Goal: Task Accomplishment & Management: Manage account settings

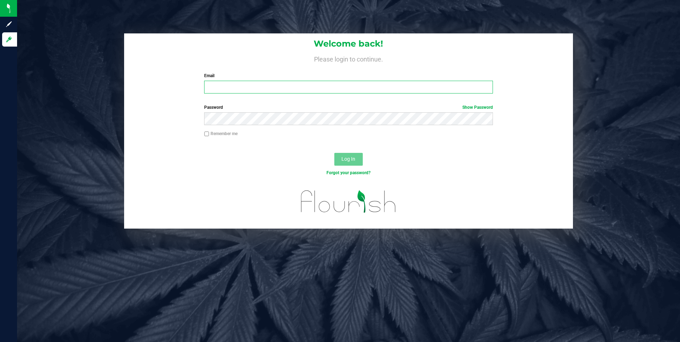
type input "[EMAIL_ADDRESS][DOMAIN_NAME]"
click at [207, 132] on input "Remember me" at bounding box center [206, 134] width 5 height 5
checkbox input "true"
click at [339, 157] on button "Log In" at bounding box center [348, 159] width 28 height 13
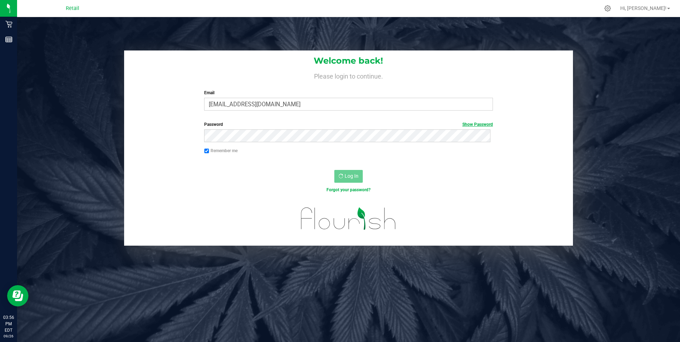
click at [463, 125] on link "Show Password" at bounding box center [477, 124] width 31 height 5
click at [465, 125] on link "Hide Password" at bounding box center [479, 124] width 28 height 5
click at [389, 283] on div "Welcome back! Please login to continue. Email slally@slatercenter.com Required …" at bounding box center [348, 188] width 663 height 342
click at [668, 7] on link "Hi, [PERSON_NAME]!" at bounding box center [645, 8] width 55 height 7
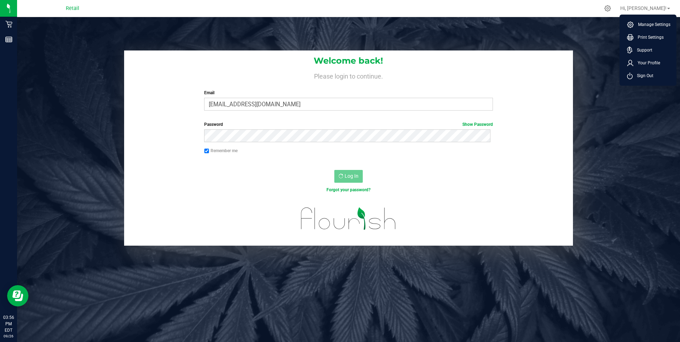
click at [598, 76] on div "Welcome back! Please login to continue. Email slally@slatercenter.com Required …" at bounding box center [349, 148] width 674 height 195
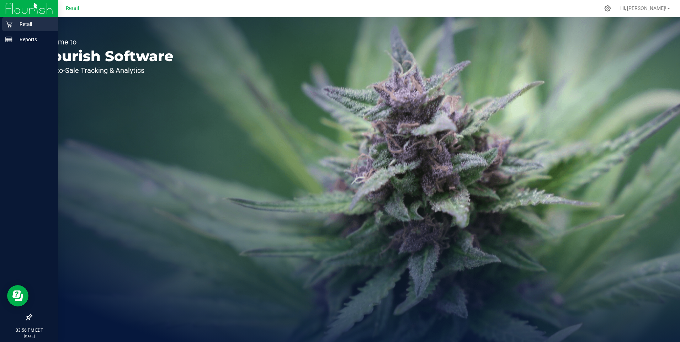
click at [24, 22] on p "Retail" at bounding box center [33, 24] width 43 height 9
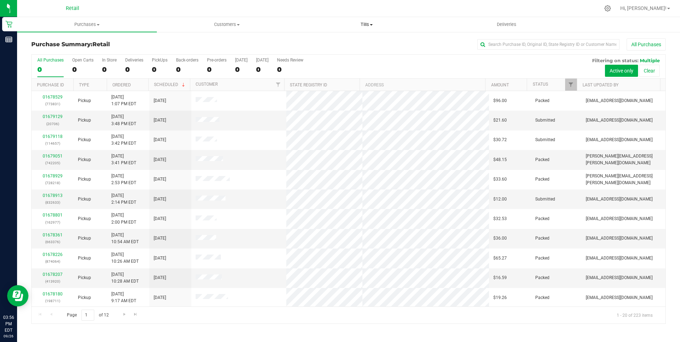
click at [374, 25] on span "Tills" at bounding box center [366, 24] width 139 height 6
click at [322, 40] on span "Manage tills" at bounding box center [321, 43] width 48 height 6
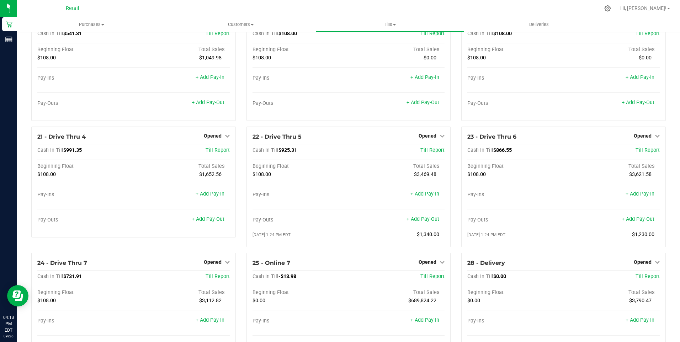
scroll to position [708, 0]
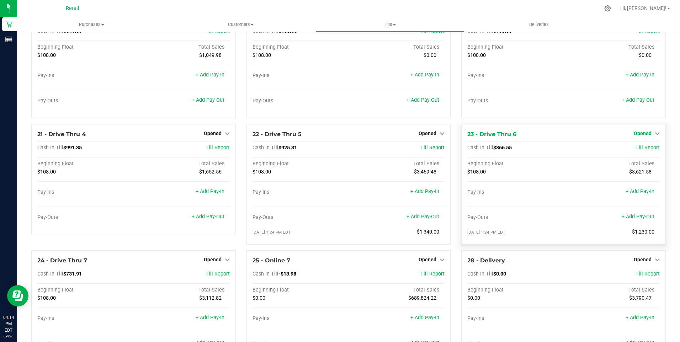
click at [655, 136] on icon at bounding box center [657, 133] width 5 height 5
click at [639, 151] on link "Close Till" at bounding box center [643, 148] width 19 height 6
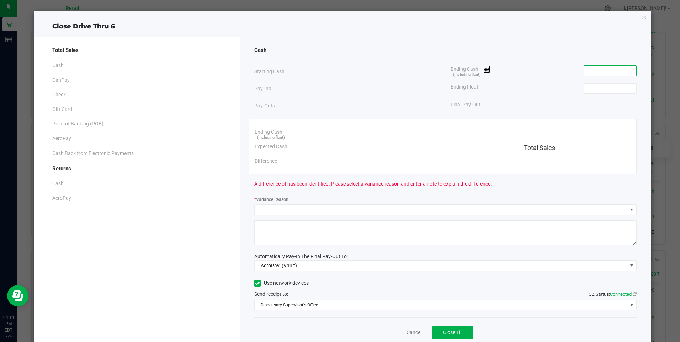
click at [610, 73] on input at bounding box center [610, 71] width 52 height 10
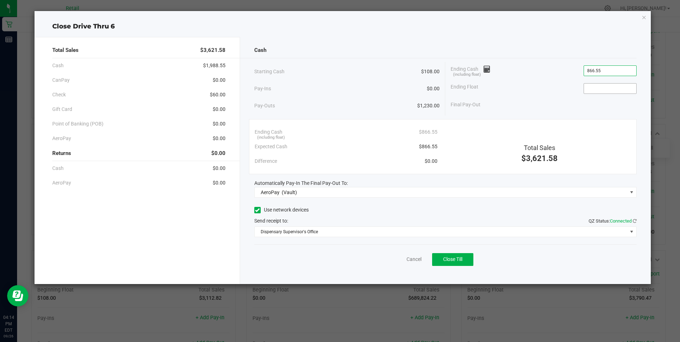
type input "$866.55"
click at [604, 91] on input at bounding box center [610, 89] width 52 height 10
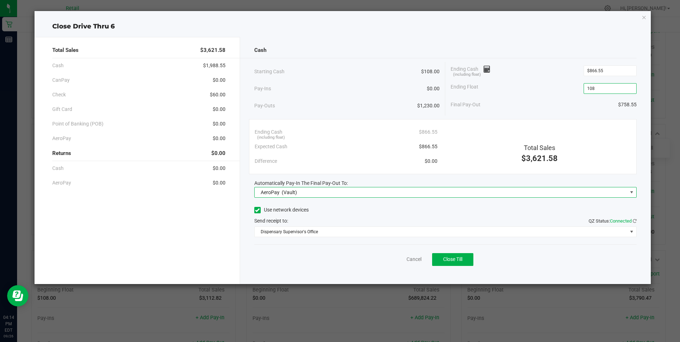
type input "$108.00"
click at [633, 192] on span at bounding box center [632, 193] width 6 height 6
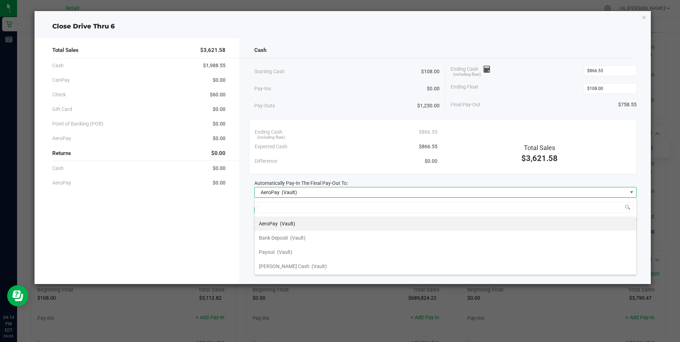
scroll to position [11, 382]
click at [633, 192] on span at bounding box center [632, 193] width 6 height 6
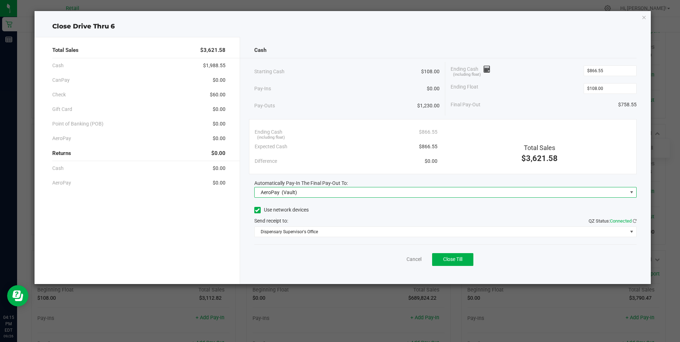
click at [633, 192] on span at bounding box center [632, 193] width 6 height 6
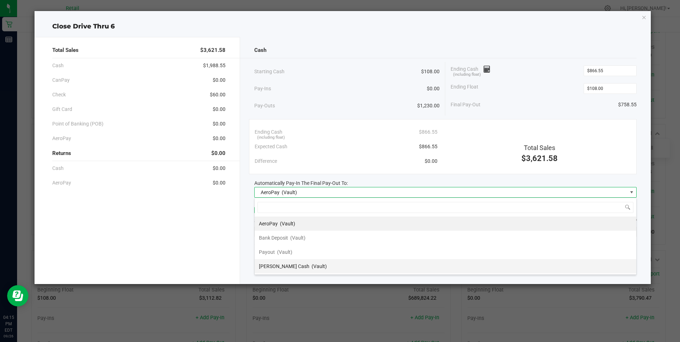
click at [279, 264] on span "Petty Cash" at bounding box center [284, 267] width 51 height 6
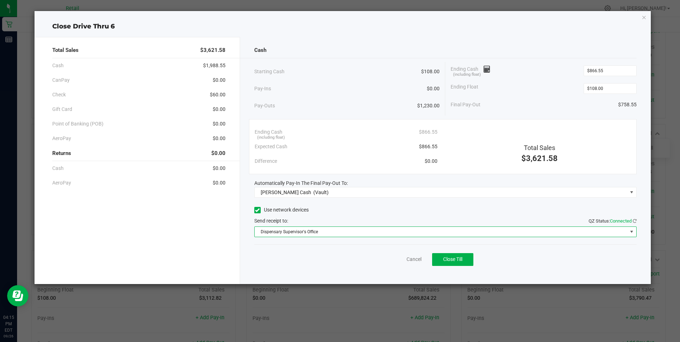
click at [632, 232] on span at bounding box center [632, 232] width 6 height 6
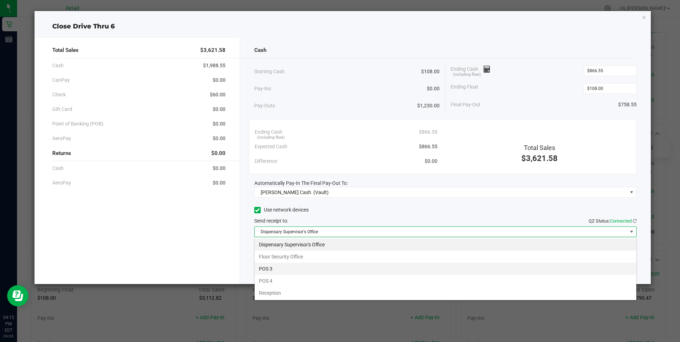
click at [629, 267] on li "POS 3" at bounding box center [446, 269] width 382 height 12
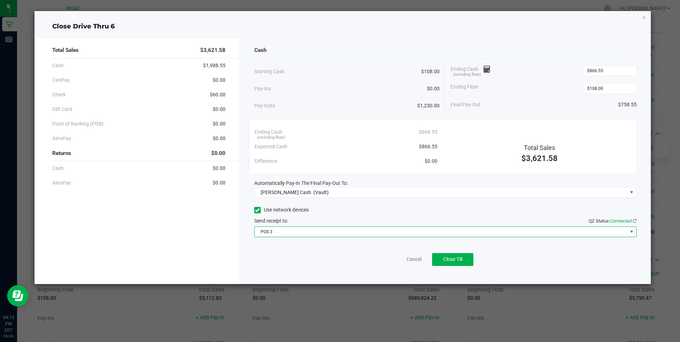
click at [633, 230] on span at bounding box center [632, 232] width 6 height 6
click at [259, 210] on icon at bounding box center [257, 210] width 5 height 0
click at [0, 0] on input "Use network devices" at bounding box center [0, 0] width 0 height 0
click at [633, 231] on span at bounding box center [632, 232] width 6 height 6
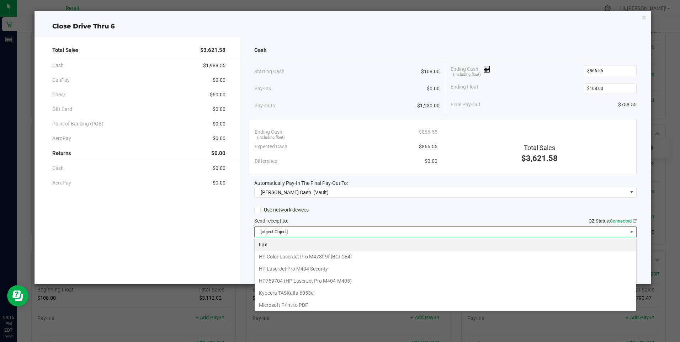
scroll to position [62, 0]
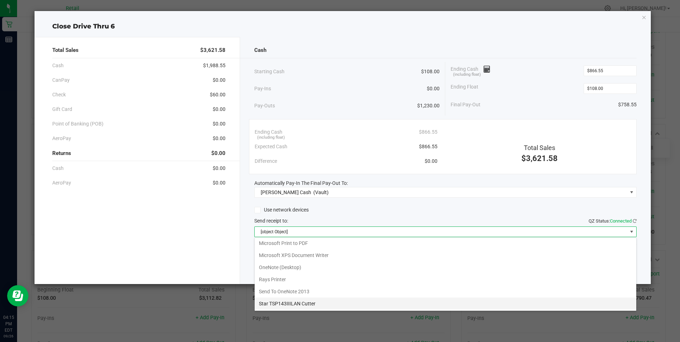
click at [313, 302] on Cutter "Star TSP143IIILAN Cutter" at bounding box center [446, 304] width 382 height 12
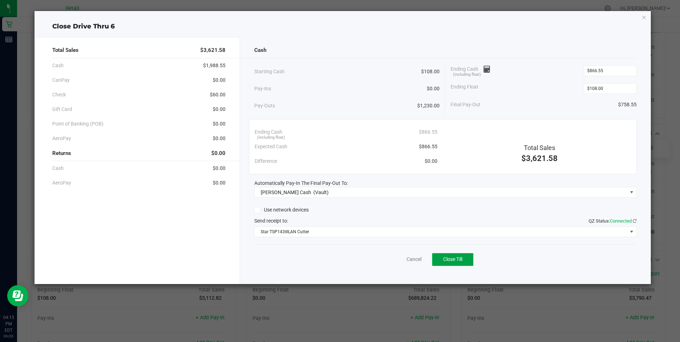
click at [467, 258] on button "Close Till" at bounding box center [452, 259] width 41 height 13
click at [397, 258] on link "Dismiss" at bounding box center [398, 259] width 17 height 7
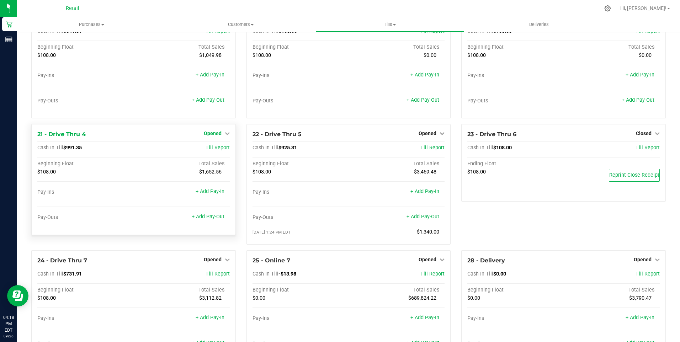
click at [227, 136] on icon at bounding box center [227, 133] width 5 height 5
click at [216, 151] on link "Close Till" at bounding box center [213, 148] width 19 height 6
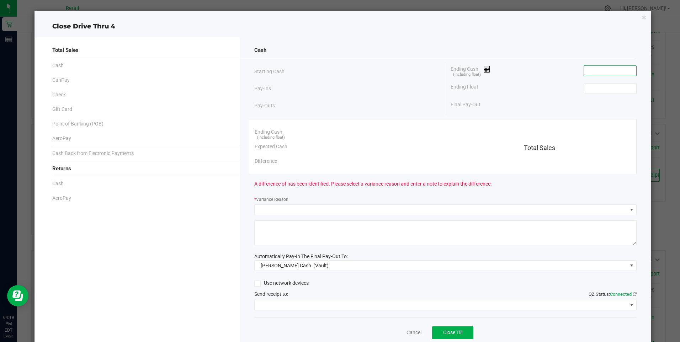
click at [618, 72] on input at bounding box center [610, 71] width 52 height 10
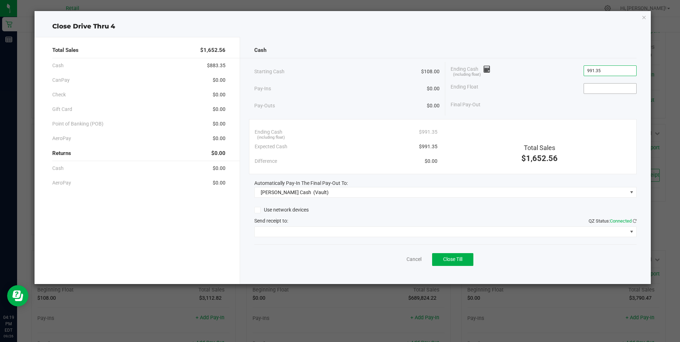
type input "$991.35"
click at [605, 85] on input at bounding box center [610, 89] width 52 height 10
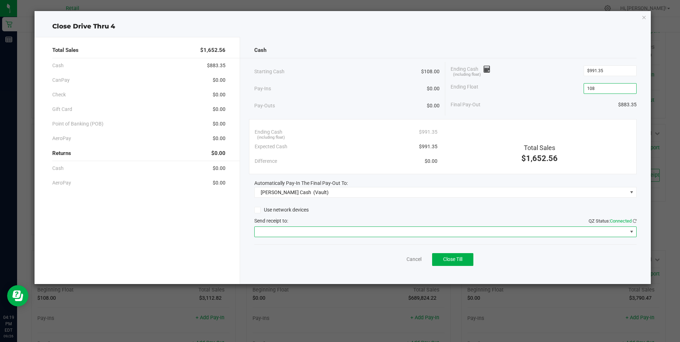
type input "$108.00"
click at [631, 230] on span at bounding box center [632, 232] width 6 height 6
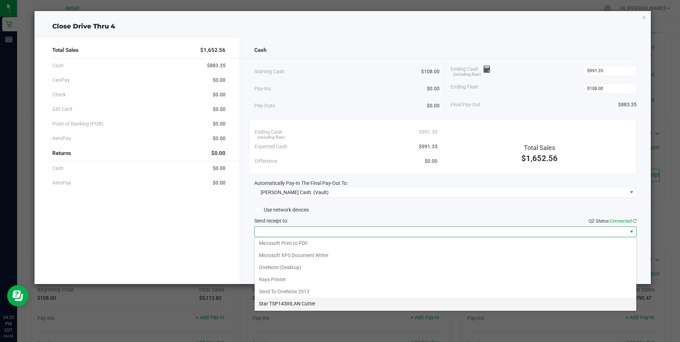
click at [293, 303] on Cutter "Star TSP143IIILAN Cutter" at bounding box center [446, 304] width 382 height 12
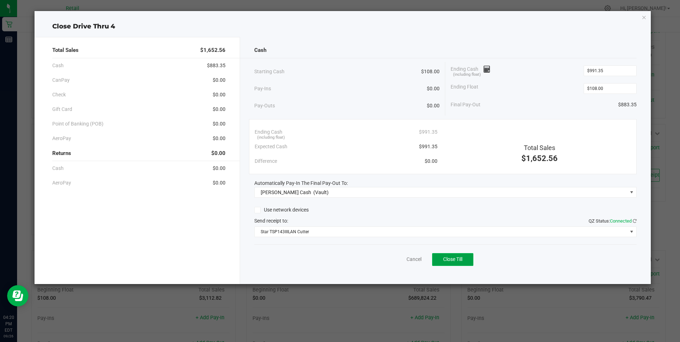
click at [458, 259] on span "Close Till" at bounding box center [452, 259] width 19 height 6
click at [401, 260] on link "Dismiss" at bounding box center [398, 259] width 17 height 7
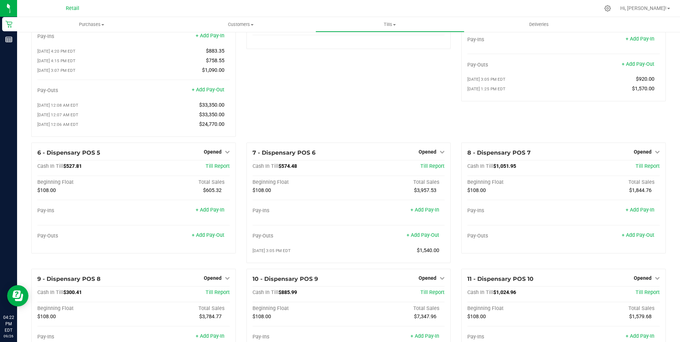
scroll to position [42, 0]
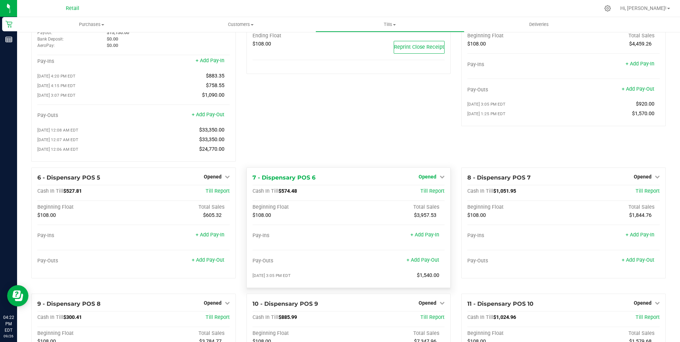
click at [440, 179] on icon at bounding box center [442, 176] width 5 height 5
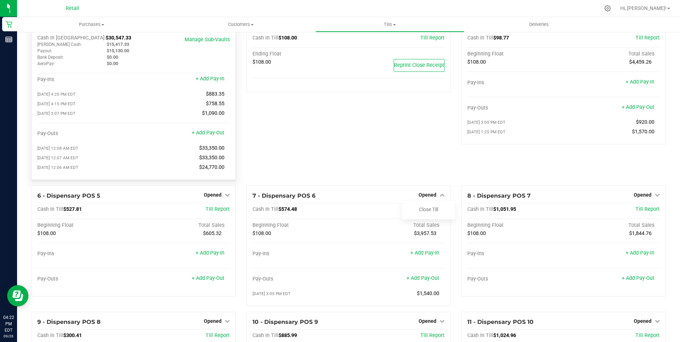
scroll to position [7, 0]
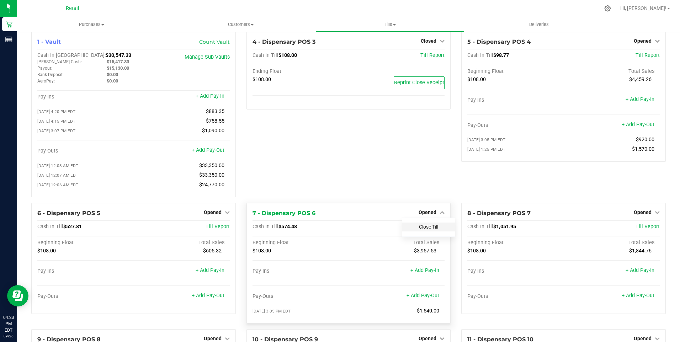
click at [427, 229] on link "Close Till" at bounding box center [428, 227] width 19 height 6
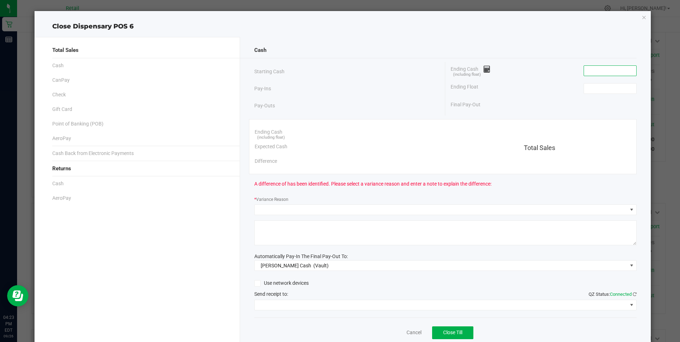
click at [590, 70] on input at bounding box center [610, 71] width 52 height 10
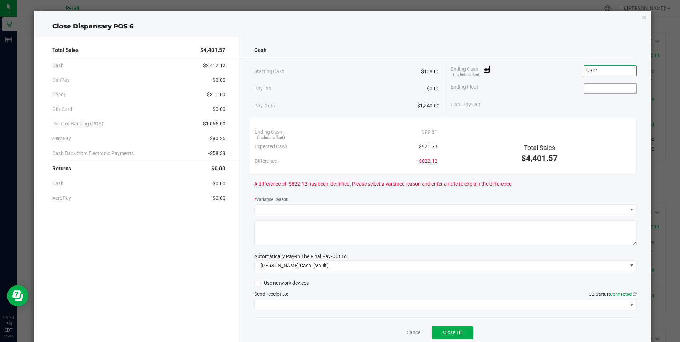
type input "$99.61"
click at [605, 89] on input at bounding box center [610, 89] width 52 height 10
type input "$108.00"
click at [413, 332] on link "Cancel" at bounding box center [414, 332] width 15 height 7
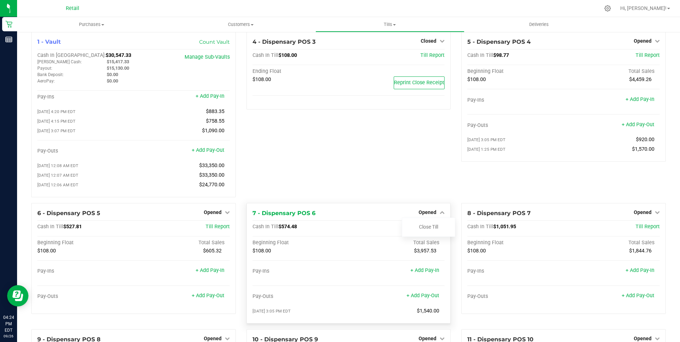
click at [364, 213] on div "7 - Dispensary POS 6 Opened Close Till" at bounding box center [349, 213] width 192 height 9
click at [422, 230] on link "Close Till" at bounding box center [428, 227] width 19 height 6
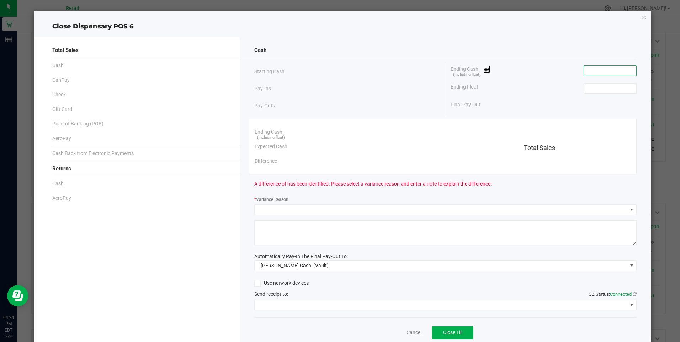
click at [609, 69] on input at bounding box center [610, 71] width 52 height 10
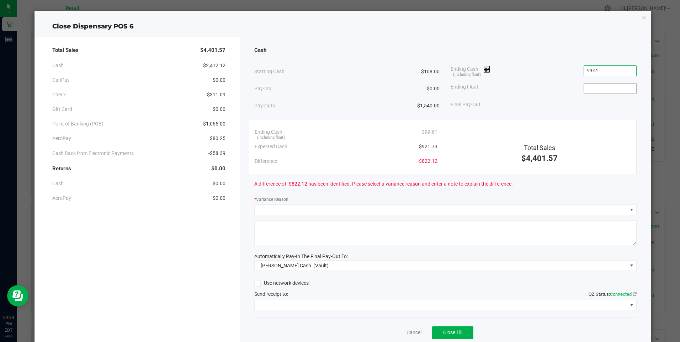
type input "$99.61"
click at [599, 88] on input at bounding box center [610, 89] width 52 height 10
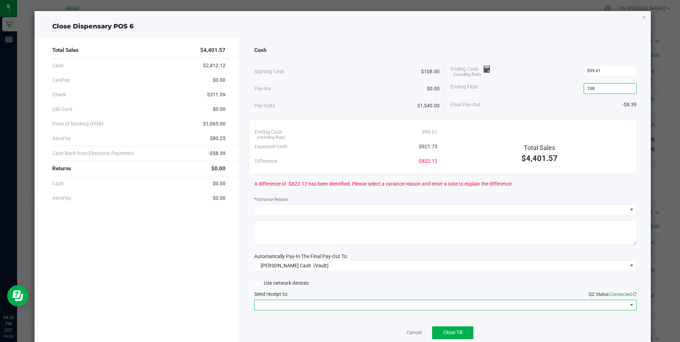
type input "$108.00"
click at [629, 306] on span at bounding box center [632, 305] width 6 height 6
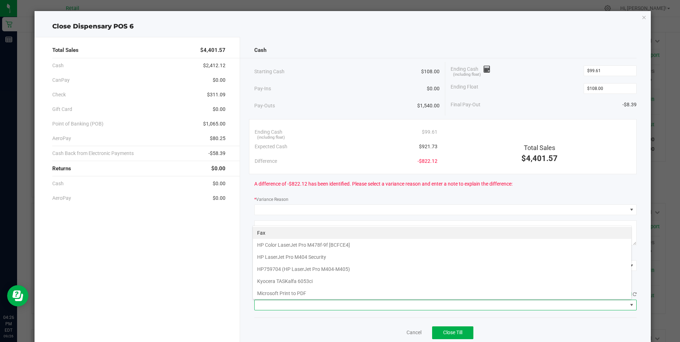
scroll to position [62, 0]
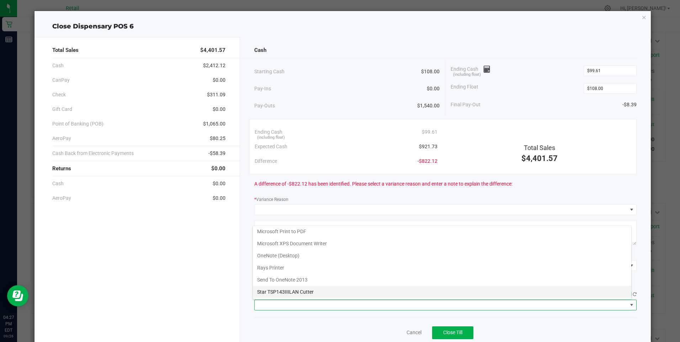
click at [311, 291] on Cutter "Star TSP143IIILAN Cutter" at bounding box center [442, 292] width 379 height 12
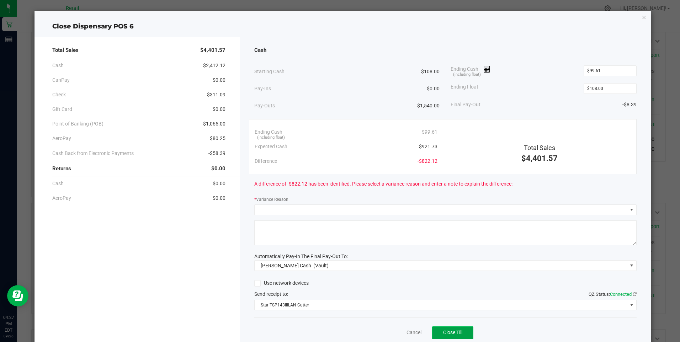
click at [459, 333] on span "Close Till" at bounding box center [452, 333] width 19 height 6
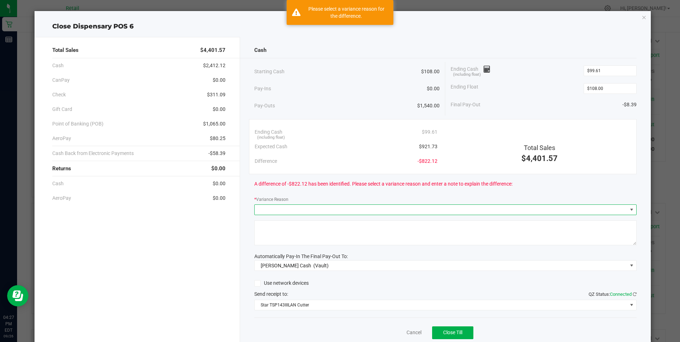
click at [629, 212] on span at bounding box center [632, 210] width 6 height 6
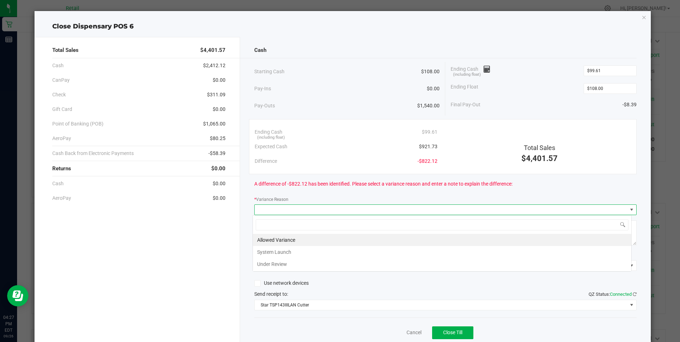
scroll to position [11, 379]
click at [292, 265] on li "Under Review" at bounding box center [442, 264] width 379 height 12
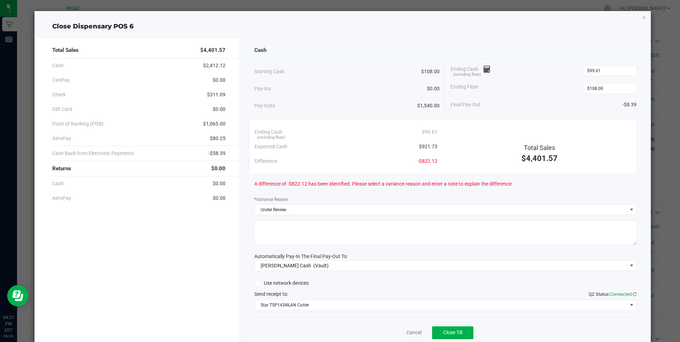
click at [317, 225] on textarea at bounding box center [445, 233] width 382 height 25
type textarea "sdl"
click at [444, 329] on button "Close Till" at bounding box center [452, 333] width 41 height 13
click at [390, 331] on link "Dismiss" at bounding box center [398, 332] width 17 height 7
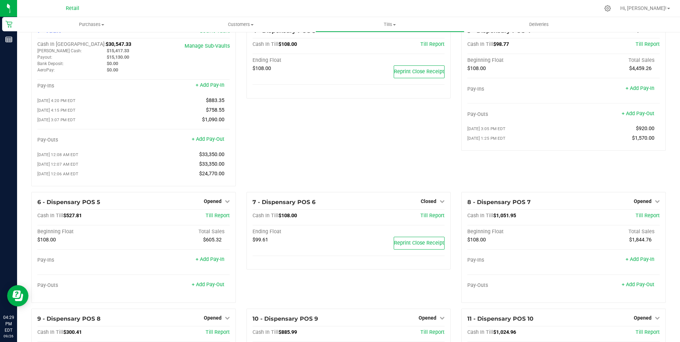
scroll to position [0, 0]
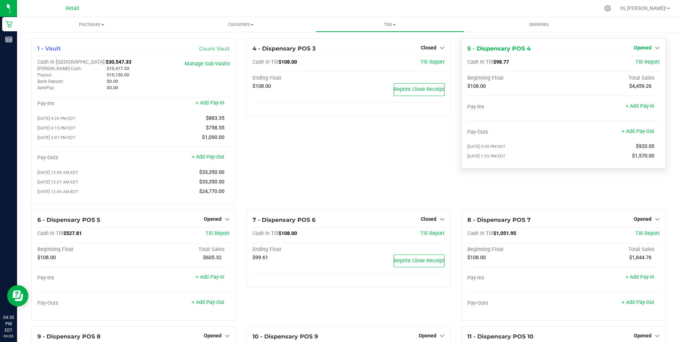
click at [655, 48] on icon at bounding box center [657, 47] width 5 height 5
click at [639, 60] on link "Close Till" at bounding box center [643, 63] width 19 height 6
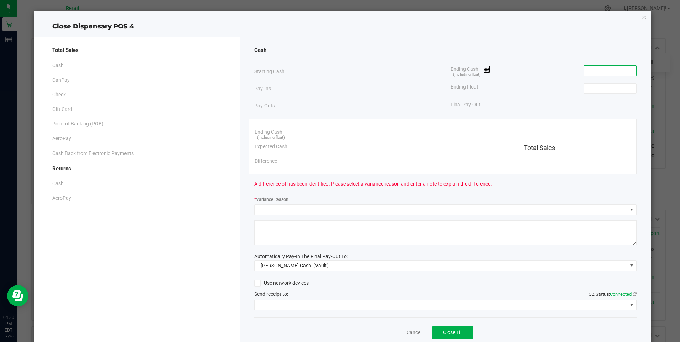
click at [620, 68] on input at bounding box center [610, 71] width 52 height 10
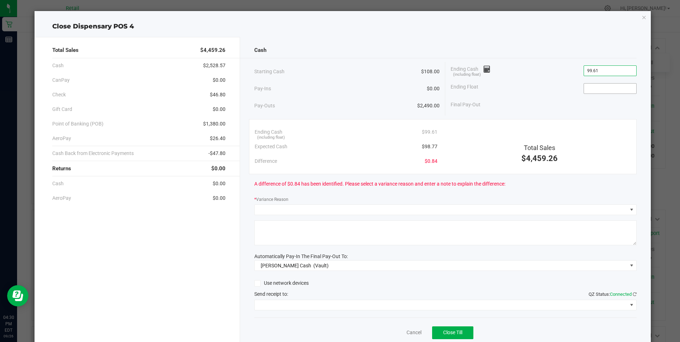
type input "$99.61"
click at [615, 91] on input at bounding box center [610, 89] width 52 height 10
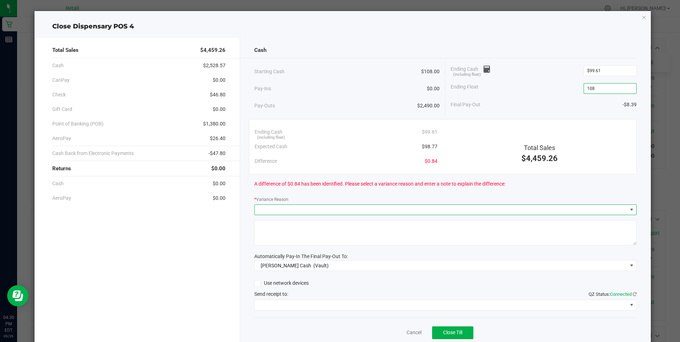
type input "$108.00"
click at [629, 211] on span at bounding box center [632, 210] width 6 height 6
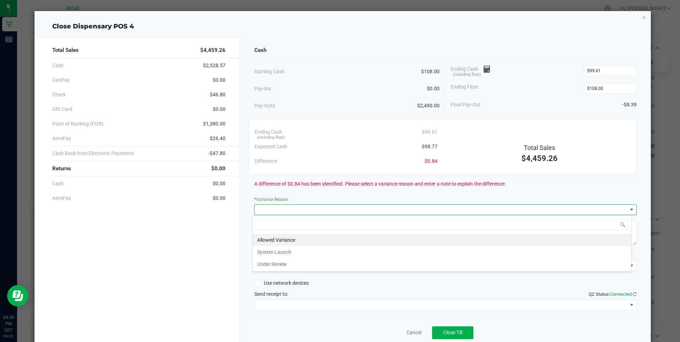
scroll to position [11, 379]
click at [276, 242] on li "Allowed Variance" at bounding box center [442, 240] width 379 height 12
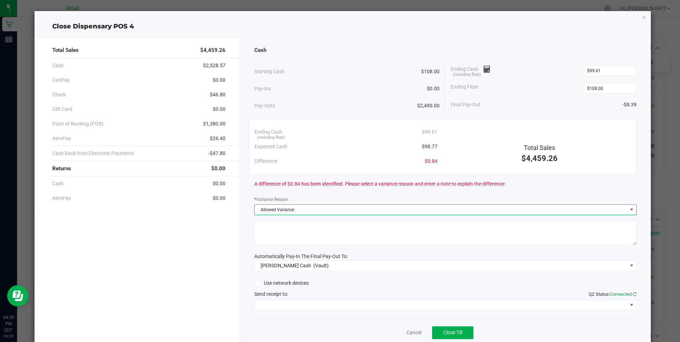
click at [346, 229] on textarea at bounding box center [445, 233] width 382 height 25
type textarea "sdl"
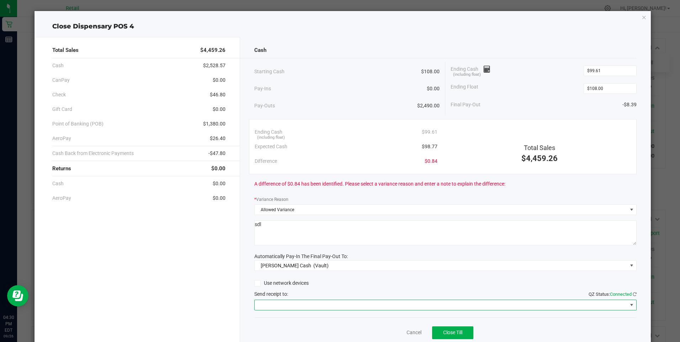
click at [629, 304] on span at bounding box center [632, 305] width 6 height 6
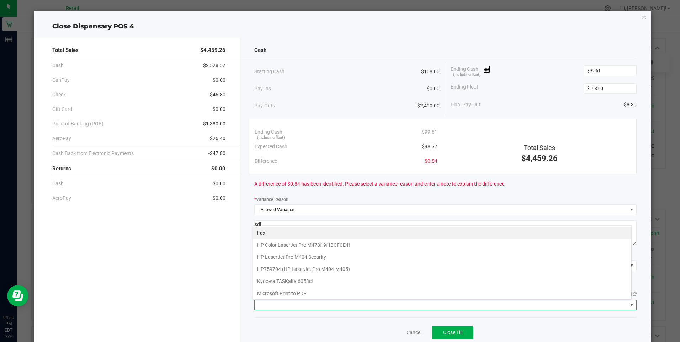
scroll to position [62, 0]
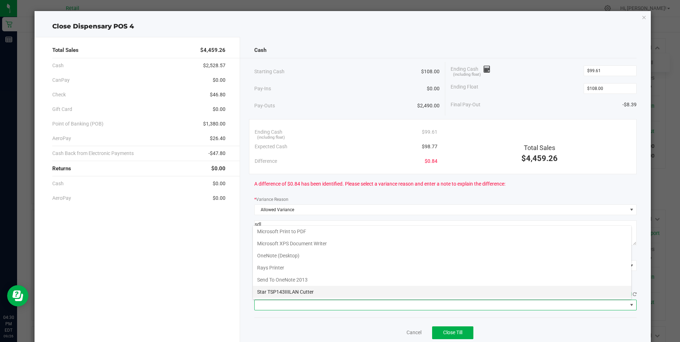
click at [308, 292] on Cutter "Star TSP143IIILAN Cutter" at bounding box center [442, 292] width 379 height 12
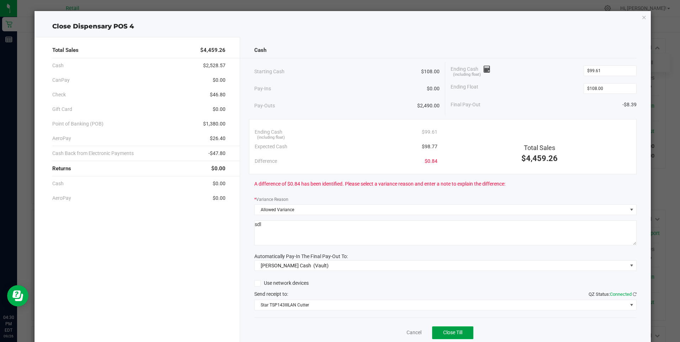
click at [443, 332] on span "Close Till" at bounding box center [452, 333] width 19 height 6
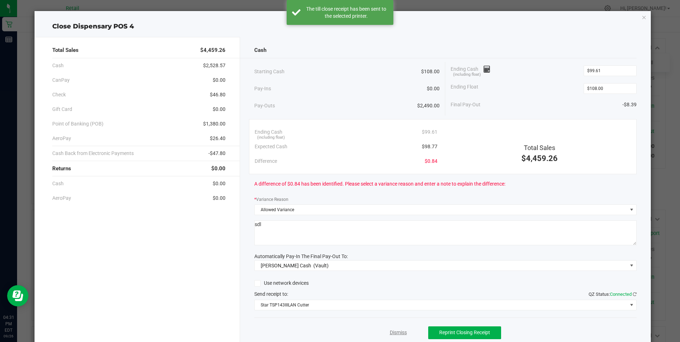
click at [397, 335] on link "Dismiss" at bounding box center [398, 332] width 17 height 7
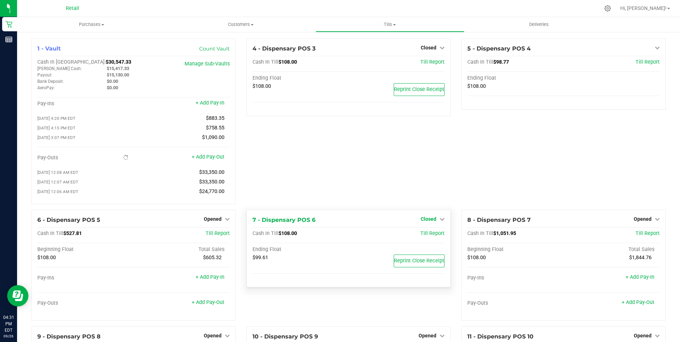
click at [440, 222] on icon at bounding box center [442, 219] width 5 height 5
click at [430, 237] on link "Open Till" at bounding box center [428, 234] width 19 height 6
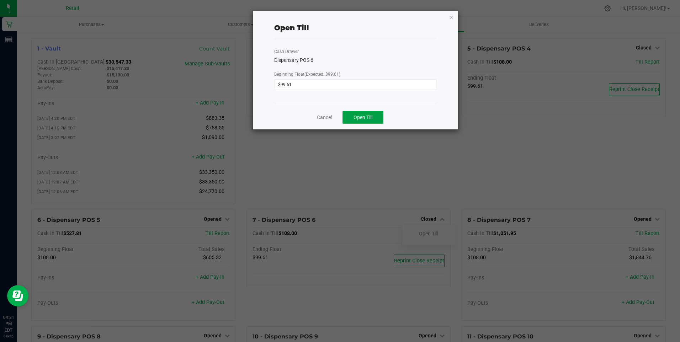
click at [371, 120] on span "Open Till" at bounding box center [363, 118] width 19 height 6
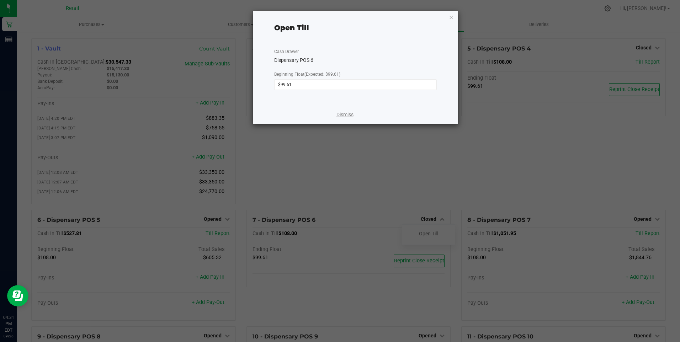
click at [340, 115] on link "Dismiss" at bounding box center [345, 114] width 17 height 7
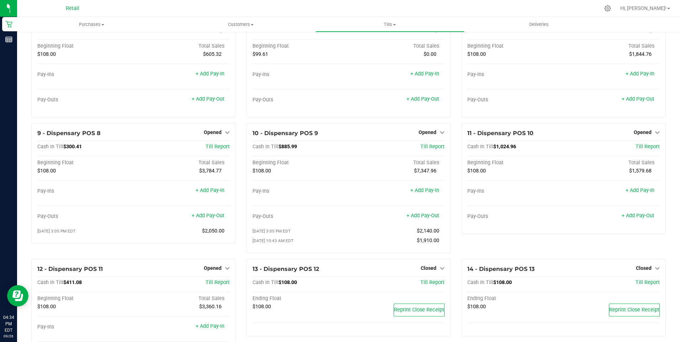
scroll to position [207, 0]
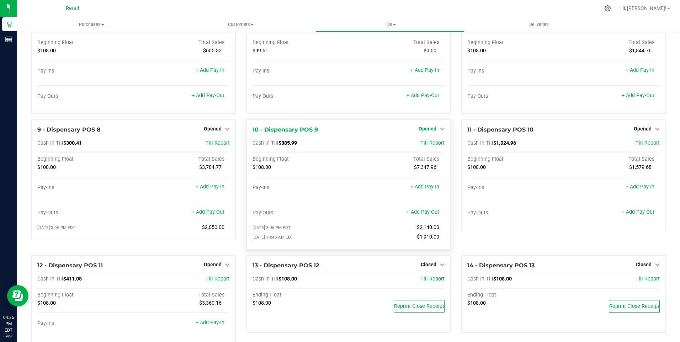
click at [440, 131] on icon at bounding box center [442, 128] width 5 height 5
click at [430, 146] on link "Close Till" at bounding box center [428, 144] width 19 height 6
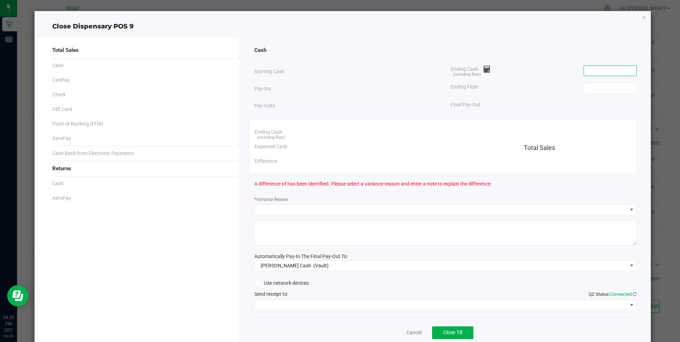
click at [605, 72] on input at bounding box center [610, 71] width 52 height 10
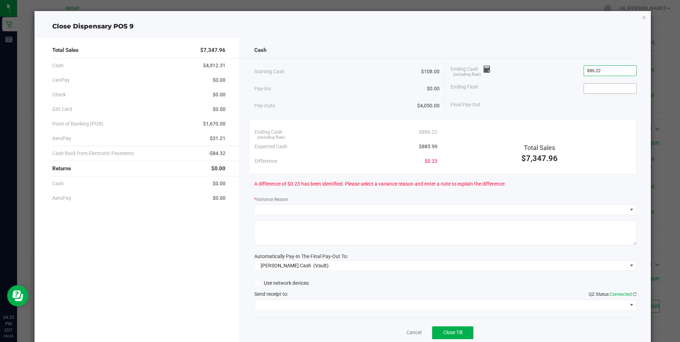
type input "$886.22"
click at [602, 90] on input at bounding box center [610, 89] width 52 height 10
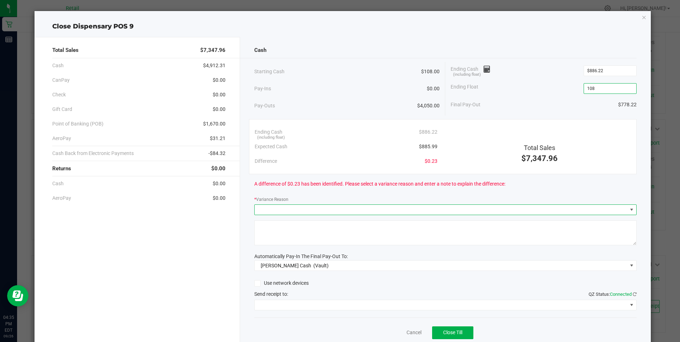
type input "$108.00"
click at [629, 210] on span at bounding box center [632, 210] width 6 height 6
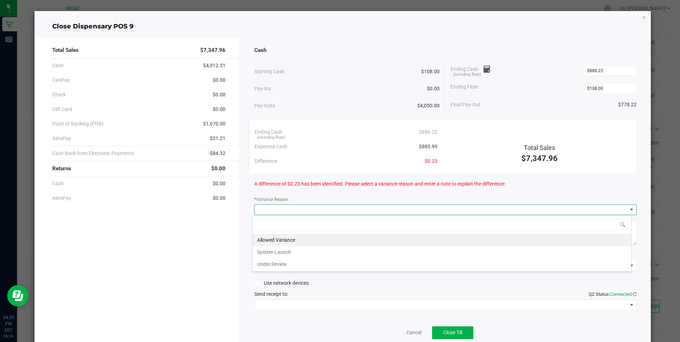
scroll to position [11, 379]
click at [448, 238] on li "Allowed Variance" at bounding box center [442, 240] width 379 height 12
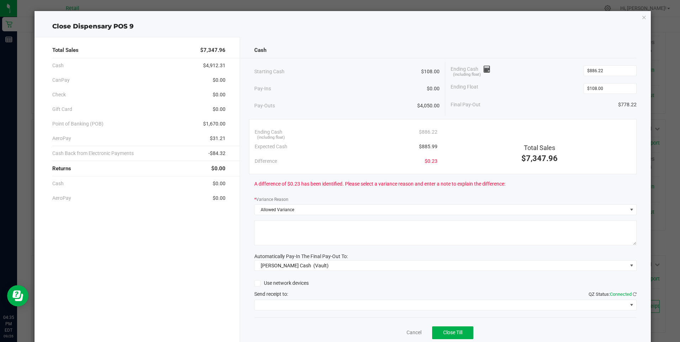
click at [377, 237] on textarea at bounding box center [445, 233] width 382 height 25
type textarea "sdl"
click at [629, 306] on span at bounding box center [632, 305] width 6 height 6
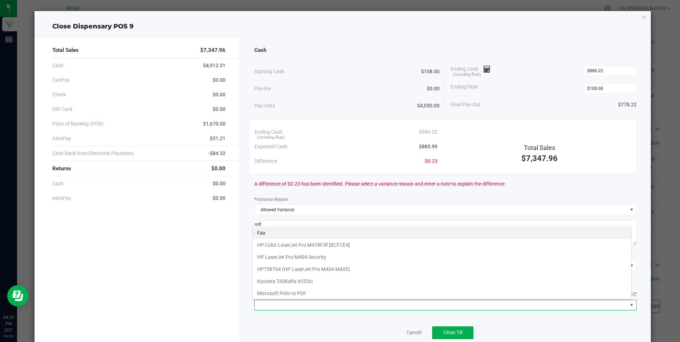
scroll to position [62, 0]
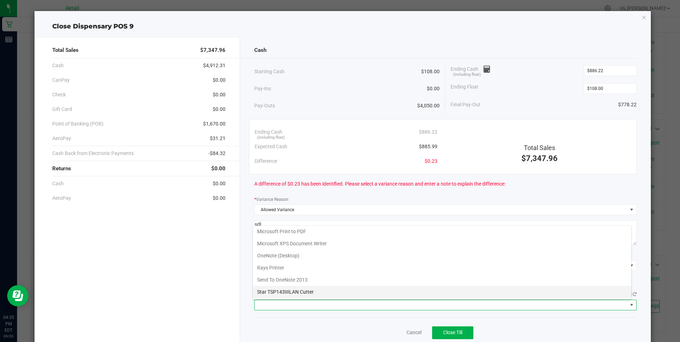
click at [285, 292] on Cutter "Star TSP143IIILAN Cutter" at bounding box center [442, 292] width 379 height 12
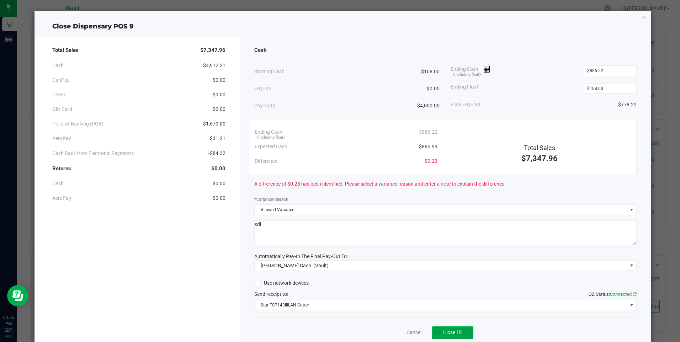
click at [462, 334] on button "Close Till" at bounding box center [452, 333] width 41 height 13
click at [397, 330] on link "Dismiss" at bounding box center [398, 332] width 17 height 7
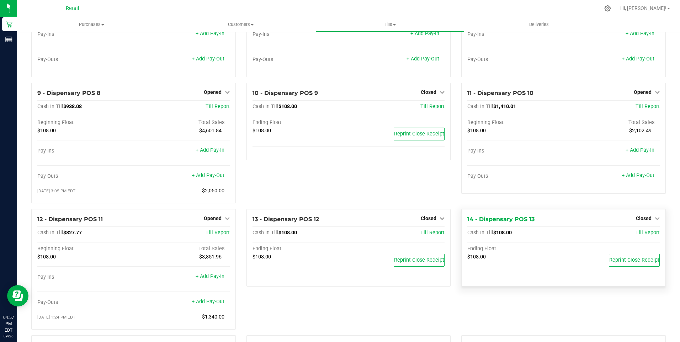
scroll to position [219, 0]
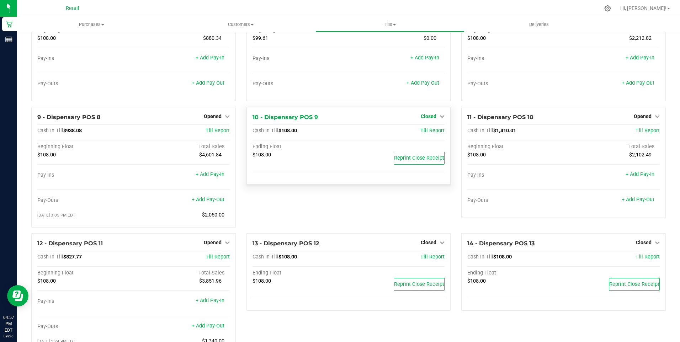
click at [430, 119] on span "Closed" at bounding box center [429, 116] width 16 height 6
click at [428, 134] on link "Open Till" at bounding box center [428, 131] width 19 height 6
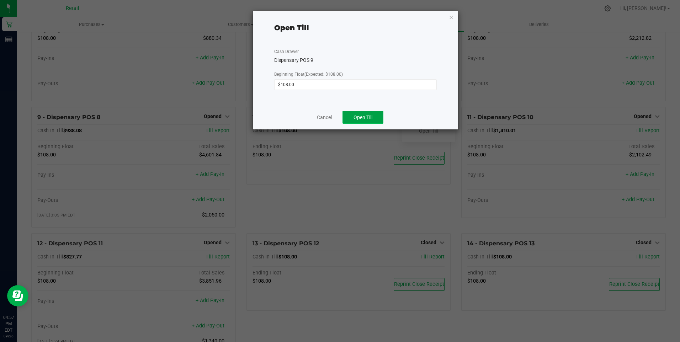
click at [359, 119] on span "Open Till" at bounding box center [363, 118] width 19 height 6
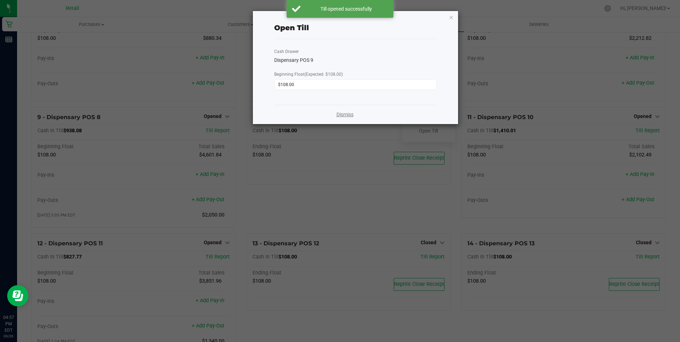
click at [344, 112] on link "Dismiss" at bounding box center [345, 114] width 17 height 7
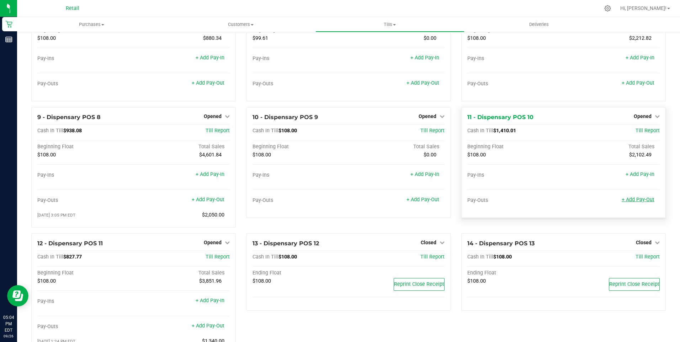
click at [640, 203] on link "+ Add Pay-Out" at bounding box center [638, 200] width 33 height 6
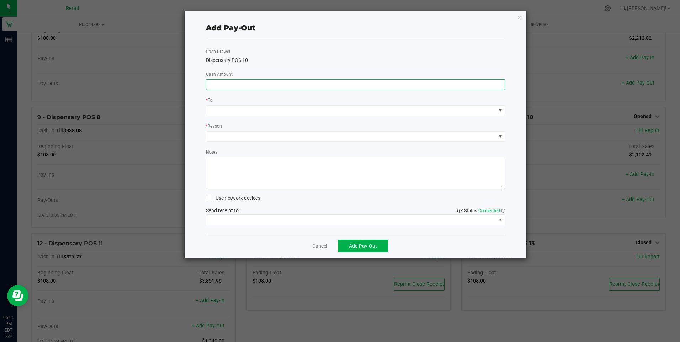
click at [222, 84] on input at bounding box center [355, 85] width 299 height 10
type input "$1,360.00"
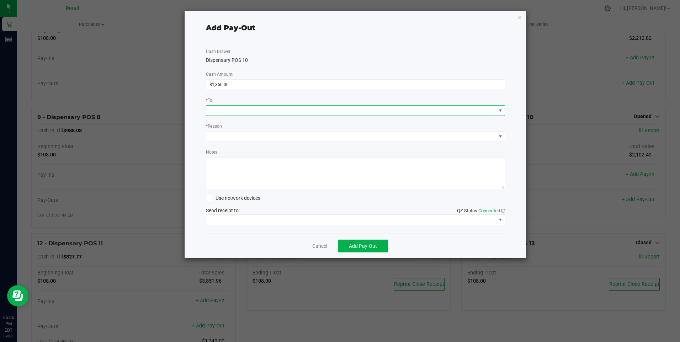
click at [502, 110] on span at bounding box center [501, 111] width 6 height 6
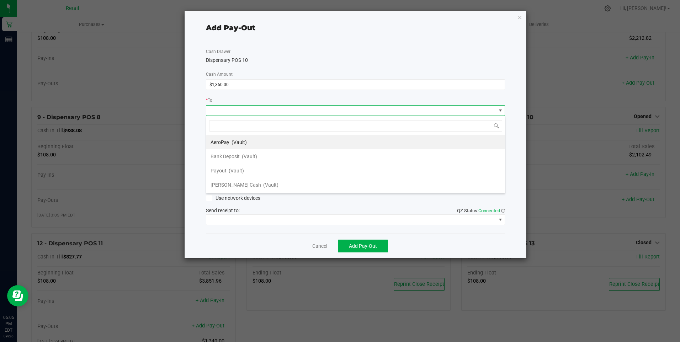
scroll to position [11, 299]
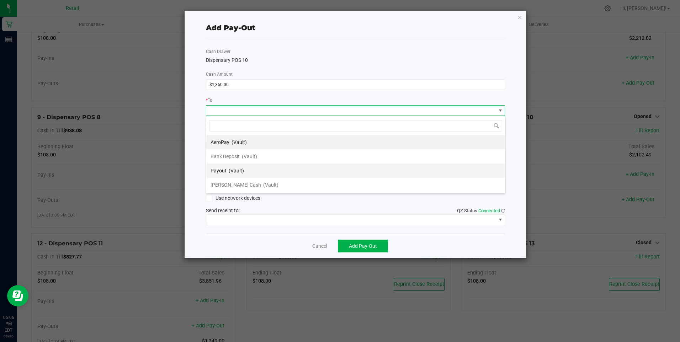
click at [260, 170] on li "Payout (Vault)" at bounding box center [355, 171] width 299 height 14
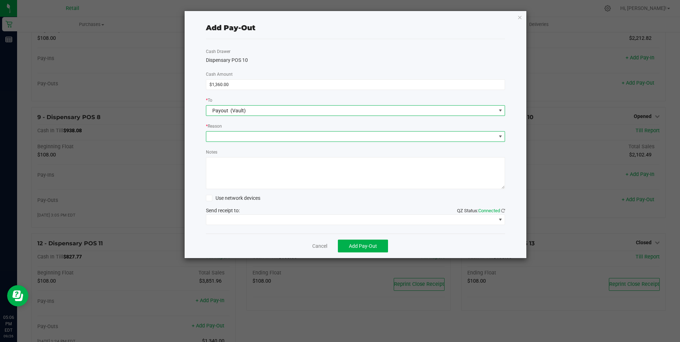
click at [501, 136] on span at bounding box center [501, 137] width 6 height 6
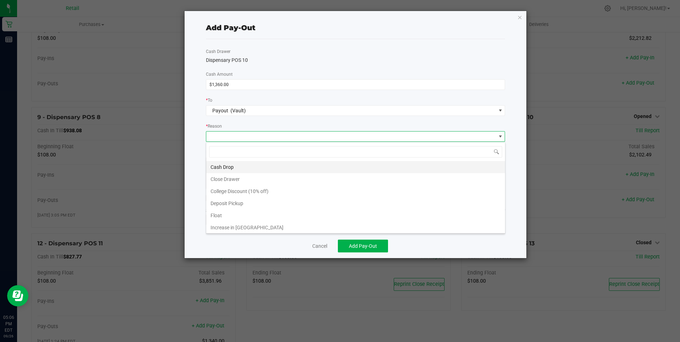
click at [253, 168] on li "Cash Drop" at bounding box center [355, 167] width 299 height 12
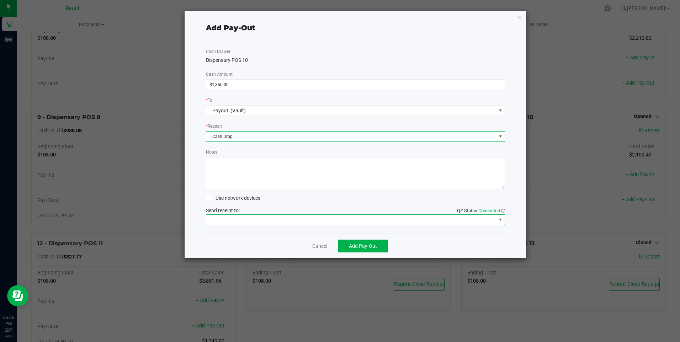
click at [502, 219] on span at bounding box center [501, 220] width 6 height 6
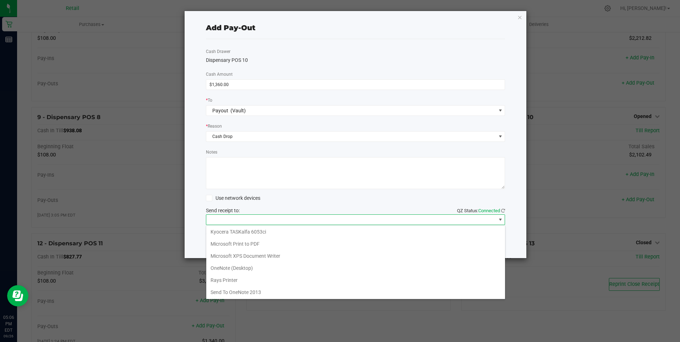
scroll to position [62, 0]
click at [262, 291] on Cutter "Star TSP143IIILAN Cutter" at bounding box center [355, 292] width 299 height 12
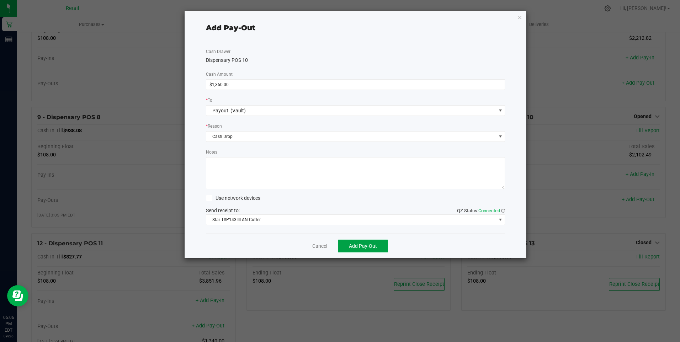
click at [359, 245] on span "Add Pay-Out" at bounding box center [363, 246] width 28 height 6
click at [322, 247] on link "Dismiss" at bounding box center [317, 246] width 17 height 7
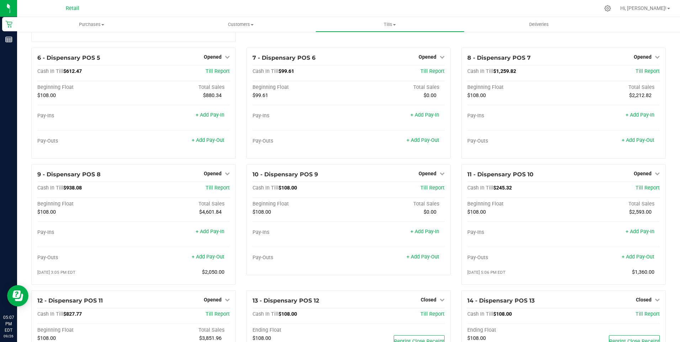
scroll to position [157, 0]
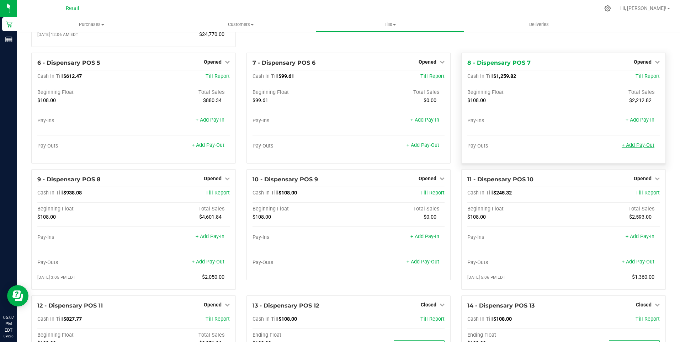
click at [632, 148] on link "+ Add Pay-Out" at bounding box center [638, 145] width 33 height 6
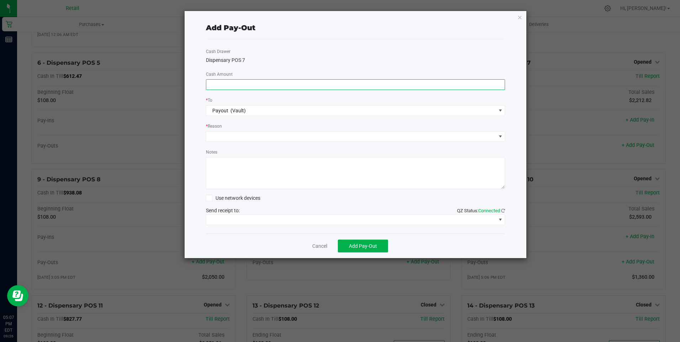
click at [215, 82] on input at bounding box center [355, 85] width 299 height 10
type input "$1,090.00"
click at [500, 138] on span at bounding box center [501, 137] width 6 height 6
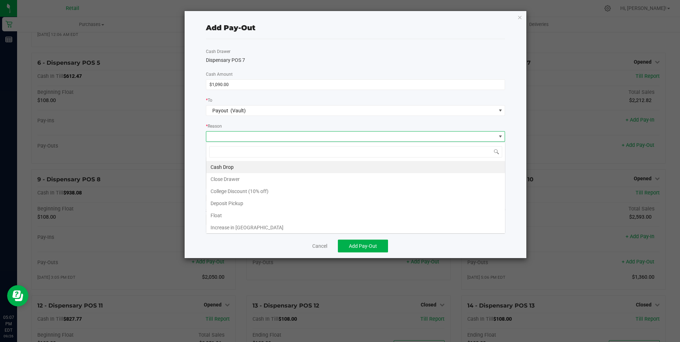
scroll to position [11, 299]
click at [260, 165] on li "Cash Drop" at bounding box center [355, 167] width 299 height 12
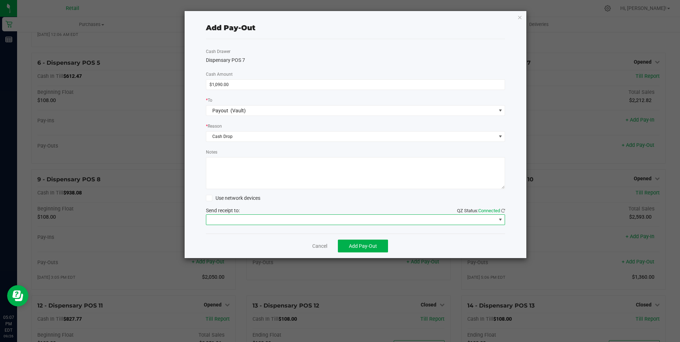
click at [503, 221] on span at bounding box center [500, 220] width 9 height 10
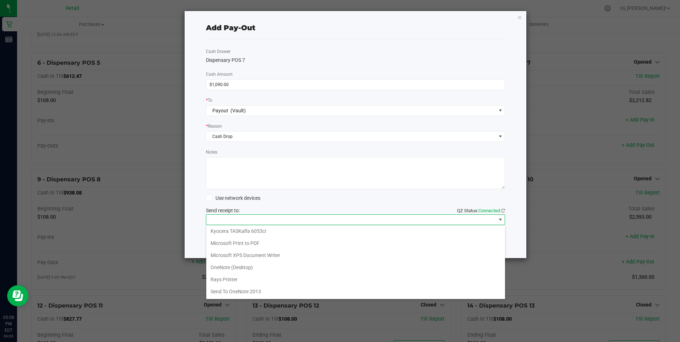
scroll to position [62, 0]
click at [260, 292] on Cutter "Star TSP143IIILAN Cutter" at bounding box center [355, 292] width 299 height 12
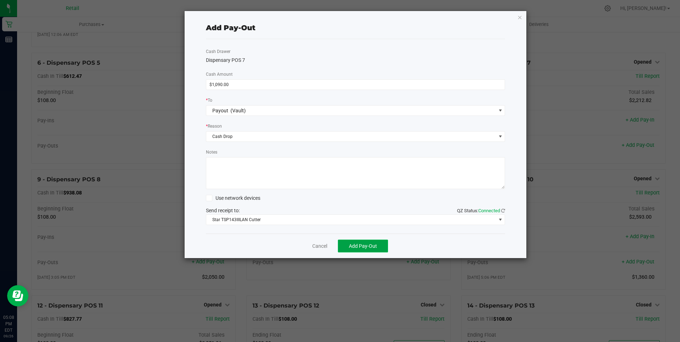
click at [361, 245] on span "Add Pay-Out" at bounding box center [363, 246] width 28 height 6
click at [322, 245] on link "Dismiss" at bounding box center [317, 246] width 17 height 7
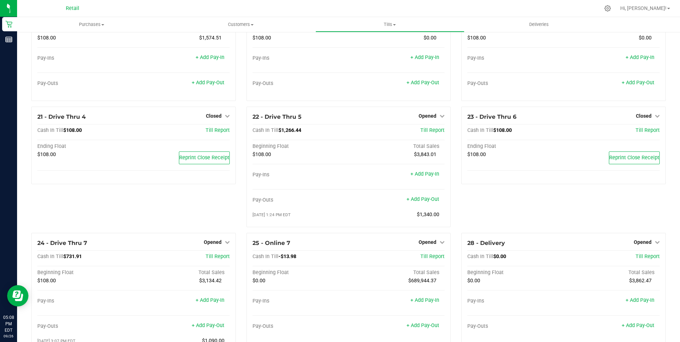
scroll to position [716, 0]
click at [426, 201] on link "+ Add Pay-Out" at bounding box center [423, 198] width 33 height 6
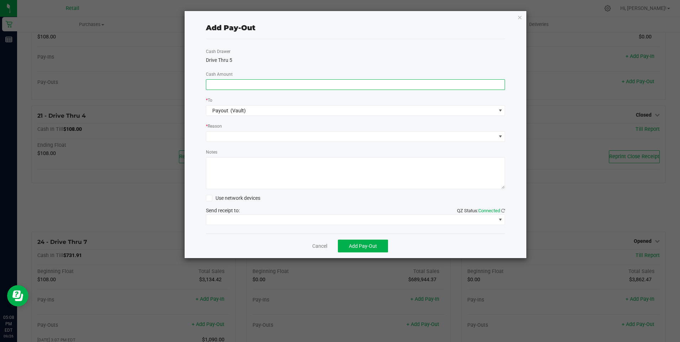
click at [239, 85] on input at bounding box center [355, 85] width 299 height 10
type input "$1,120.00"
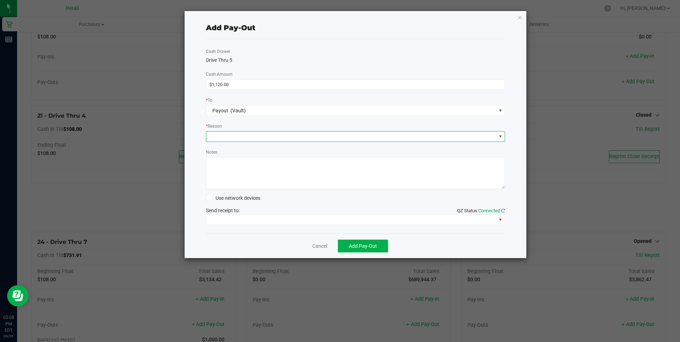
click at [504, 137] on span at bounding box center [500, 137] width 9 height 10
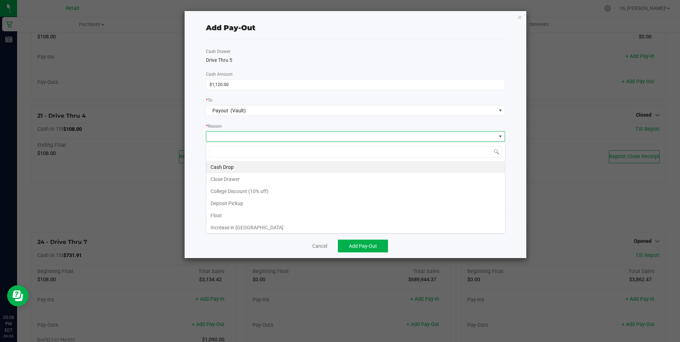
scroll to position [11, 299]
click at [228, 166] on li "Cash Drop" at bounding box center [355, 167] width 299 height 12
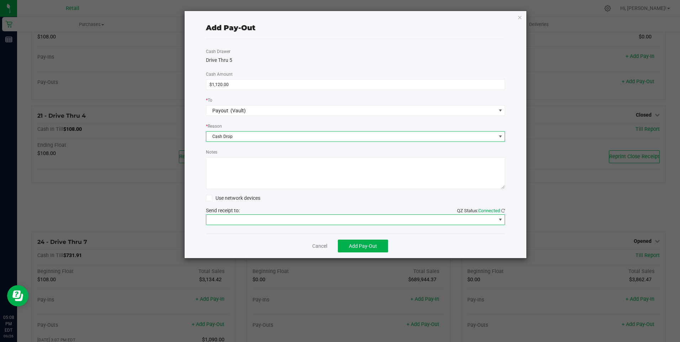
click at [502, 221] on span at bounding box center [501, 220] width 6 height 6
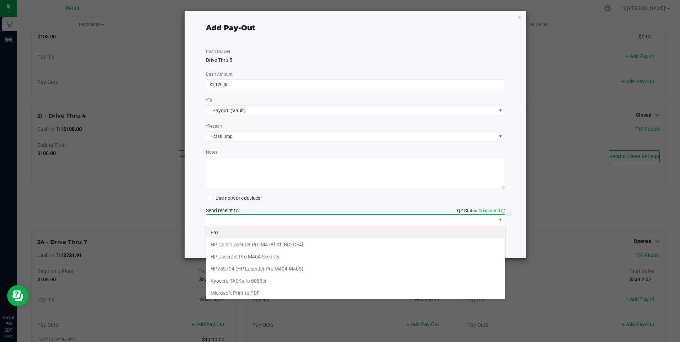
scroll to position [62, 0]
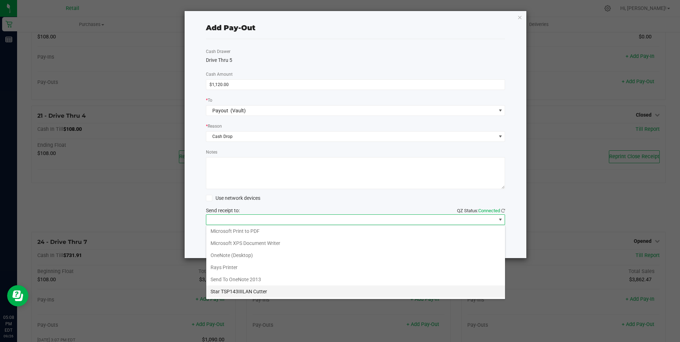
click at [241, 290] on Cutter "Star TSP143IIILAN Cutter" at bounding box center [355, 292] width 299 height 12
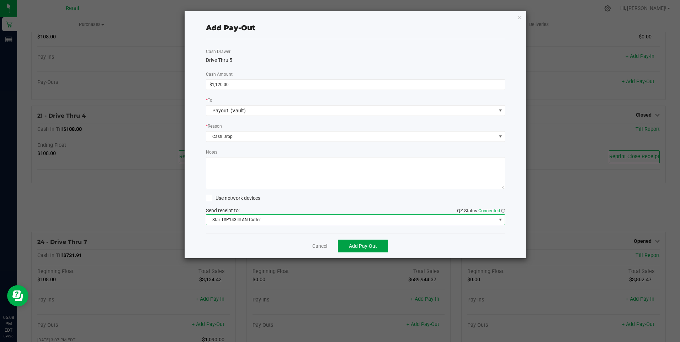
click at [371, 245] on span "Add Pay-Out" at bounding box center [363, 246] width 28 height 6
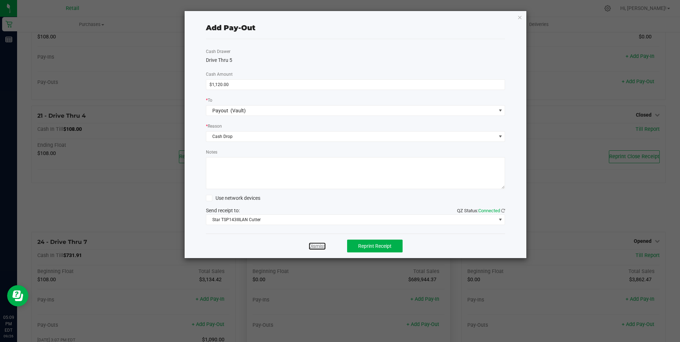
click at [320, 247] on link "Dismiss" at bounding box center [317, 246] width 17 height 7
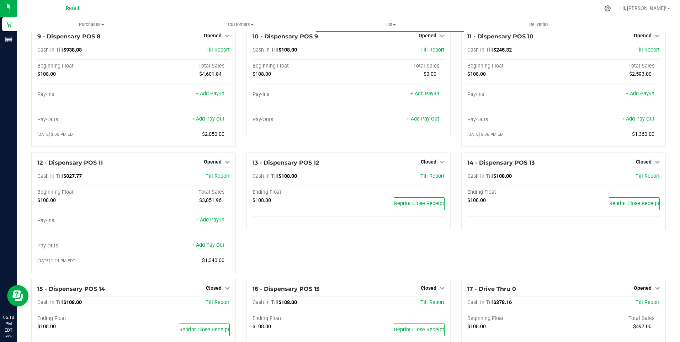
scroll to position [309, 0]
click at [225, 165] on icon at bounding box center [227, 162] width 5 height 5
click at [213, 180] on link "Close Till" at bounding box center [213, 178] width 19 height 6
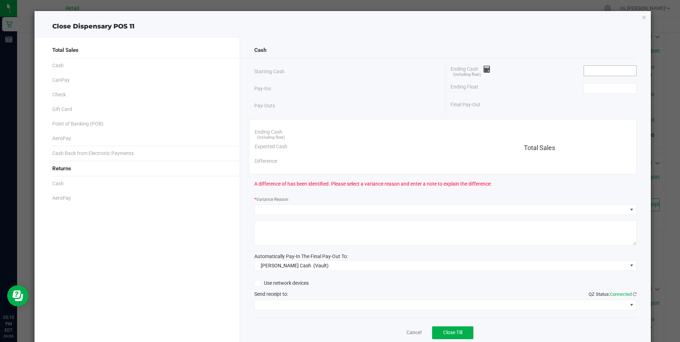
click at [605, 69] on input at bounding box center [610, 71] width 52 height 10
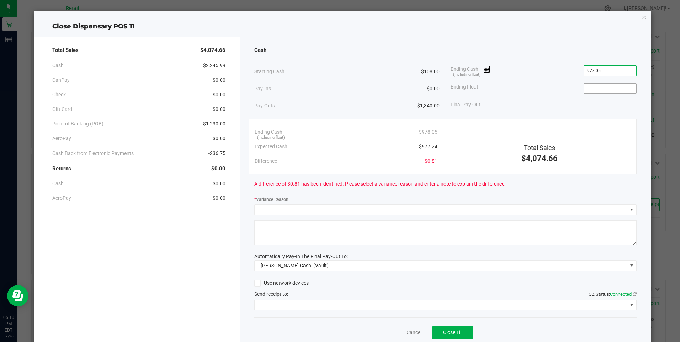
type input "$978.05"
click at [603, 89] on input at bounding box center [610, 89] width 52 height 10
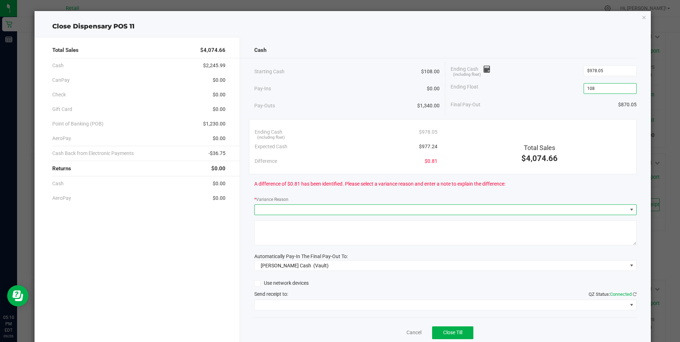
type input "$108.00"
click at [629, 207] on span at bounding box center [632, 210] width 6 height 6
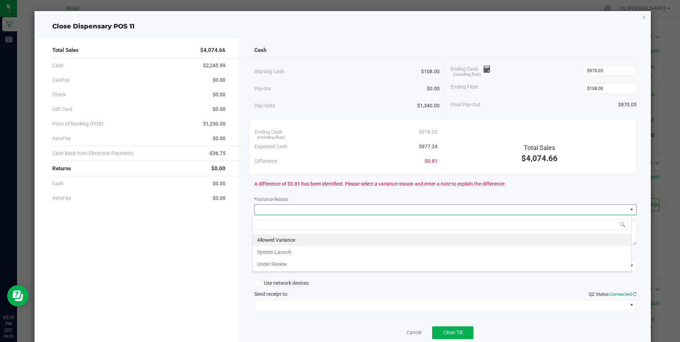
scroll to position [11, 379]
click at [314, 241] on li "Allowed Variance" at bounding box center [442, 240] width 379 height 12
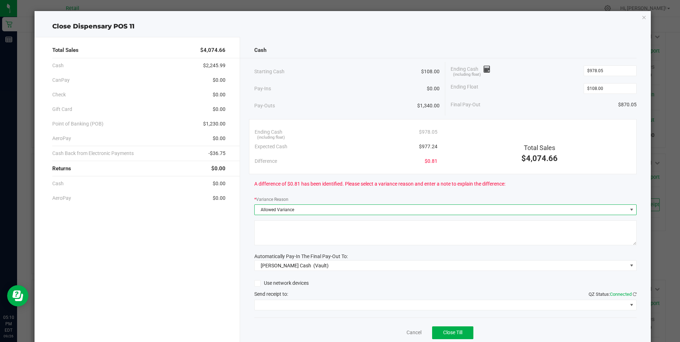
click at [313, 234] on textarea at bounding box center [445, 233] width 382 height 25
type textarea "sd;"
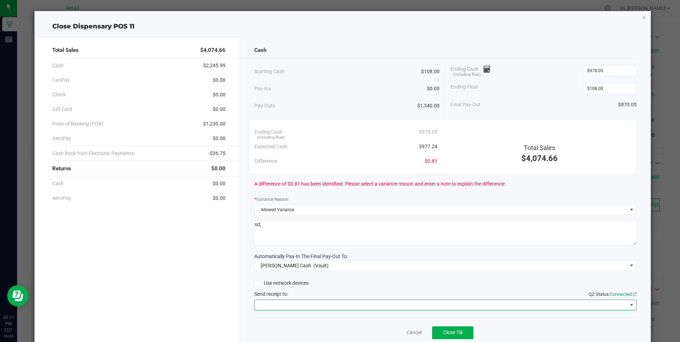
click at [629, 306] on span at bounding box center [632, 305] width 6 height 6
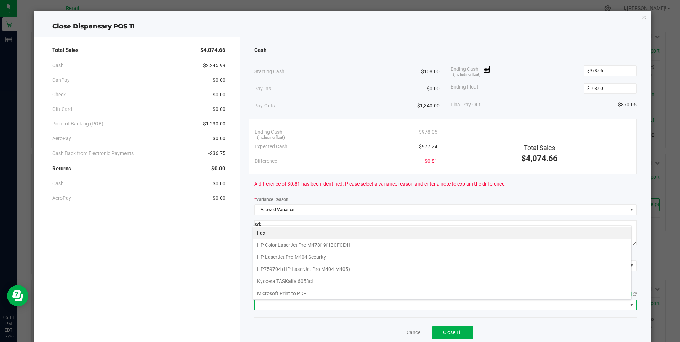
scroll to position [62, 0]
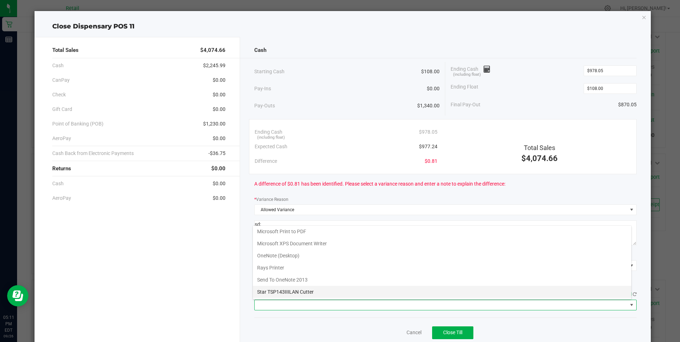
click at [276, 291] on Cutter "Star TSP143IIILAN Cutter" at bounding box center [442, 292] width 379 height 12
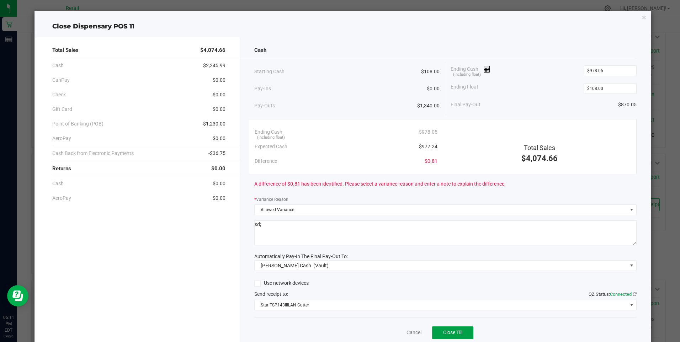
click at [450, 335] on span "Close Till" at bounding box center [452, 333] width 19 height 6
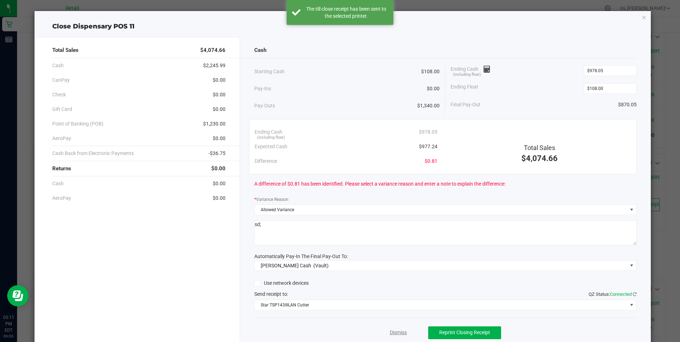
click at [390, 331] on link "Dismiss" at bounding box center [398, 332] width 17 height 7
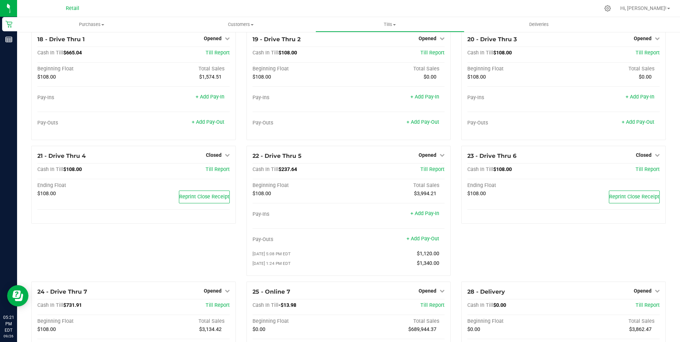
scroll to position [641, 0]
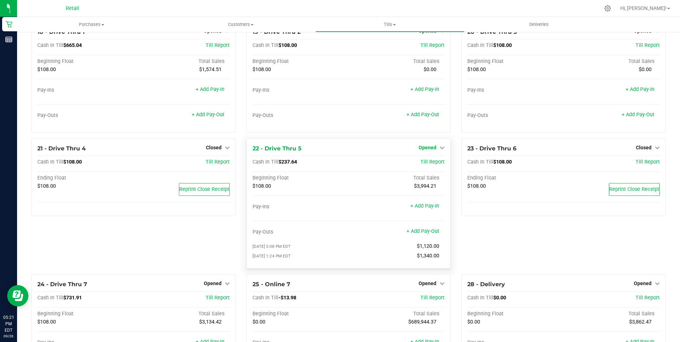
click at [440, 150] on icon at bounding box center [442, 147] width 5 height 5
click at [429, 165] on link "Close Till" at bounding box center [428, 163] width 19 height 6
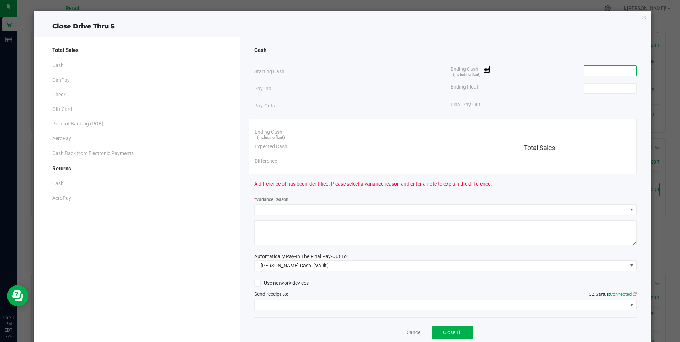
click at [612, 67] on input at bounding box center [610, 71] width 52 height 10
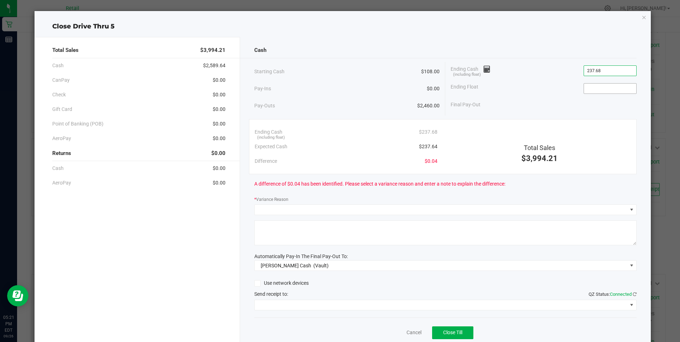
type input "$237.68"
click at [599, 87] on input at bounding box center [610, 89] width 52 height 10
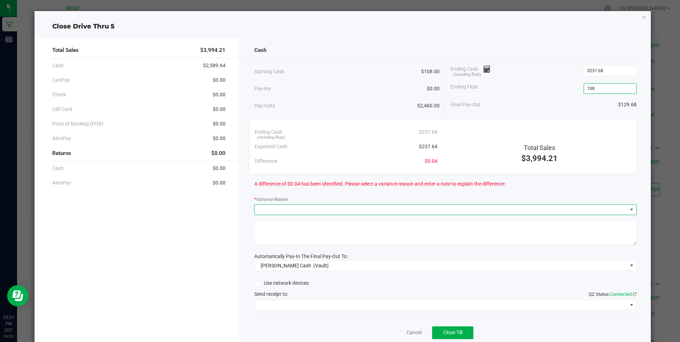
type input "$108.00"
click at [629, 210] on span at bounding box center [632, 210] width 6 height 6
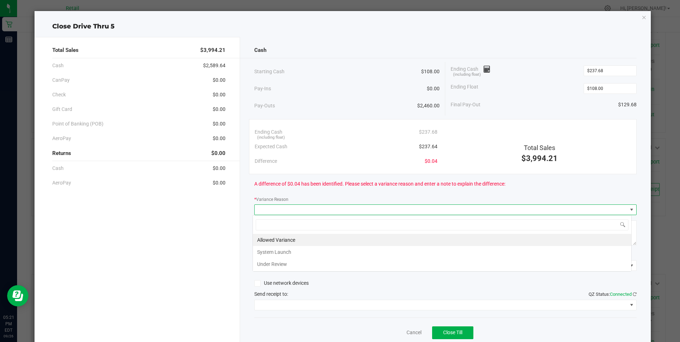
scroll to position [11, 379]
click at [308, 242] on li "Allowed Variance" at bounding box center [442, 240] width 379 height 12
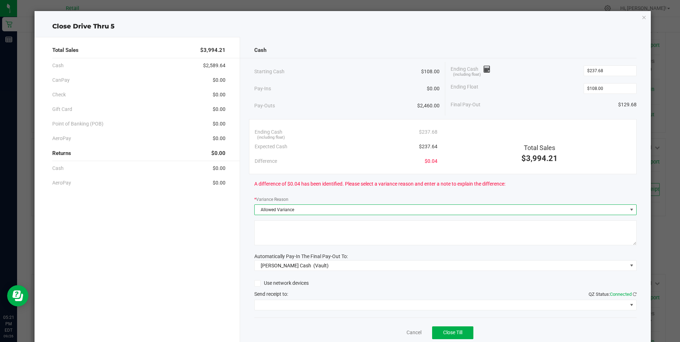
click at [304, 233] on textarea at bounding box center [445, 233] width 382 height 25
type textarea "sdl"
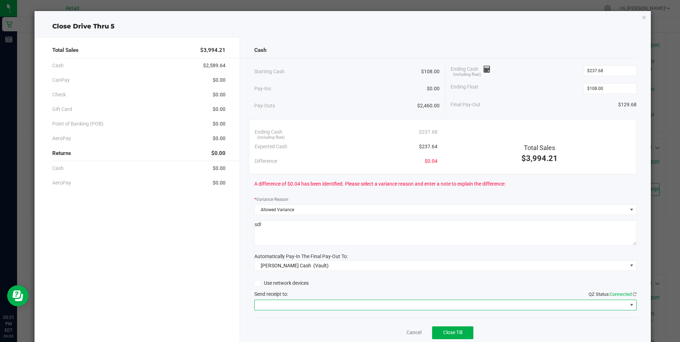
click at [630, 305] on span at bounding box center [631, 305] width 9 height 10
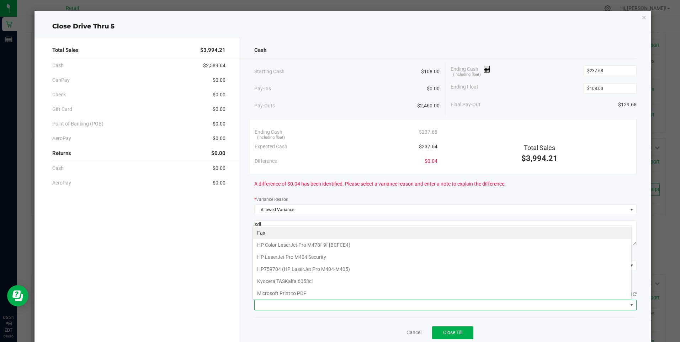
scroll to position [62, 0]
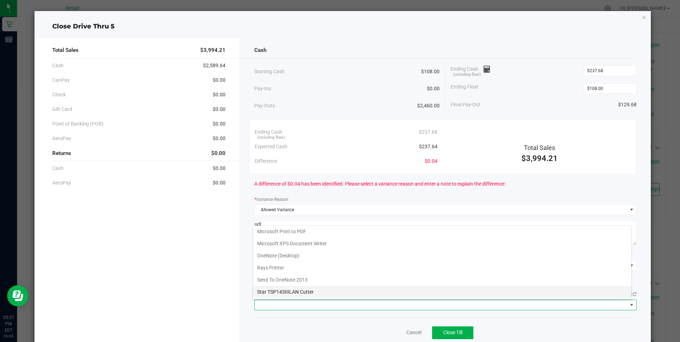
click at [311, 291] on Cutter "Star TSP143IIILAN Cutter" at bounding box center [442, 292] width 379 height 12
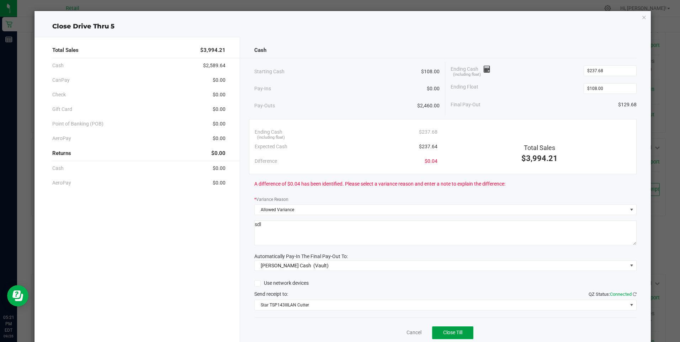
click at [443, 333] on span "Close Till" at bounding box center [452, 333] width 19 height 6
click at [400, 334] on link "Dismiss" at bounding box center [398, 332] width 17 height 7
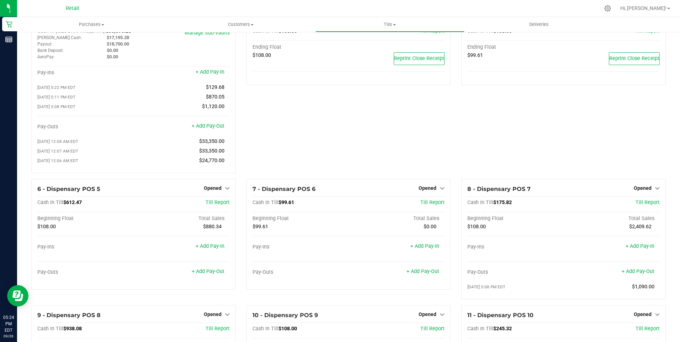
scroll to position [0, 0]
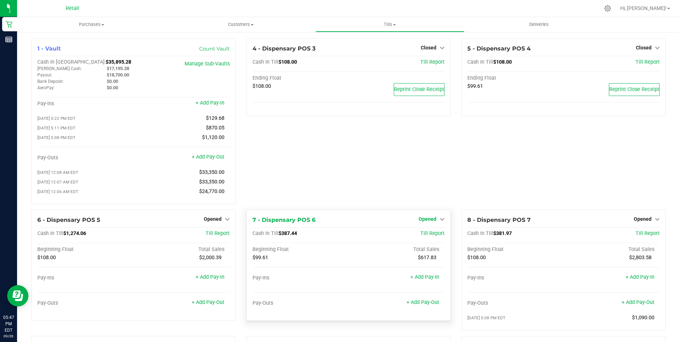
click at [440, 222] on icon at bounding box center [442, 219] width 5 height 5
click at [429, 237] on link "Close Till" at bounding box center [428, 234] width 19 height 6
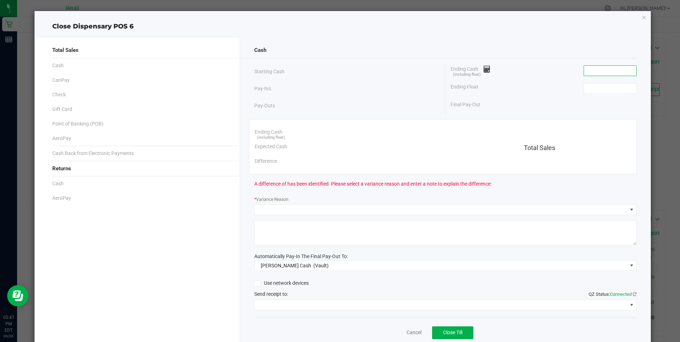
click at [600, 68] on input at bounding box center [610, 71] width 52 height 10
type input "$391.22"
click at [616, 90] on input at bounding box center [610, 89] width 52 height 10
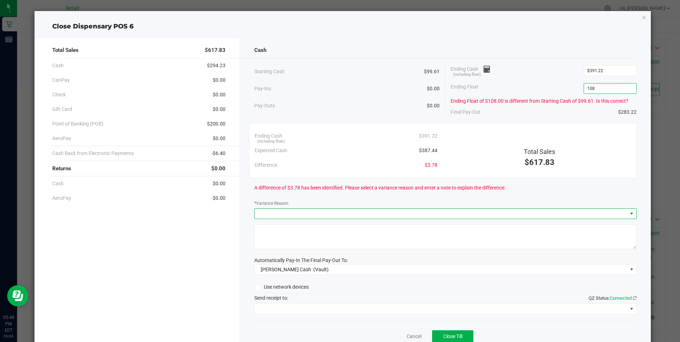
type input "$108.00"
click at [629, 215] on span at bounding box center [632, 214] width 6 height 6
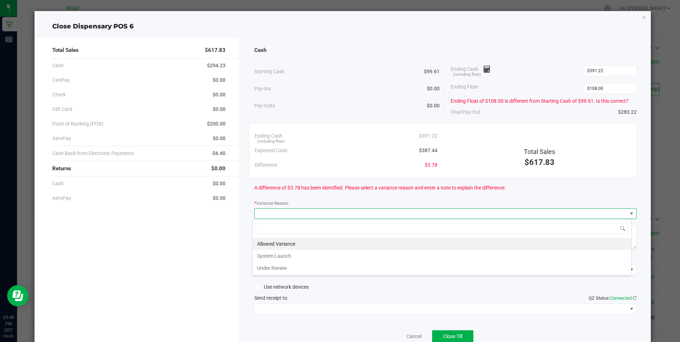
scroll to position [11, 379]
click at [287, 243] on li "Allowed Variance" at bounding box center [442, 244] width 379 height 12
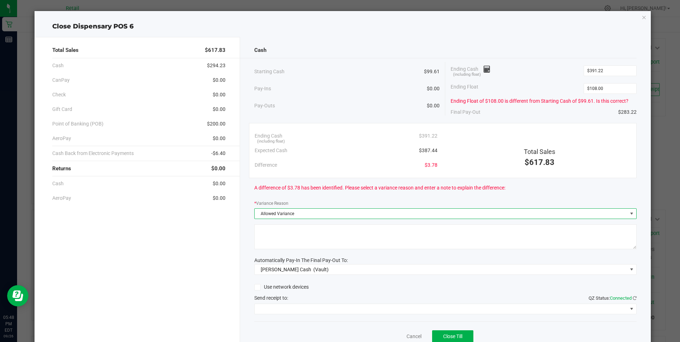
click at [304, 234] on textarea at bounding box center [445, 236] width 382 height 25
type textarea "sdl"
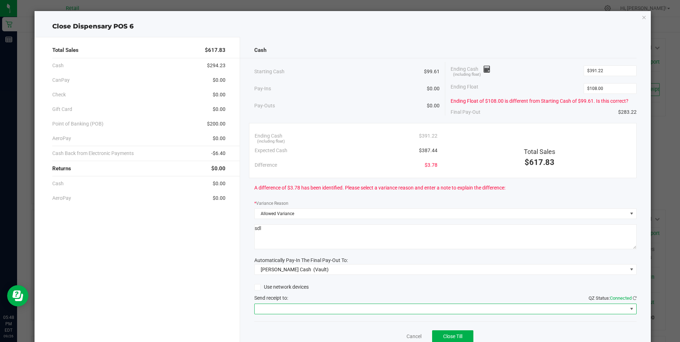
click at [629, 308] on span at bounding box center [632, 309] width 6 height 6
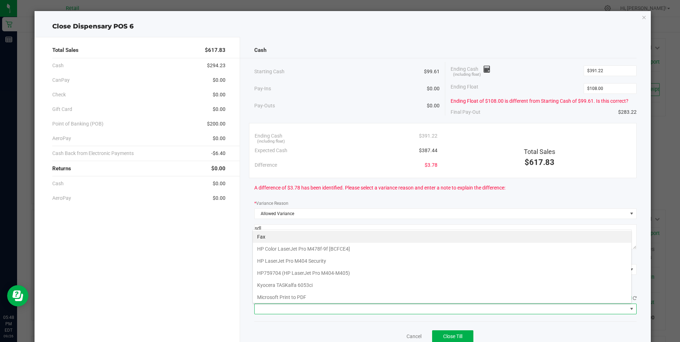
scroll to position [62, 0]
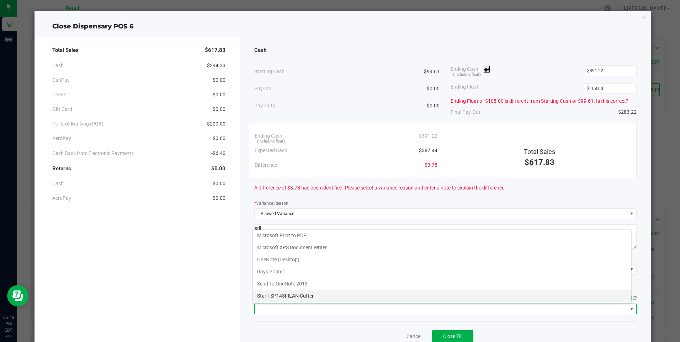
click at [319, 294] on Cutter "Star TSP143IIILAN Cutter" at bounding box center [442, 296] width 379 height 12
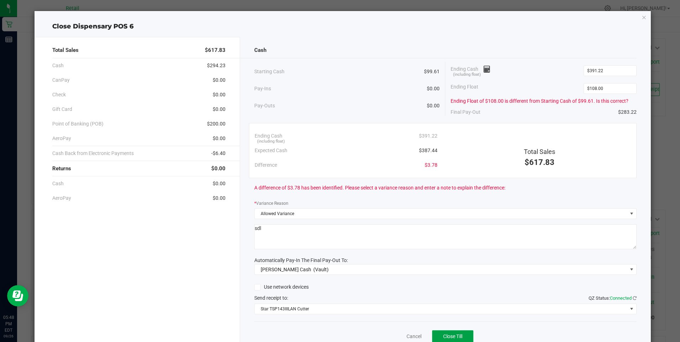
click at [459, 337] on span "Close Till" at bounding box center [452, 337] width 19 height 6
click at [390, 338] on link "Dismiss" at bounding box center [398, 336] width 17 height 7
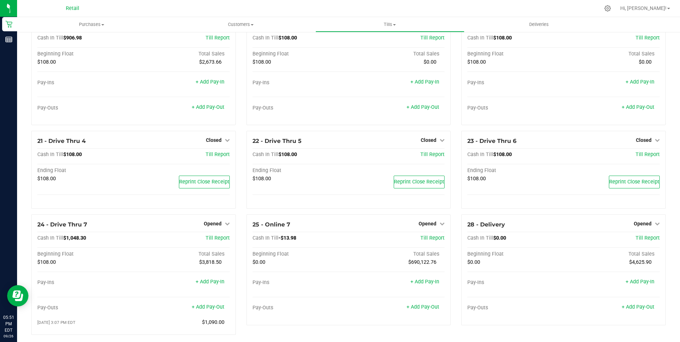
scroll to position [658, 0]
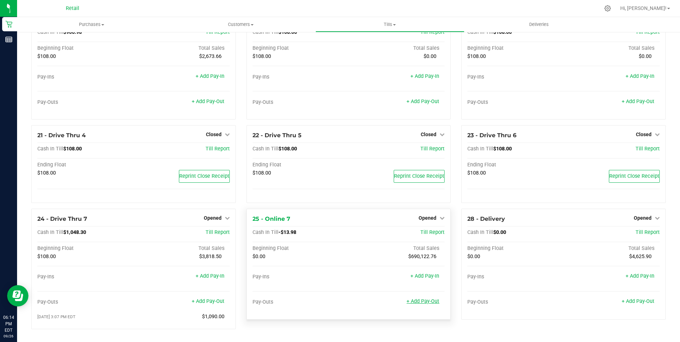
click at [419, 301] on link "+ Add Pay-Out" at bounding box center [423, 301] width 33 height 6
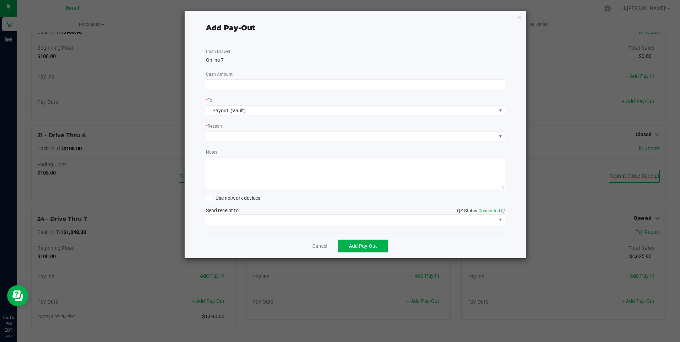
click at [523, 17] on div "Add Pay-Out Cash Drawer Online 7 Cash Amount * To Payout (Vault) * Reason Notes…" at bounding box center [356, 134] width 342 height 247
click at [521, 17] on icon "button" at bounding box center [520, 17] width 5 height 9
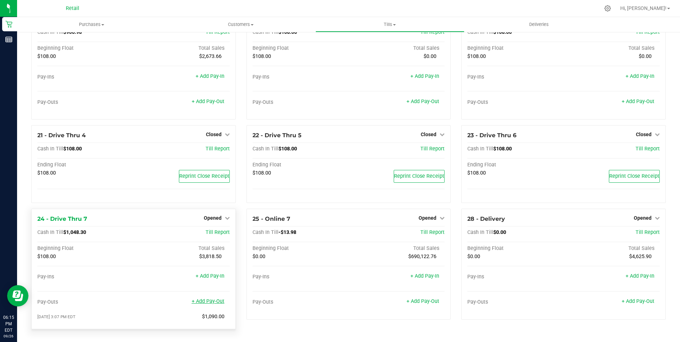
click at [213, 301] on link "+ Add Pay-Out" at bounding box center [208, 301] width 33 height 6
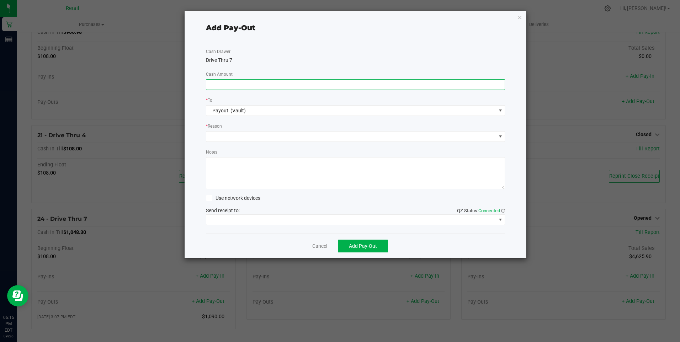
click at [226, 84] on input at bounding box center [355, 85] width 299 height 10
type input "$650.00"
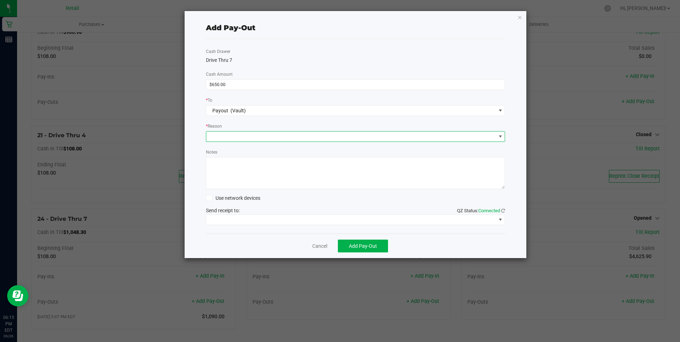
click at [501, 136] on span at bounding box center [501, 137] width 6 height 6
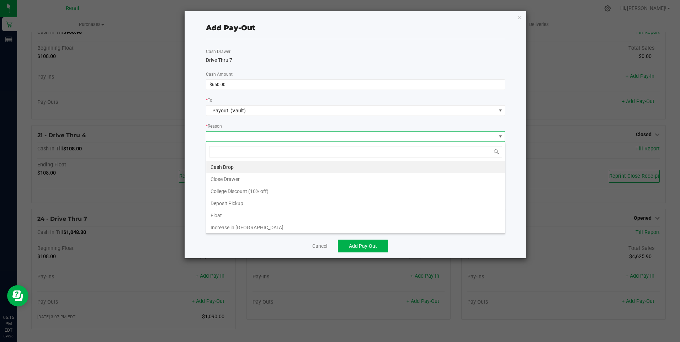
scroll to position [11, 299]
click at [224, 167] on li "Cash Drop" at bounding box center [355, 167] width 299 height 12
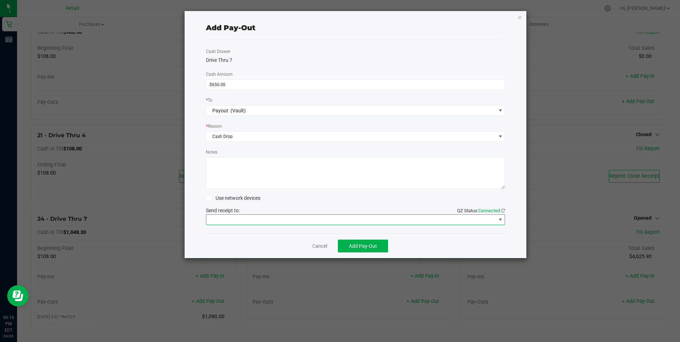
click at [501, 220] on span at bounding box center [501, 220] width 6 height 6
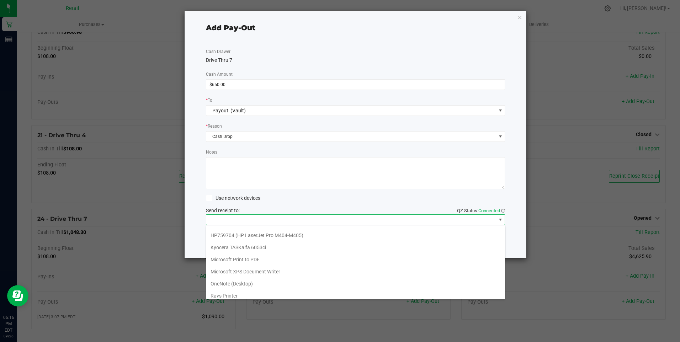
scroll to position [62, 0]
click at [253, 289] on Cutter "Star TSP143IIILAN Cutter" at bounding box center [355, 292] width 299 height 12
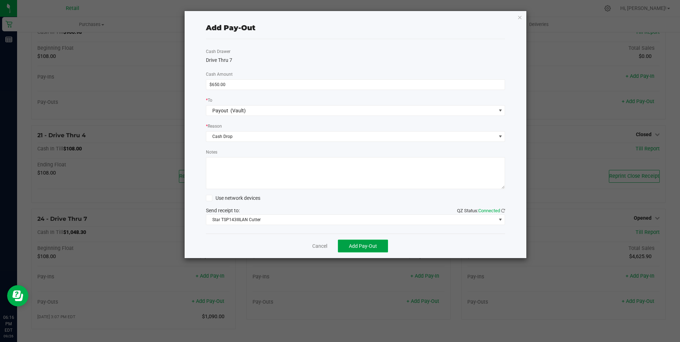
click at [356, 245] on span "Add Pay-Out" at bounding box center [363, 246] width 28 height 6
click at [324, 247] on link "Dismiss" at bounding box center [317, 246] width 17 height 7
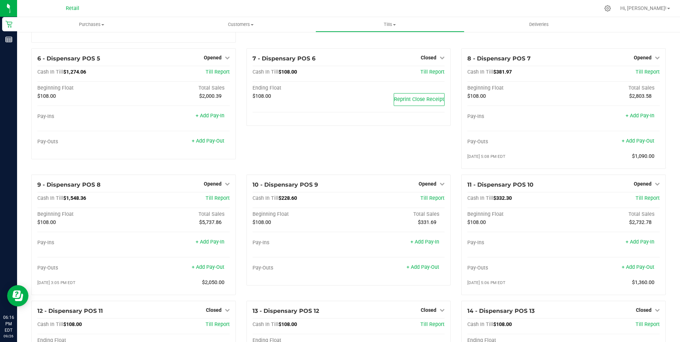
scroll to position [159, 0]
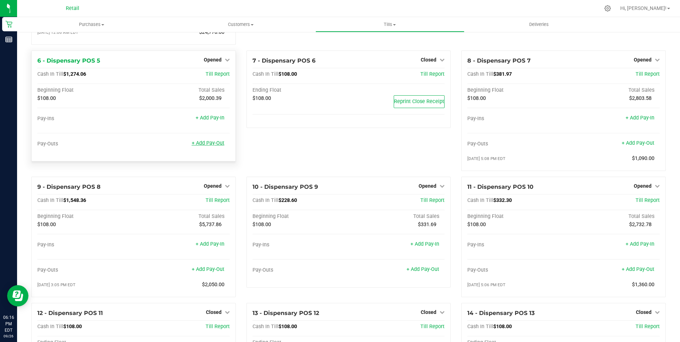
click at [211, 146] on link "+ Add Pay-Out" at bounding box center [208, 143] width 33 height 6
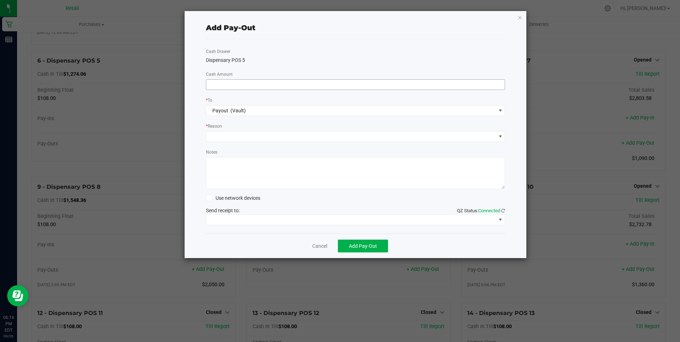
click at [219, 84] on input at bounding box center [355, 85] width 299 height 10
type input "$1,280.00"
click at [501, 136] on span at bounding box center [501, 137] width 6 height 6
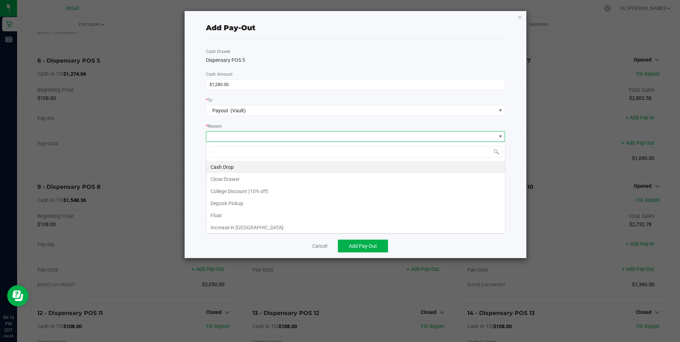
scroll to position [11, 299]
click at [241, 167] on li "Cash Drop" at bounding box center [355, 167] width 299 height 12
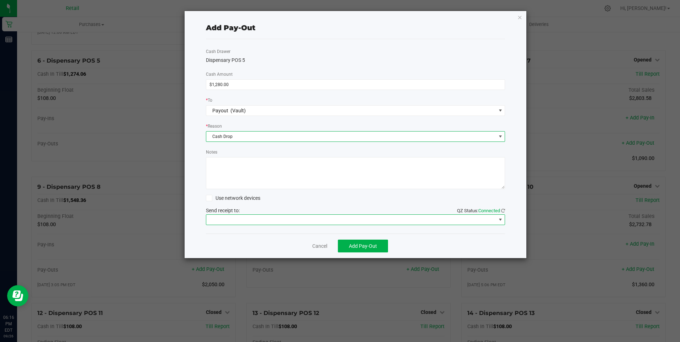
click at [500, 219] on span at bounding box center [501, 220] width 6 height 6
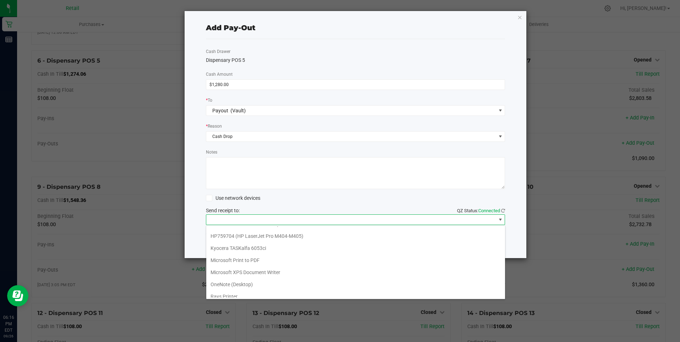
scroll to position [62, 0]
click at [295, 290] on Cutter "Star TSP143IIILAN Cutter" at bounding box center [355, 292] width 299 height 12
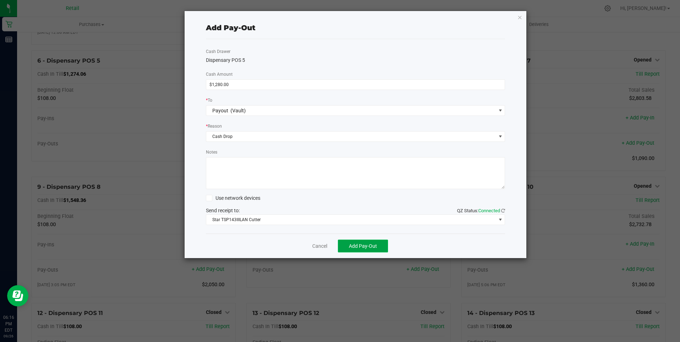
click at [367, 245] on span "Add Pay-Out" at bounding box center [363, 246] width 28 height 6
click at [326, 246] on div "Dismiss Reprint Receipt" at bounding box center [356, 246] width 300 height 25
click at [316, 247] on link "Dismiss" at bounding box center [317, 246] width 17 height 7
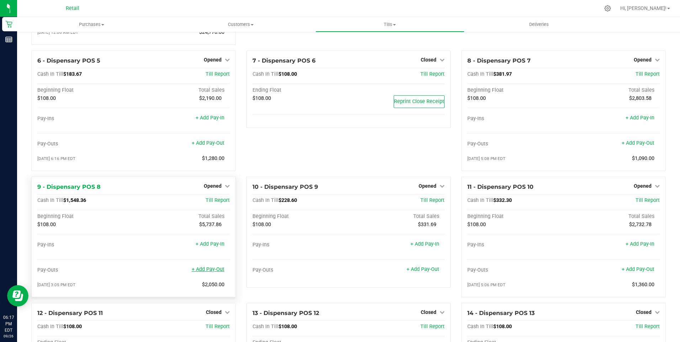
click at [205, 273] on link "+ Add Pay-Out" at bounding box center [208, 269] width 33 height 6
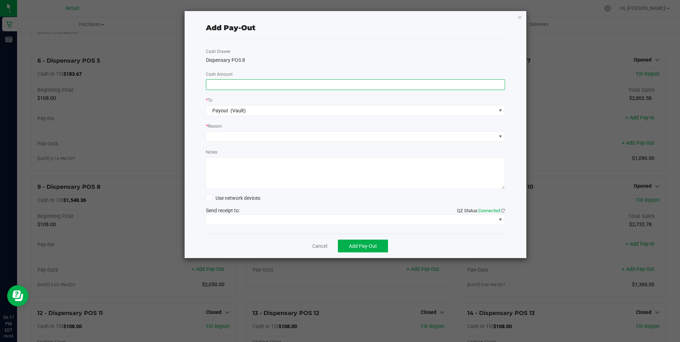
click at [224, 81] on input at bounding box center [355, 85] width 299 height 10
type input "$1,670.00"
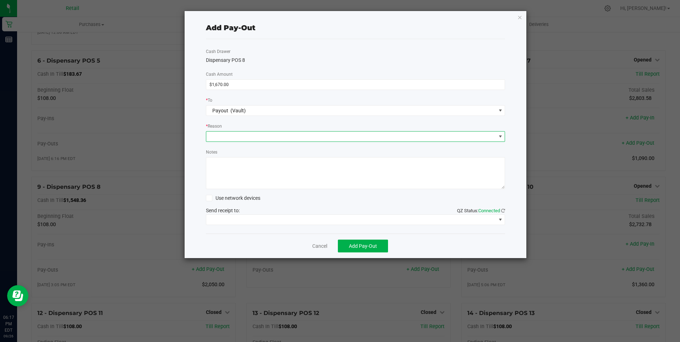
click at [500, 136] on span at bounding box center [501, 137] width 6 height 6
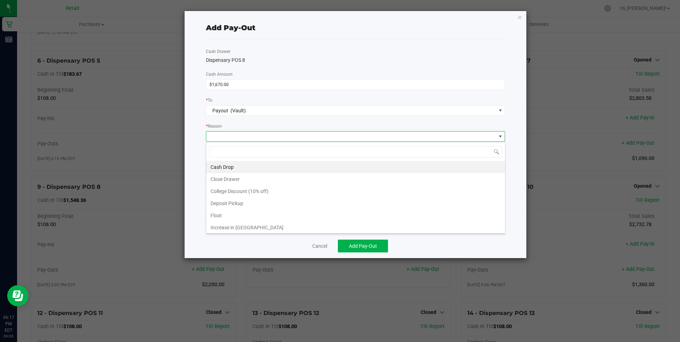
scroll to position [11, 299]
click at [228, 166] on li "Cash Drop" at bounding box center [355, 167] width 299 height 12
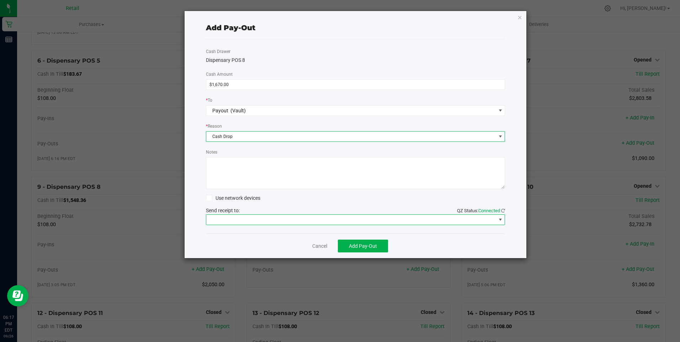
click at [501, 219] on span at bounding box center [501, 220] width 6 height 6
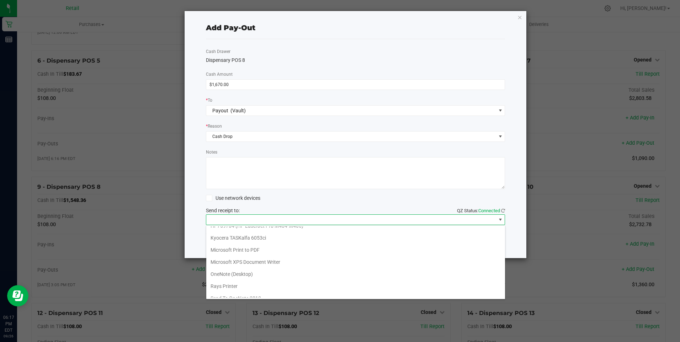
scroll to position [62, 0]
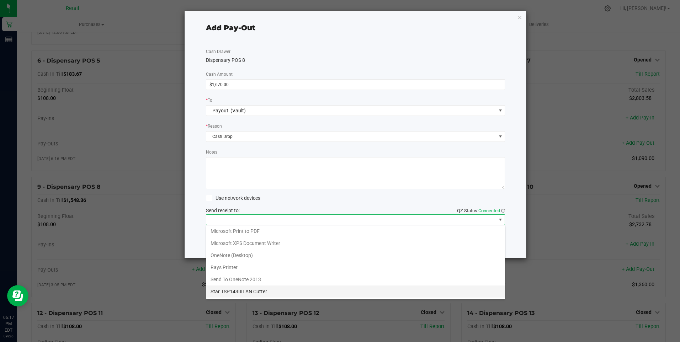
click at [267, 290] on Cutter "Star TSP143IIILAN Cutter" at bounding box center [355, 292] width 299 height 12
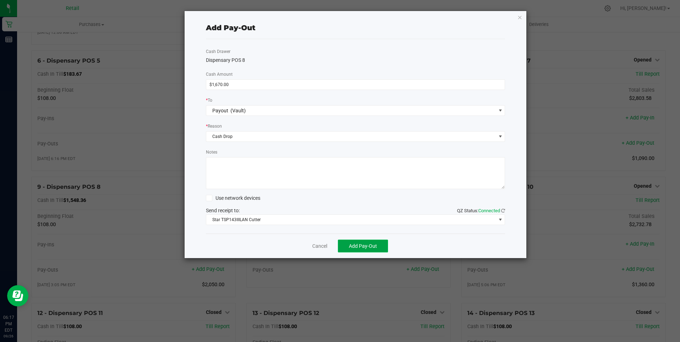
click at [367, 249] on span "Add Pay-Out" at bounding box center [363, 246] width 28 height 6
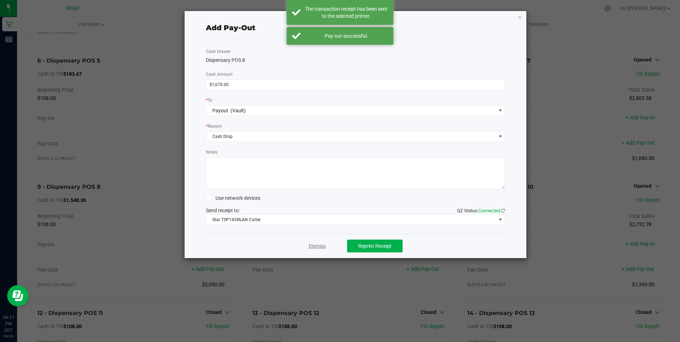
click at [319, 246] on link "Dismiss" at bounding box center [317, 246] width 17 height 7
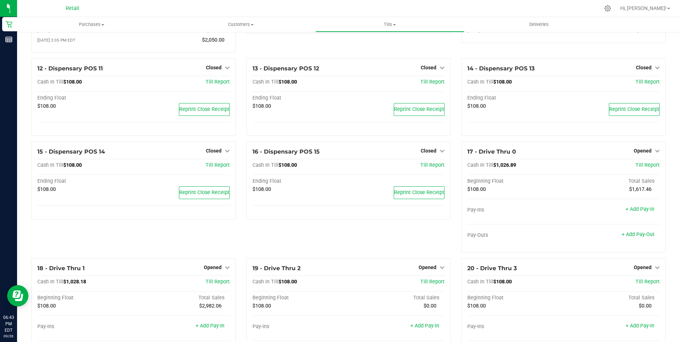
scroll to position [412, 0]
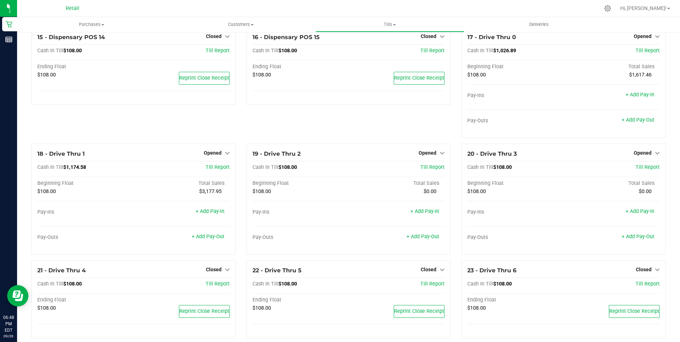
scroll to position [527, 0]
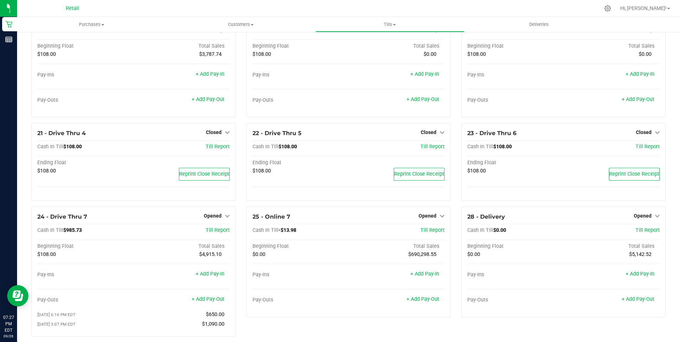
scroll to position [678, 0]
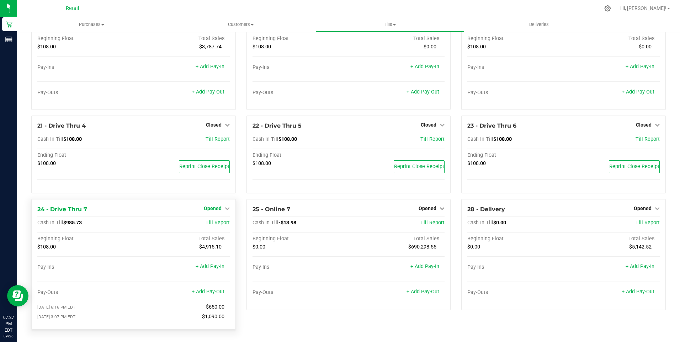
click at [225, 208] on icon at bounding box center [227, 208] width 5 height 5
click at [213, 221] on link "Close Till" at bounding box center [213, 223] width 19 height 6
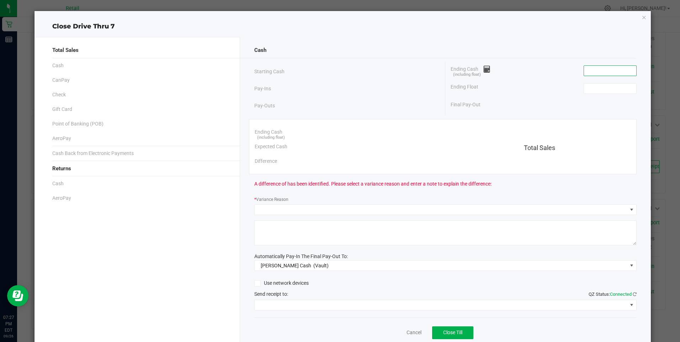
click at [604, 71] on input at bounding box center [610, 71] width 52 height 10
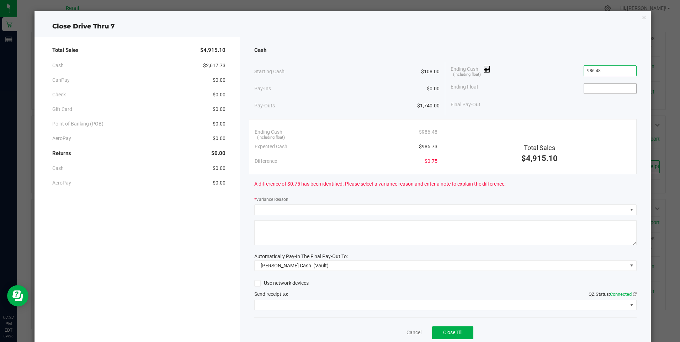
type input "$986.48"
click at [603, 85] on input at bounding box center [610, 89] width 52 height 10
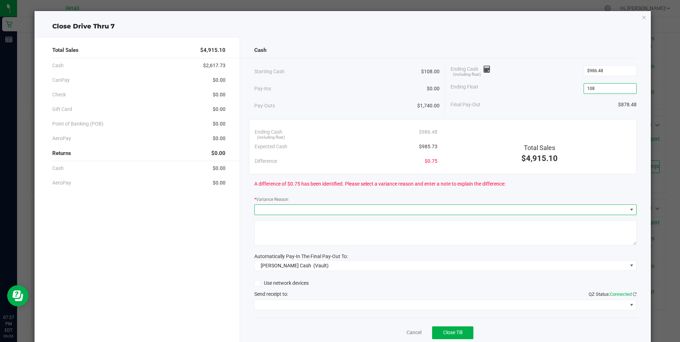
type input "$108.00"
click at [629, 209] on span at bounding box center [632, 210] width 6 height 6
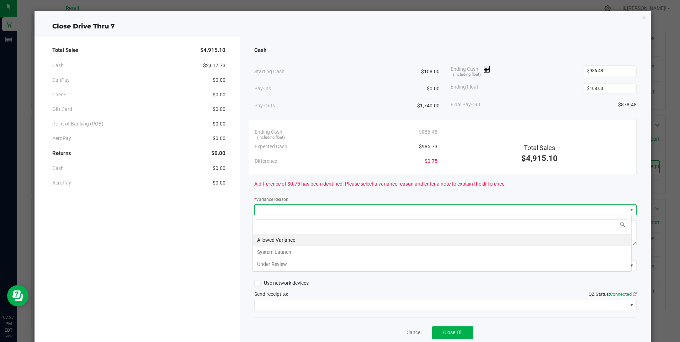
scroll to position [11, 379]
click at [284, 239] on li "Allowed Variance" at bounding box center [442, 240] width 379 height 12
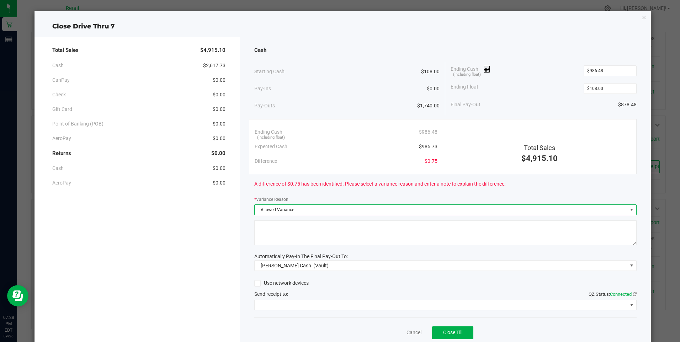
click at [284, 239] on textarea at bounding box center [445, 233] width 382 height 25
type textarea "sdl"
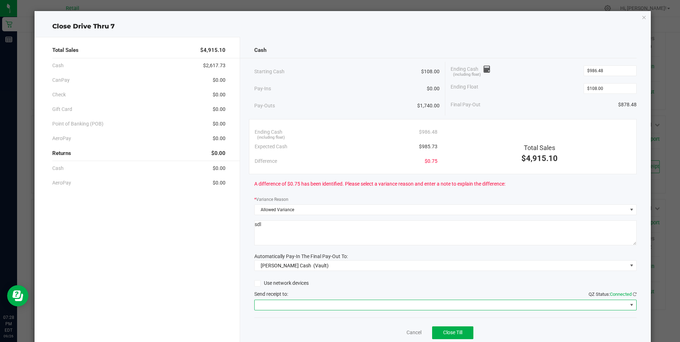
click at [629, 305] on span at bounding box center [632, 305] width 6 height 6
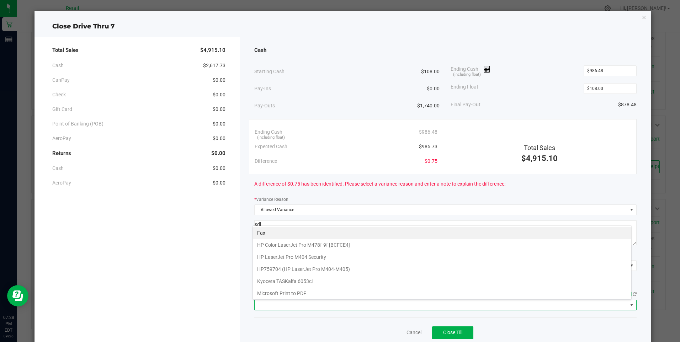
scroll to position [62, 0]
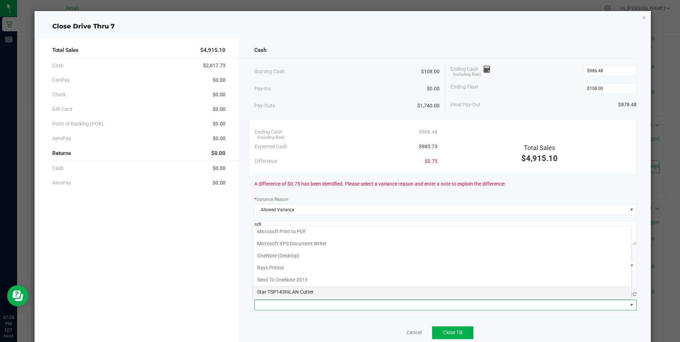
click at [311, 290] on Cutter "Star TSP143IIILAN Cutter" at bounding box center [442, 292] width 379 height 12
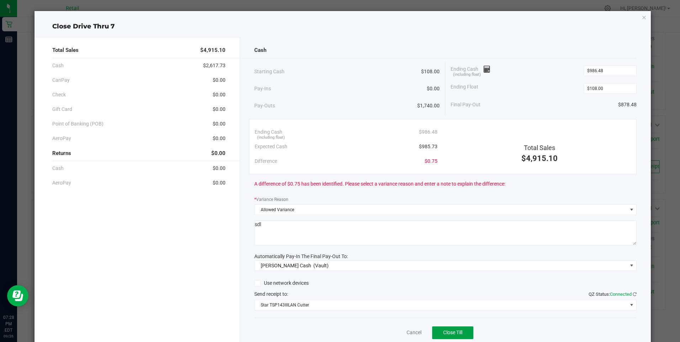
click at [453, 333] on span "Close Till" at bounding box center [452, 333] width 19 height 6
click at [394, 331] on link "Dismiss" at bounding box center [398, 332] width 17 height 7
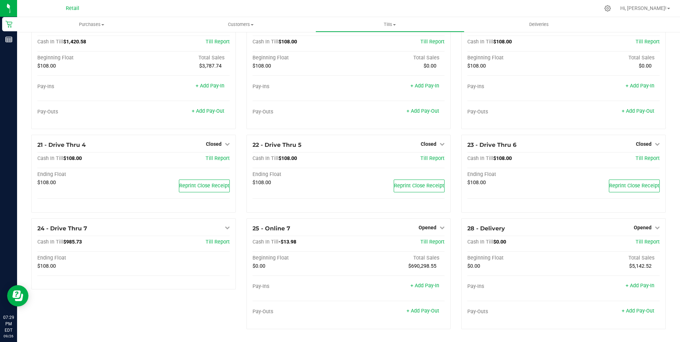
scroll to position [658, 0]
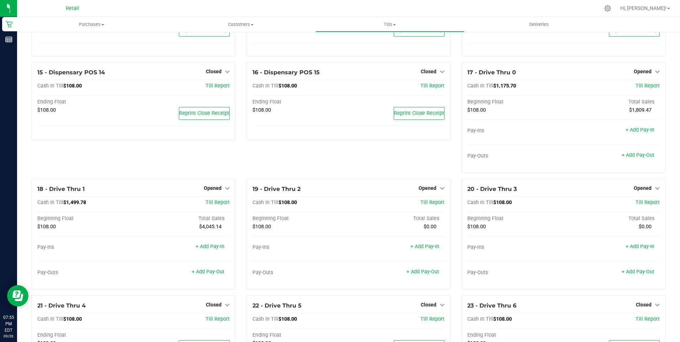
scroll to position [487, 0]
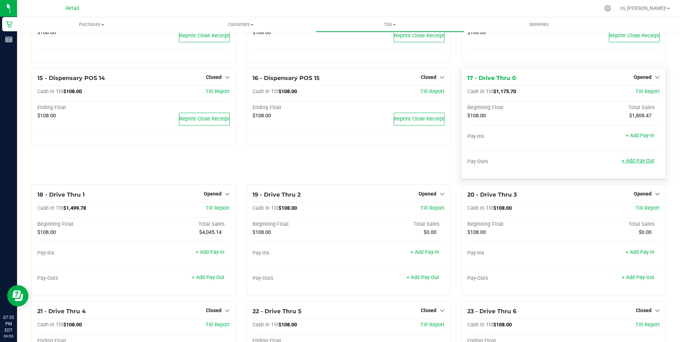
click at [634, 164] on link "+ Add Pay-Out" at bounding box center [638, 161] width 33 height 6
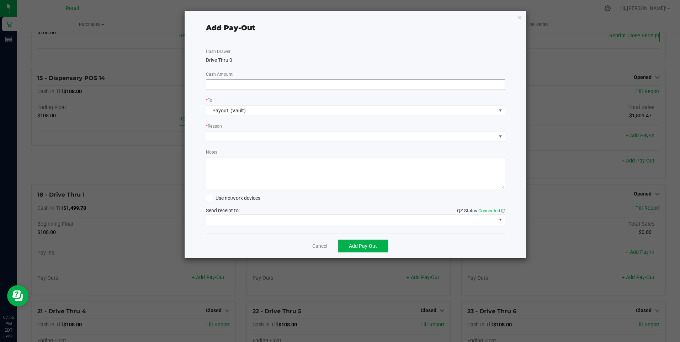
click at [357, 86] on input at bounding box center [355, 85] width 299 height 10
type input "$980.00"
click at [500, 137] on span at bounding box center [501, 137] width 6 height 6
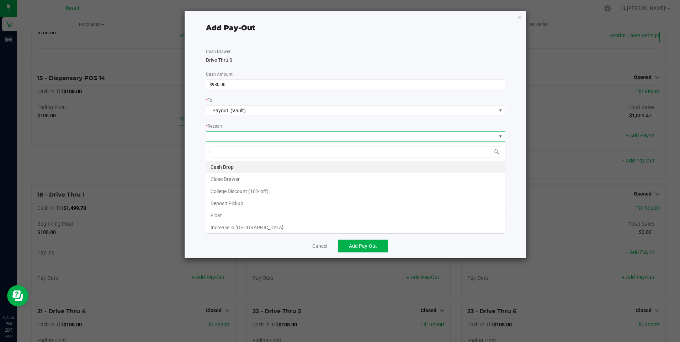
scroll to position [11, 299]
click at [242, 169] on li "Cash Drop" at bounding box center [355, 167] width 299 height 12
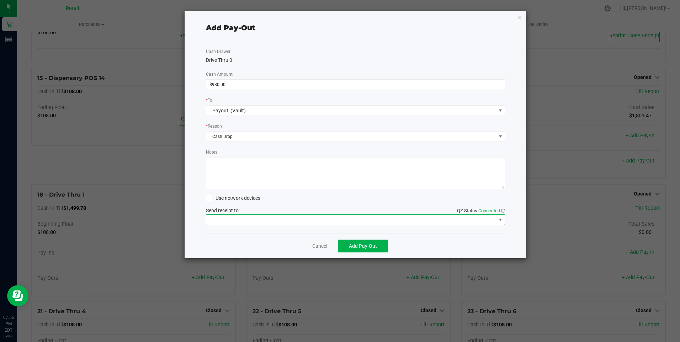
click at [501, 220] on span at bounding box center [501, 220] width 6 height 6
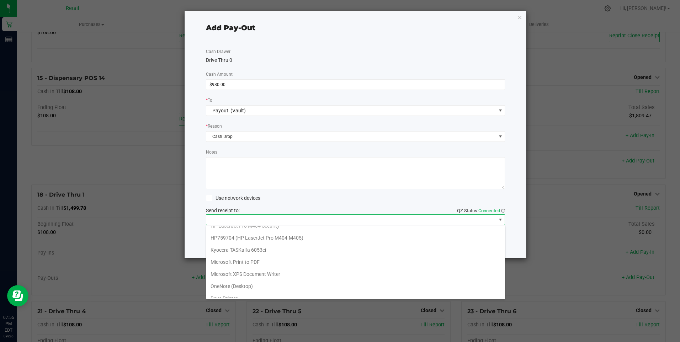
scroll to position [62, 0]
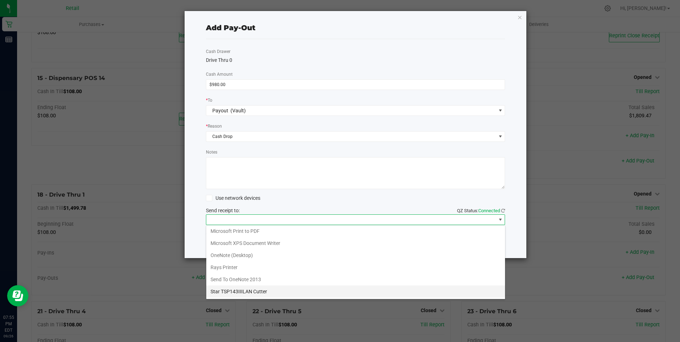
click at [264, 292] on Cutter "Star TSP143IIILAN Cutter" at bounding box center [355, 292] width 299 height 12
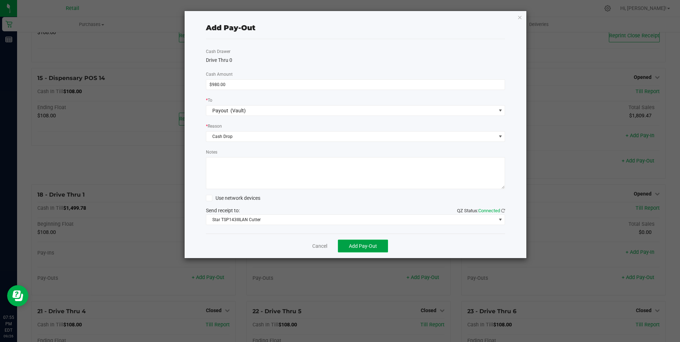
click at [366, 244] on span "Add Pay-Out" at bounding box center [363, 246] width 28 height 6
click at [321, 247] on link "Dismiss" at bounding box center [317, 246] width 17 height 7
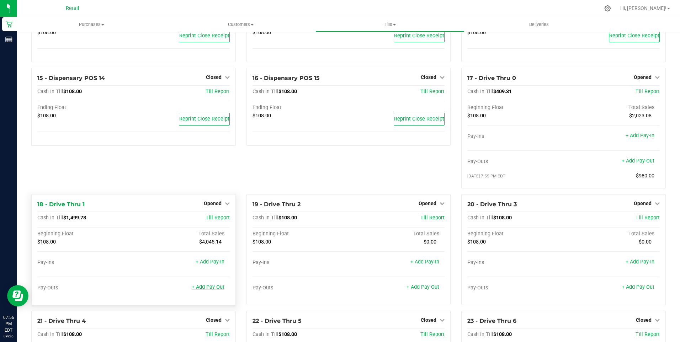
click at [207, 290] on link "+ Add Pay-Out" at bounding box center [208, 287] width 33 height 6
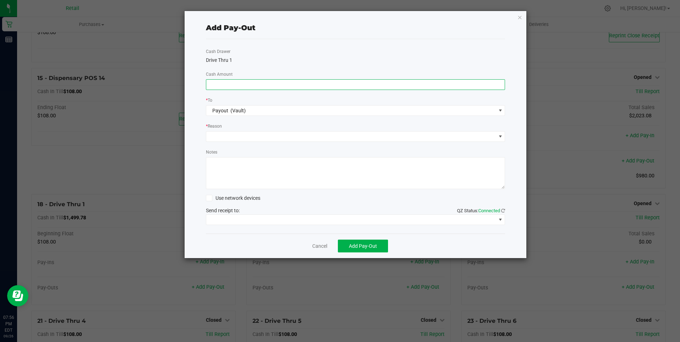
click at [288, 85] on input at bounding box center [355, 85] width 299 height 10
type input "$1,360.00"
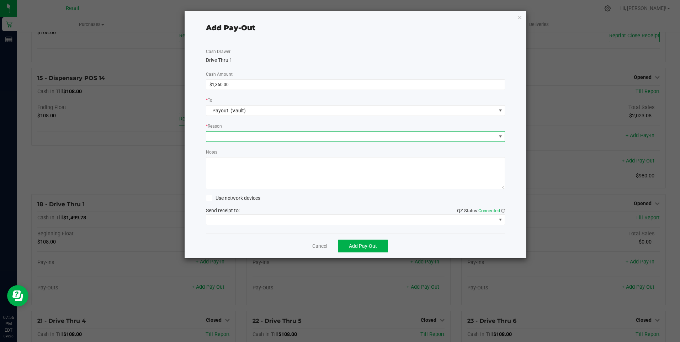
click at [503, 136] on span at bounding box center [501, 137] width 6 height 6
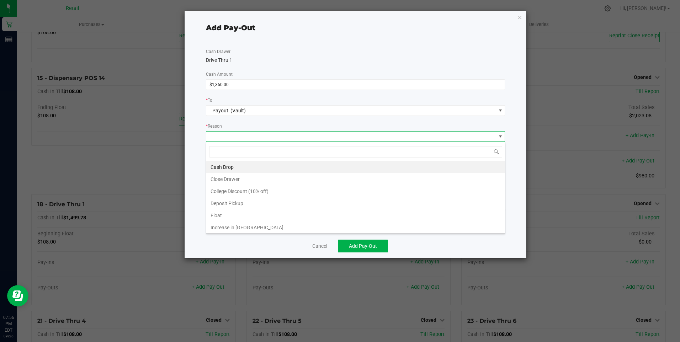
scroll to position [11, 299]
click at [222, 166] on li "Cash Drop" at bounding box center [355, 167] width 299 height 12
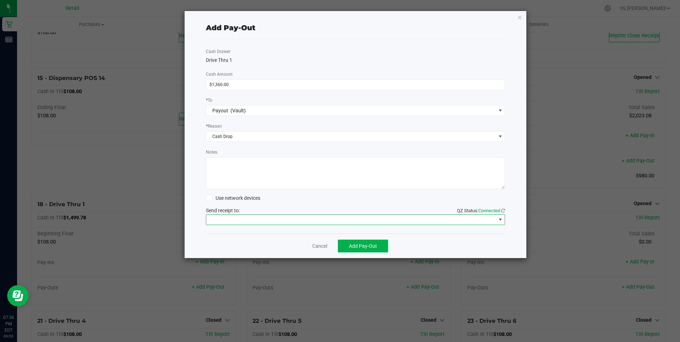
click at [501, 218] on span at bounding box center [501, 220] width 6 height 6
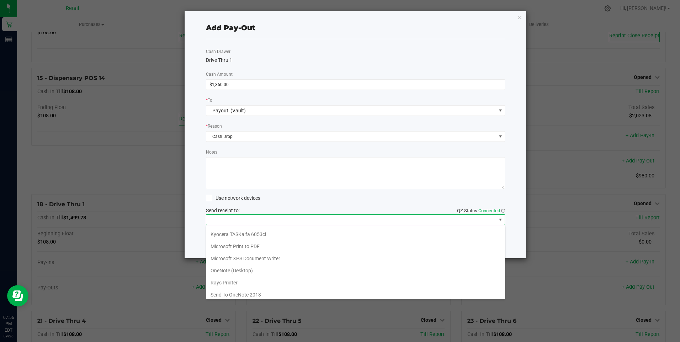
scroll to position [62, 0]
click at [268, 289] on Cutter "Star TSP143IIILAN Cutter" at bounding box center [355, 292] width 299 height 12
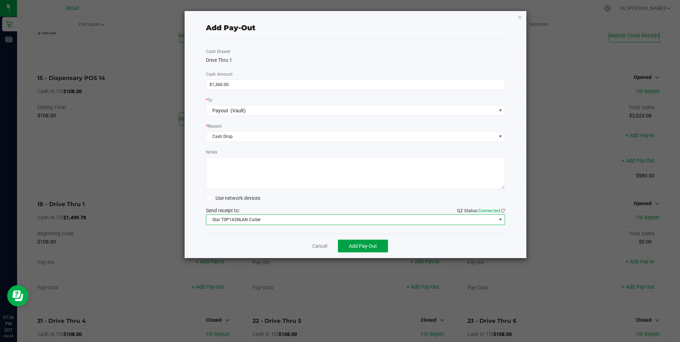
click at [367, 245] on span "Add Pay-Out" at bounding box center [363, 246] width 28 height 6
click at [320, 247] on link "Dismiss" at bounding box center [317, 246] width 17 height 7
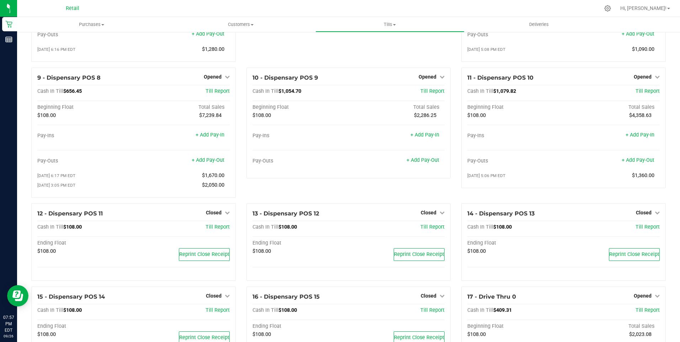
scroll to position [257, 0]
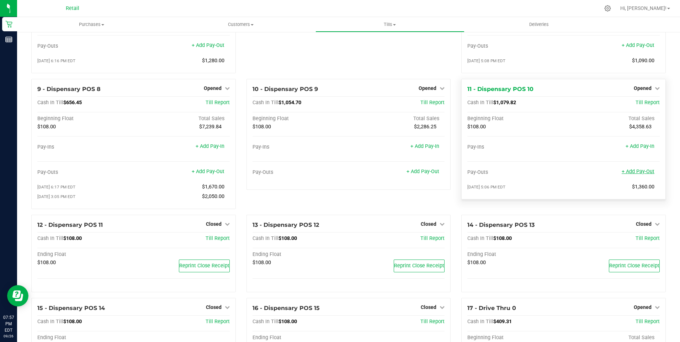
click at [642, 175] on link "+ Add Pay-Out" at bounding box center [638, 172] width 33 height 6
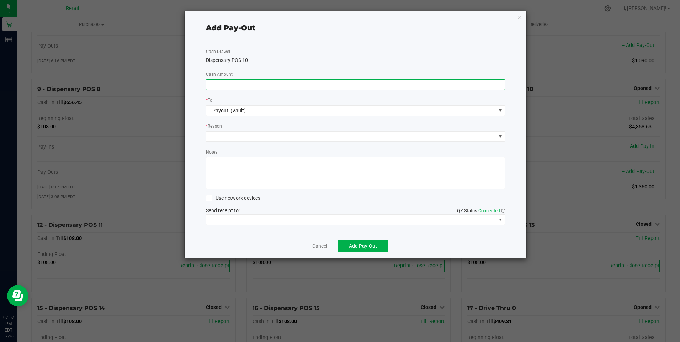
click at [258, 85] on input at bounding box center [355, 85] width 299 height 10
type input "$800.00"
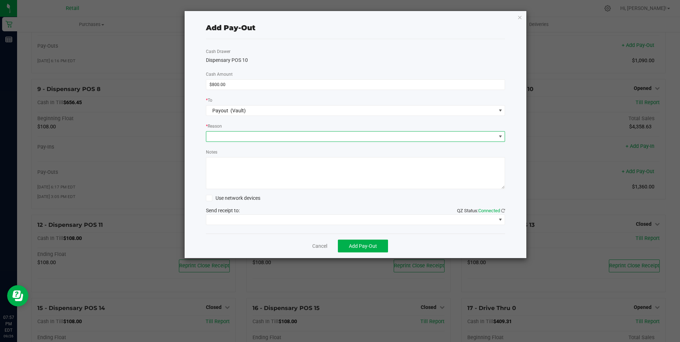
click at [501, 135] on span at bounding box center [501, 137] width 6 height 6
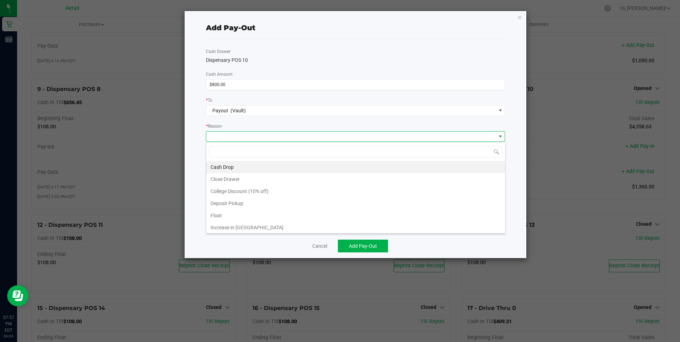
scroll to position [11, 299]
click at [229, 166] on li "Cash Drop" at bounding box center [355, 167] width 299 height 12
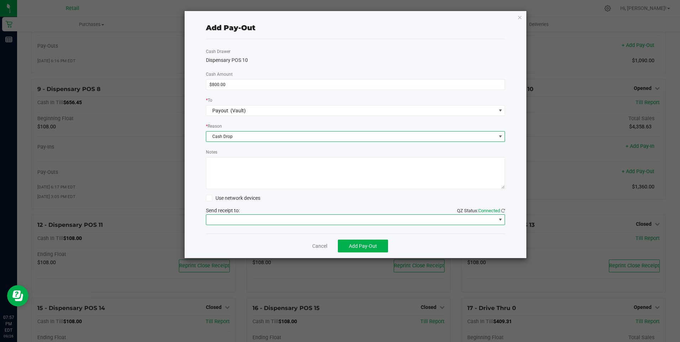
click at [499, 219] on span at bounding box center [501, 220] width 6 height 6
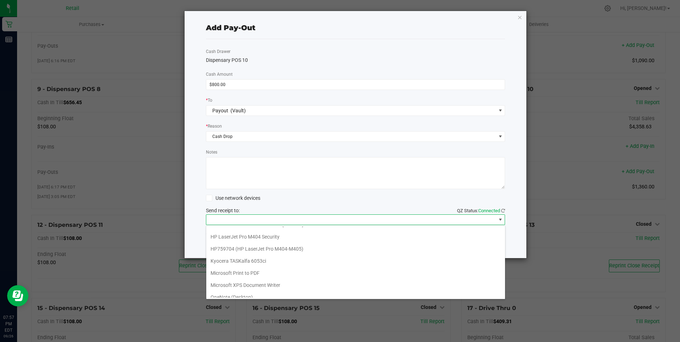
scroll to position [62, 0]
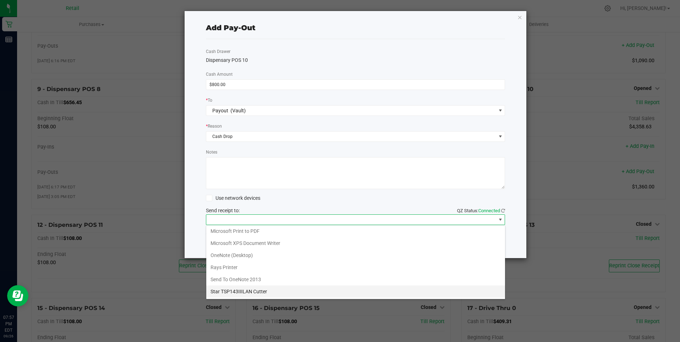
click at [260, 289] on Cutter "Star TSP143IIILAN Cutter" at bounding box center [355, 292] width 299 height 12
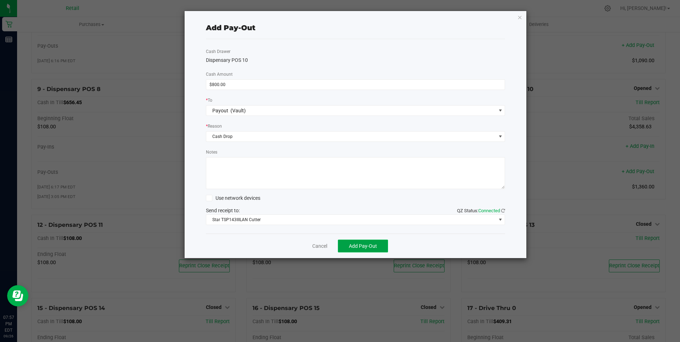
click at [358, 245] on span "Add Pay-Out" at bounding box center [363, 246] width 28 height 6
click at [322, 245] on link "Dismiss" at bounding box center [317, 246] width 17 height 7
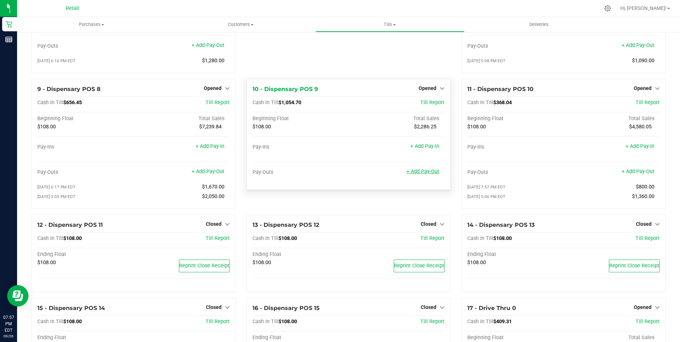
click at [424, 175] on link "+ Add Pay-Out" at bounding box center [423, 172] width 33 height 6
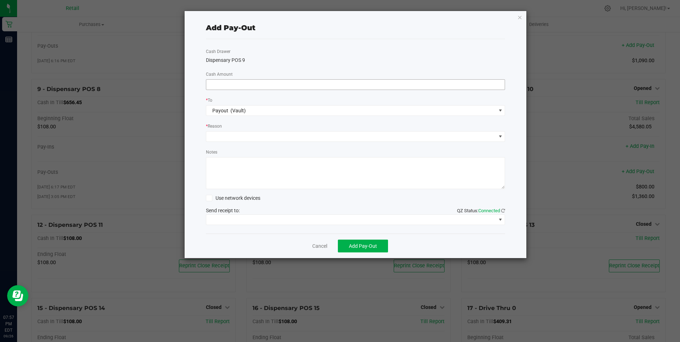
click at [306, 86] on input at bounding box center [355, 85] width 299 height 10
type input "$960.00"
click at [501, 137] on span at bounding box center [501, 137] width 6 height 6
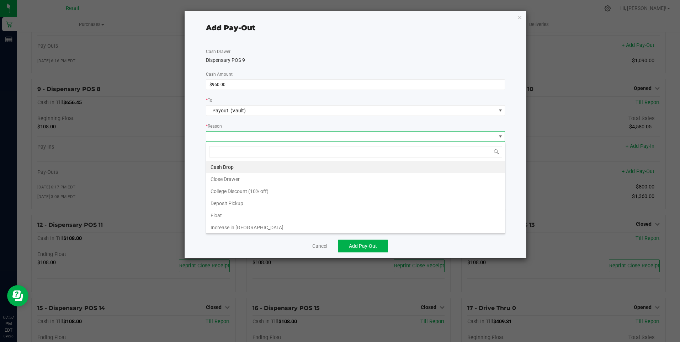
scroll to position [11, 299]
click at [251, 168] on li "Cash Drop" at bounding box center [355, 167] width 299 height 12
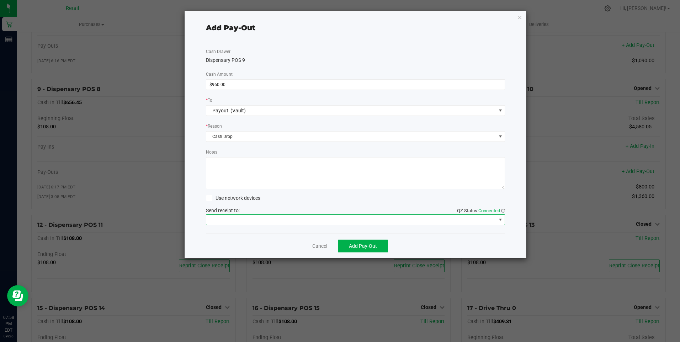
click at [501, 220] on span at bounding box center [501, 220] width 6 height 6
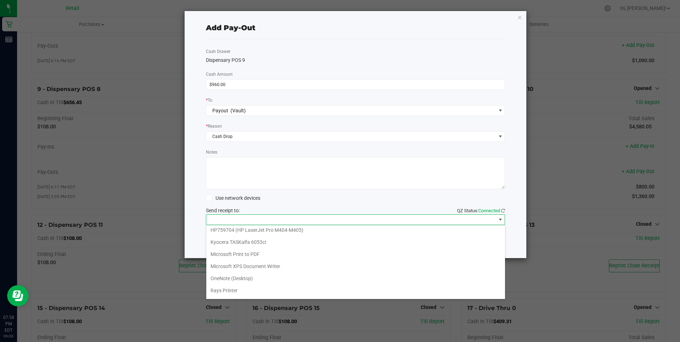
scroll to position [62, 0]
click at [271, 290] on Cutter "Star TSP143IIILAN Cutter" at bounding box center [355, 292] width 299 height 12
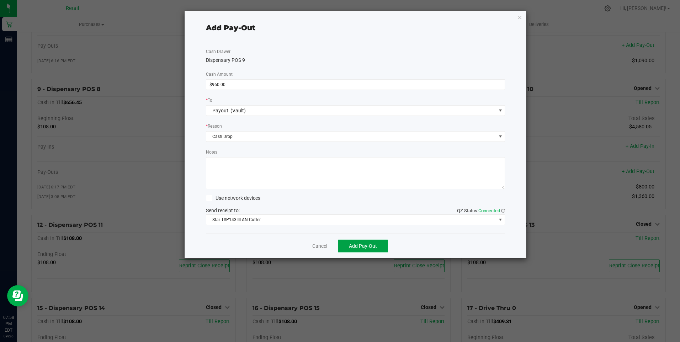
click at [365, 247] on span "Add Pay-Out" at bounding box center [363, 246] width 28 height 6
click at [317, 245] on link "Dismiss" at bounding box center [317, 246] width 17 height 7
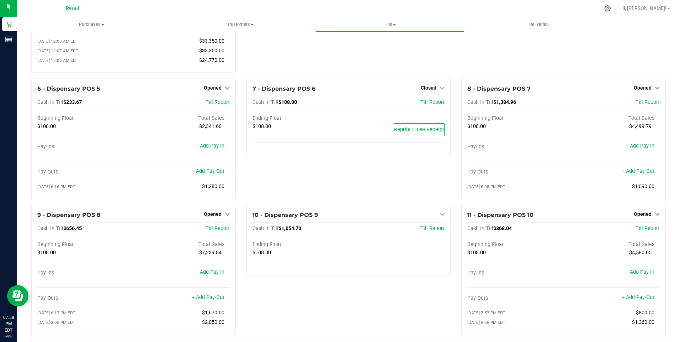
scroll to position [129, 0]
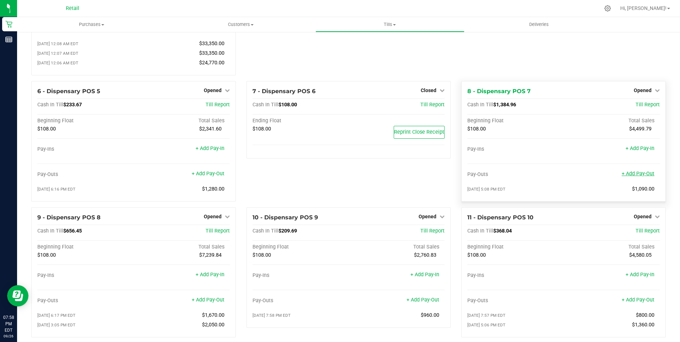
click at [634, 177] on link "+ Add Pay-Out" at bounding box center [638, 174] width 33 height 6
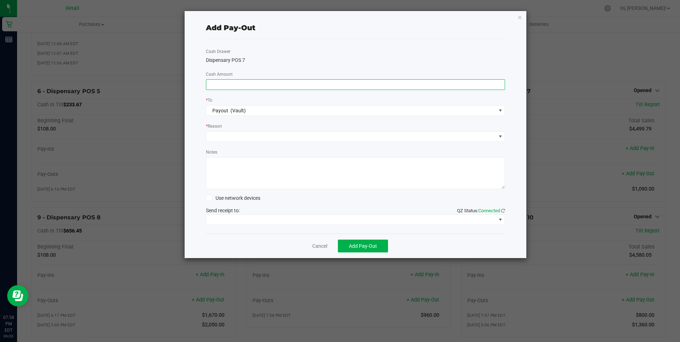
click at [322, 81] on input at bounding box center [355, 85] width 299 height 10
type input "$1,130.00"
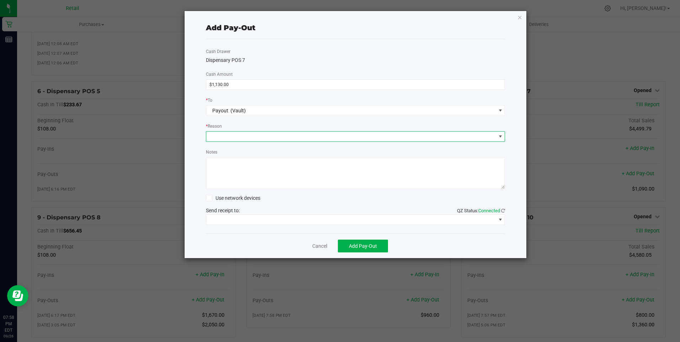
click at [501, 136] on span at bounding box center [501, 137] width 6 height 6
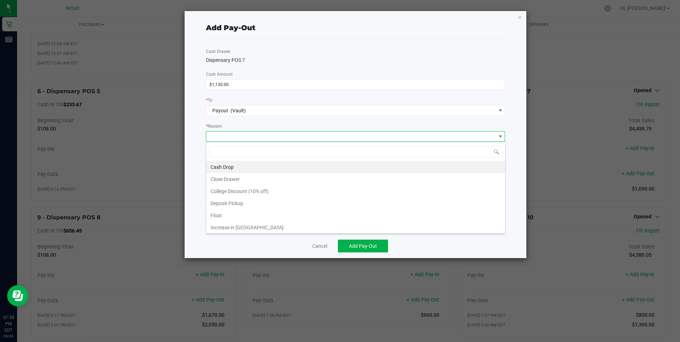
scroll to position [11, 299]
click at [228, 169] on li "Cash Drop" at bounding box center [355, 167] width 299 height 12
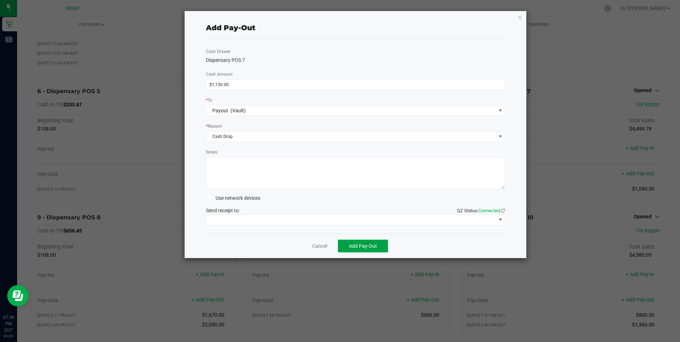
click at [360, 245] on span "Add Pay-Out" at bounding box center [363, 246] width 28 height 6
click at [374, 244] on span "Reprint Receipt" at bounding box center [374, 246] width 33 height 6
click at [500, 218] on span at bounding box center [501, 220] width 6 height 6
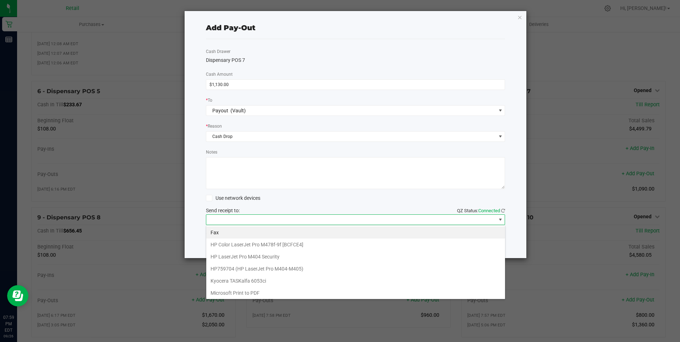
scroll to position [62, 0]
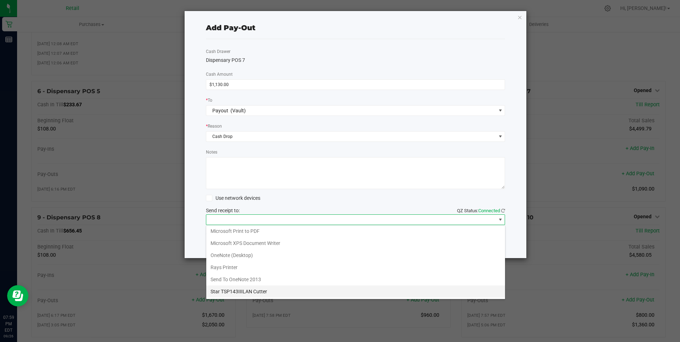
click at [247, 291] on Cutter "Star TSP143IIILAN Cutter" at bounding box center [355, 292] width 299 height 12
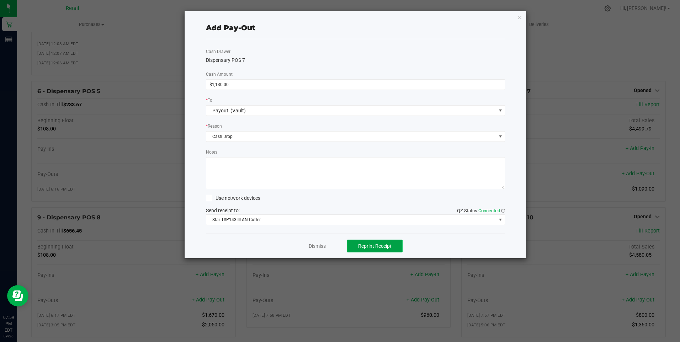
click at [377, 250] on button "Reprint Receipt" at bounding box center [374, 246] width 55 height 13
click at [320, 246] on link "Dismiss" at bounding box center [317, 246] width 17 height 7
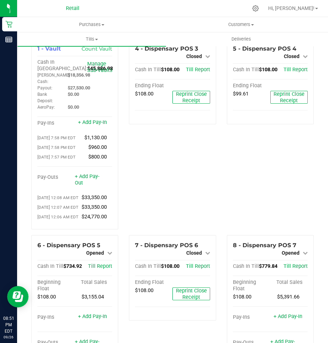
click at [258, 168] on div "5 - Dispensary POS 4 Closed Open Till Cash In Till $108.00 Till Report Ending F…" at bounding box center [269, 136] width 97 height 196
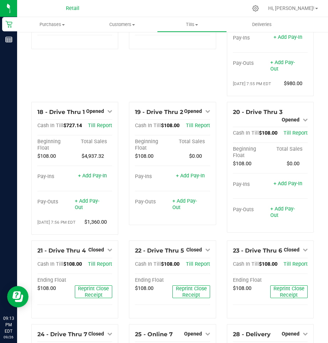
scroll to position [678, 0]
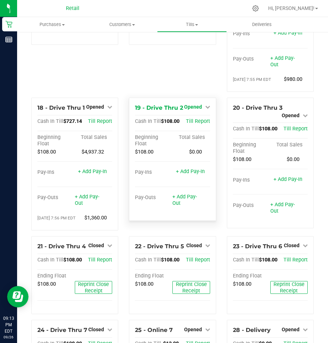
click at [205, 109] on icon at bounding box center [207, 106] width 5 height 5
click at [193, 124] on link "Close Till" at bounding box center [193, 121] width 19 height 6
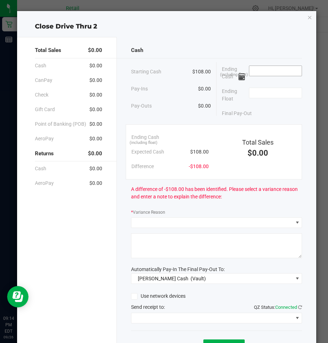
click at [272, 72] on input at bounding box center [275, 71] width 52 height 10
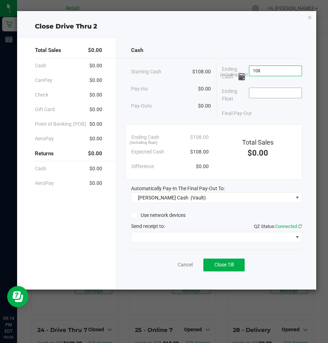
type input "$108.00"
click at [271, 91] on input at bounding box center [275, 93] width 52 height 10
type input "$108.00"
click at [232, 264] on span "Close Till" at bounding box center [223, 264] width 19 height 6
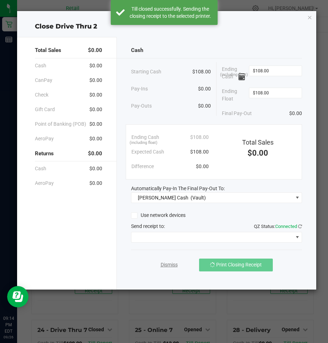
click at [166, 264] on link "Dismiss" at bounding box center [168, 264] width 17 height 7
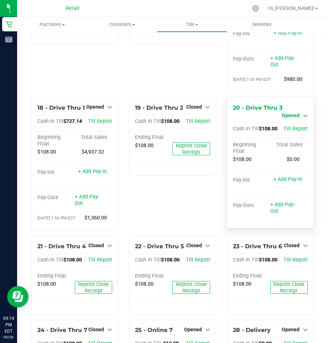
click at [302, 118] on icon at bounding box center [304, 115] width 5 height 5
click at [293, 124] on link "Close Till" at bounding box center [290, 121] width 19 height 6
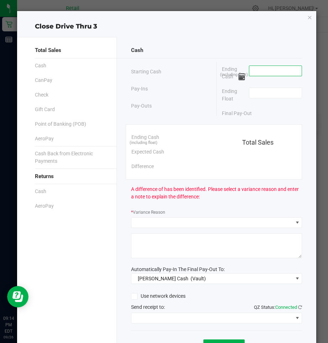
click at [251, 68] on input at bounding box center [275, 71] width 52 height 10
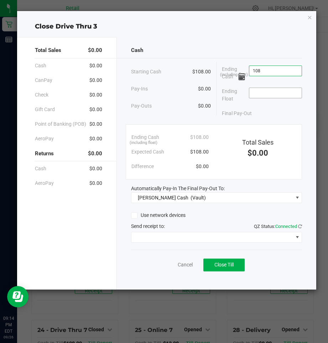
type input "$108.00"
click at [260, 91] on input at bounding box center [275, 93] width 52 height 10
type input "$108.00"
click at [228, 266] on span "Close Till" at bounding box center [223, 264] width 19 height 6
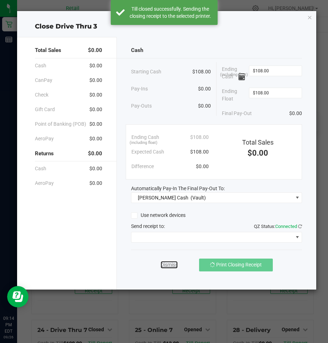
click at [166, 264] on link "Dismiss" at bounding box center [168, 264] width 17 height 7
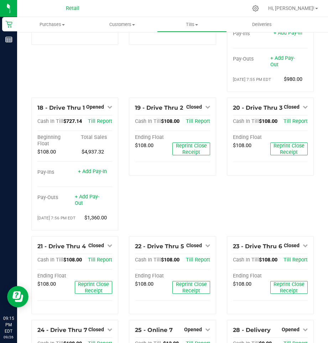
drag, startPoint x: 322, startPoint y: 260, endPoint x: 315, endPoint y: 238, distance: 23.4
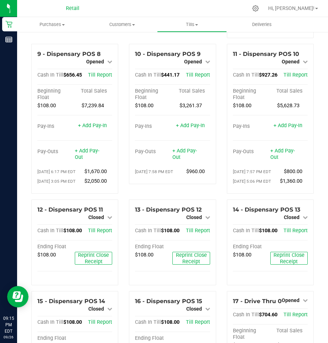
scroll to position [349, 0]
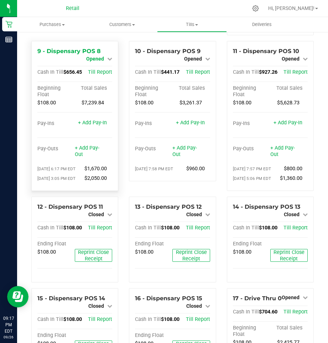
click at [110, 61] on icon at bounding box center [109, 58] width 5 height 5
click at [101, 68] on link "Close Till" at bounding box center [95, 65] width 19 height 6
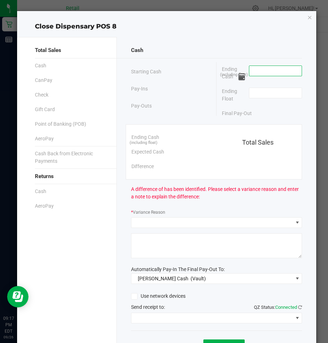
click at [255, 71] on input at bounding box center [275, 71] width 52 height 10
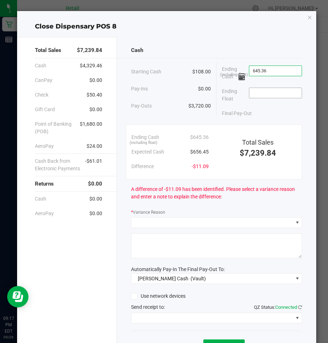
type input "$645.36"
click at [264, 95] on input at bounding box center [275, 93] width 52 height 10
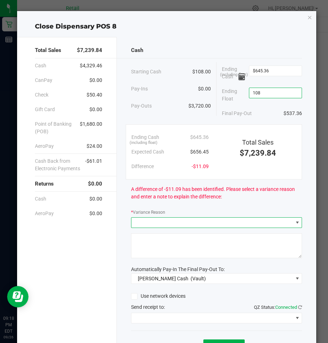
type input "$108.00"
click at [294, 222] on span at bounding box center [297, 222] width 6 height 6
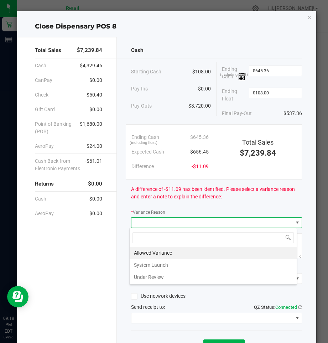
scroll to position [11, 168]
click at [146, 253] on li "Allowed Variance" at bounding box center [212, 253] width 167 height 12
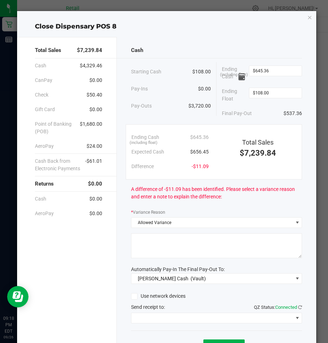
click at [147, 243] on textarea at bounding box center [216, 245] width 171 height 25
type textarea "sdl"
click at [294, 318] on span at bounding box center [297, 318] width 6 height 6
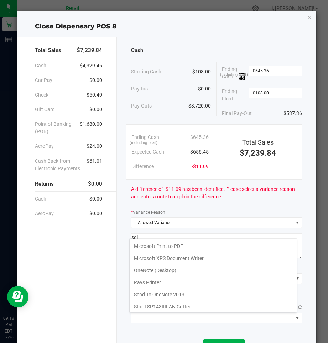
scroll to position [62, 0]
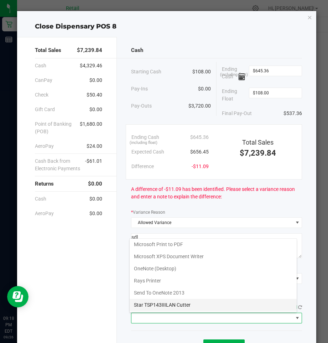
click at [190, 303] on Cutter "Star TSP143IIILAN Cutter" at bounding box center [212, 304] width 167 height 12
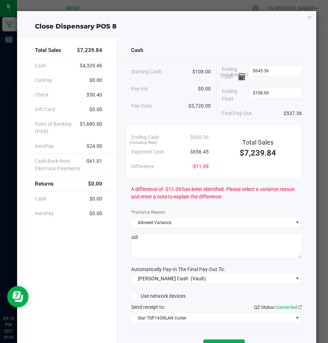
drag, startPoint x: 325, startPoint y: 162, endPoint x: 329, endPoint y: 178, distance: 16.6
click at [327, 178] on html "Retail Reports 09:18 PM EDT 09/26/2025 09/26 Retail Hi, Steven! Purchases Summa…" at bounding box center [164, 171] width 328 height 343
drag, startPoint x: 329, startPoint y: 178, endPoint x: 316, endPoint y: 203, distance: 28.8
click at [316, 203] on ngb-modal-window "Close Dispensary POS 8 Total Sales $7,239.84 Cash $4,329.46 CanPay $0.00 Check …" at bounding box center [166, 171] width 333 height 343
drag, startPoint x: 325, startPoint y: 192, endPoint x: 326, endPoint y: 202, distance: 10.0
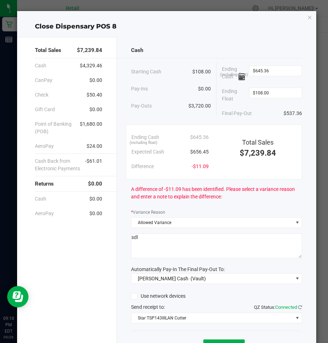
click at [326, 202] on ngb-modal-window "Close Dispensary POS 8 Total Sales $7,239.84 Cash $4,329.46 CanPay $0.00 Check …" at bounding box center [166, 171] width 333 height 343
click at [274, 207] on div "Cash Starting Cash $108.00 Pay-Ins $0.00 Pay-Outs $3,720.00 Ending Cash (includ…" at bounding box center [216, 203] width 199 height 333
click at [326, 337] on ngb-modal-window "Close Dispensary POS 8 Total Sales $7,239.84 Cash $4,329.46 CanPay $0.00 Check …" at bounding box center [166, 171] width 333 height 343
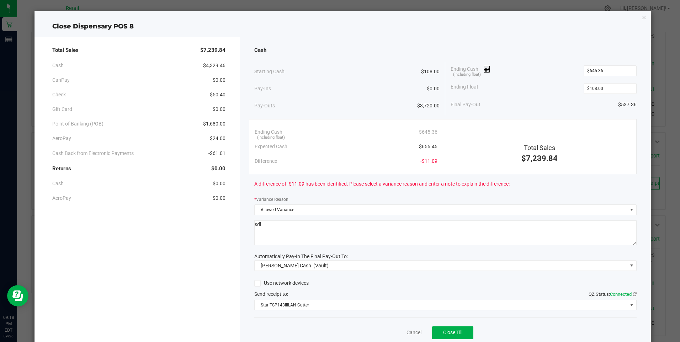
drag, startPoint x: 678, startPoint y: 200, endPoint x: 672, endPoint y: 219, distance: 19.8
click at [327, 219] on ngb-modal-window "Close Dispensary POS 8 Total Sales $7,239.84 Cash $4,329.46 CanPay $0.00 Check …" at bounding box center [343, 171] width 686 height 342
click at [327, 137] on ngb-modal-window "Close Dispensary POS 8 Total Sales $7,239.84 Cash $4,329.46 CanPay $0.00 Check …" at bounding box center [343, 171] width 686 height 342
click at [327, 334] on span "Close Till" at bounding box center [452, 333] width 19 height 6
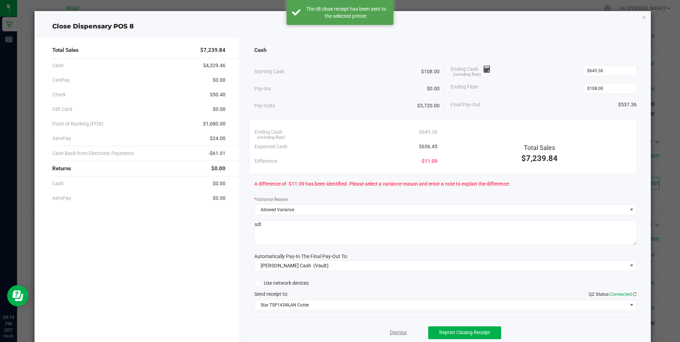
click at [327, 332] on link "Dismiss" at bounding box center [398, 332] width 17 height 7
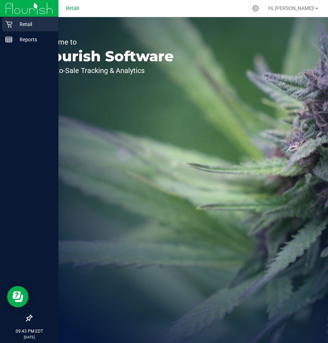
click at [32, 24] on p "Retail" at bounding box center [33, 24] width 43 height 9
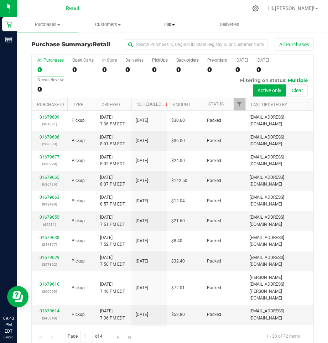
click at [175, 27] on span "Tills" at bounding box center [169, 24] width 60 height 6
click at [164, 42] on span "Manage tills" at bounding box center [162, 43] width 48 height 6
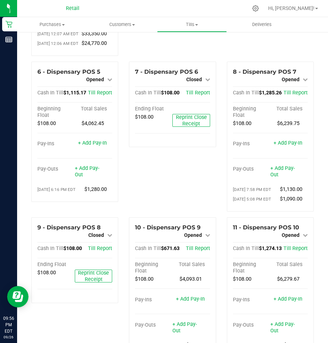
scroll to position [194, 0]
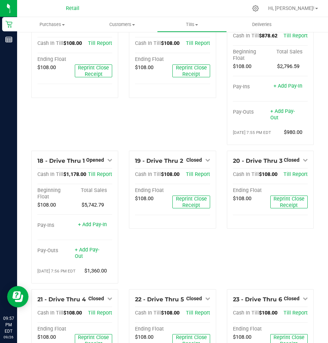
scroll to position [640, 0]
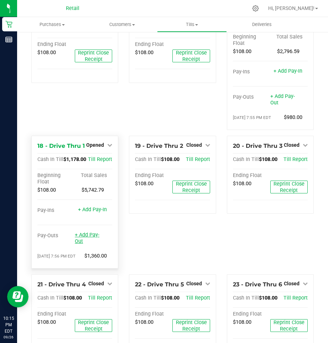
click at [90, 244] on link "+ Add Pay-Out" at bounding box center [87, 238] width 25 height 12
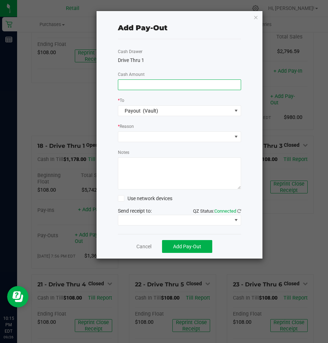
click at [147, 85] on input at bounding box center [179, 85] width 122 height 10
type input "$880.00"
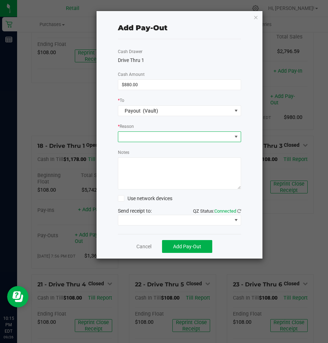
click at [239, 137] on span at bounding box center [236, 137] width 9 height 10
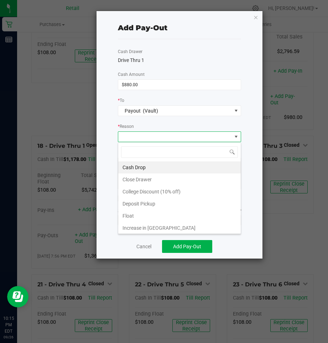
scroll to position [11, 123]
click at [139, 166] on li "Cash Drop" at bounding box center [179, 167] width 122 height 12
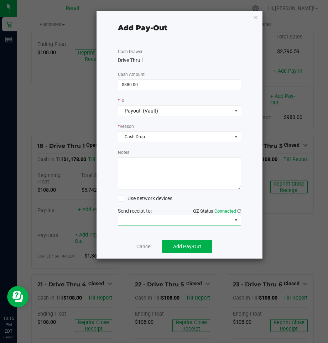
click at [238, 219] on span at bounding box center [236, 220] width 6 height 6
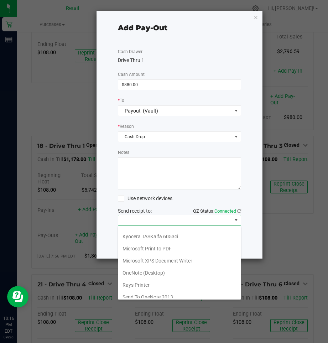
scroll to position [62, 0]
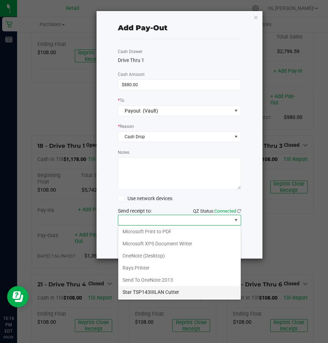
click at [161, 290] on Cutter "Star TSP143IIILAN Cutter" at bounding box center [179, 292] width 122 height 12
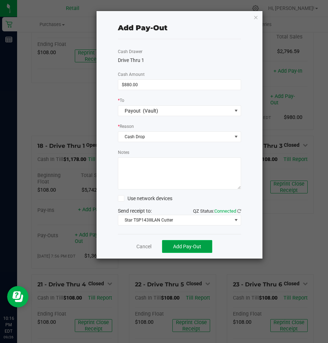
click at [185, 245] on span "Add Pay-Out" at bounding box center [187, 246] width 28 height 6
click at [140, 246] on link "Dismiss" at bounding box center [140, 246] width 17 height 7
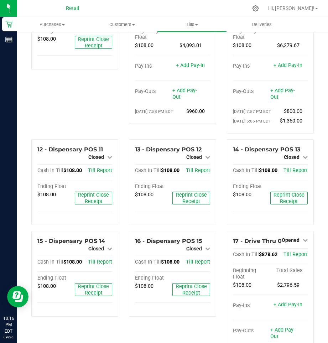
scroll to position [392, 0]
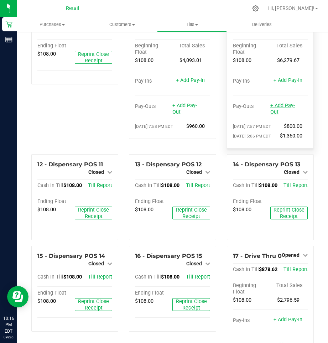
click at [277, 115] on link "+ Add Pay-Out" at bounding box center [282, 108] width 25 height 12
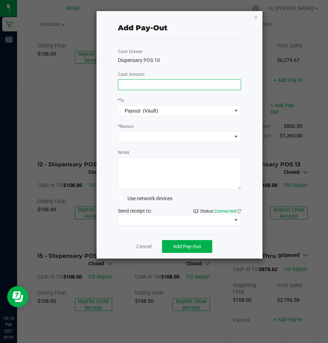
click at [226, 87] on input at bounding box center [179, 85] width 122 height 10
type input "$1,090.00"
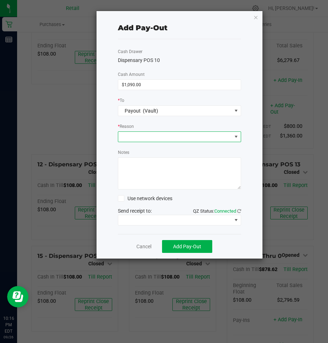
click at [237, 137] on span at bounding box center [236, 137] width 6 height 6
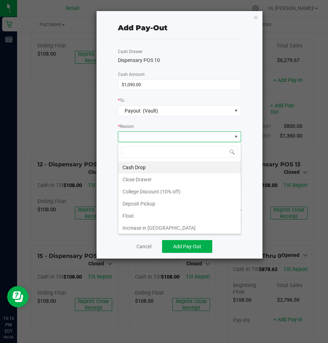
scroll to position [11, 123]
click at [136, 168] on li "Cash Drop" at bounding box center [179, 167] width 122 height 12
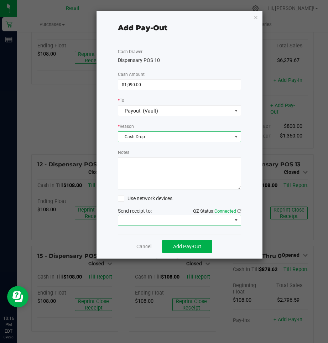
click at [236, 219] on span at bounding box center [236, 220] width 6 height 6
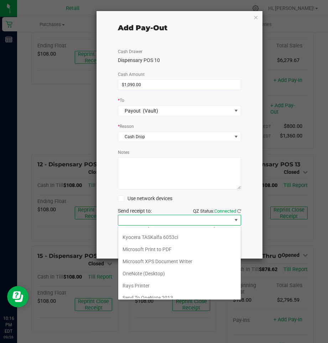
scroll to position [62, 0]
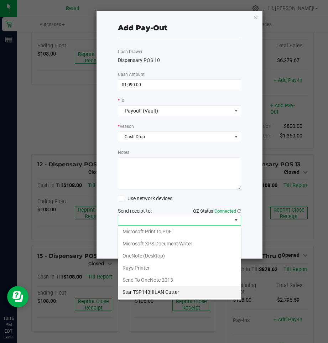
click at [167, 292] on Cutter "Star TSP143IIILAN Cutter" at bounding box center [179, 292] width 122 height 12
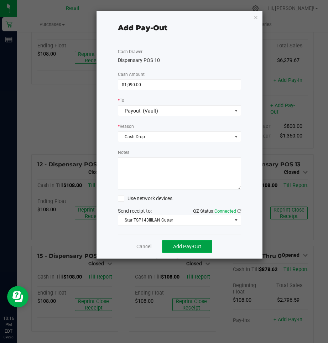
click at [178, 245] on span "Add Pay-Out" at bounding box center [187, 246] width 28 height 6
click at [147, 247] on link "Dismiss" at bounding box center [140, 246] width 17 height 7
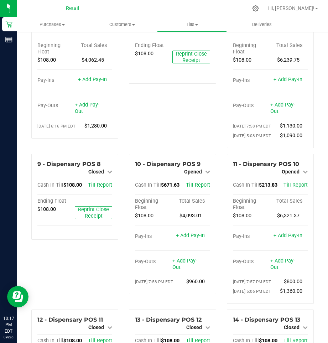
scroll to position [222, 0]
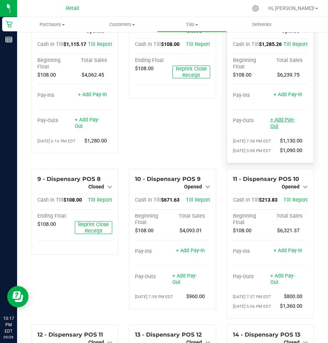
click at [274, 129] on link "+ Add Pay-Out" at bounding box center [282, 123] width 25 height 12
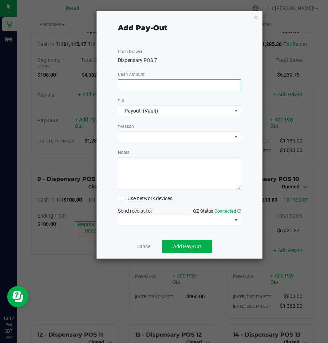
click at [202, 82] on input at bounding box center [179, 85] width 122 height 10
type input "$960.00"
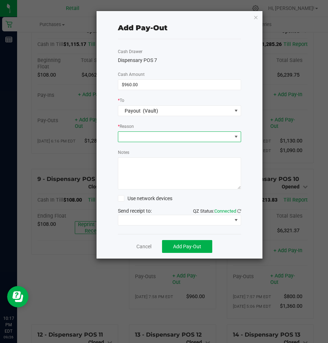
click at [237, 136] on span at bounding box center [236, 137] width 6 height 6
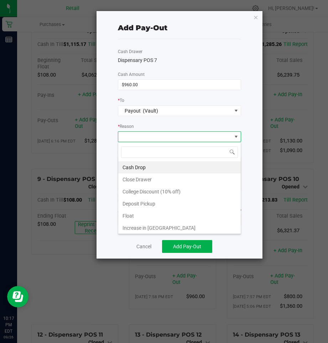
scroll to position [11, 123]
click at [150, 166] on li "Cash Drop" at bounding box center [179, 167] width 122 height 12
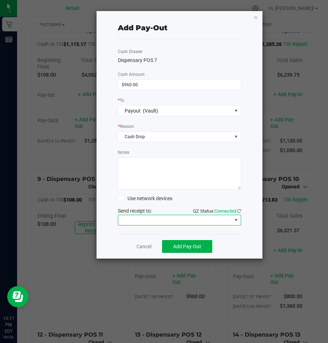
click at [237, 218] on span at bounding box center [236, 220] width 6 height 6
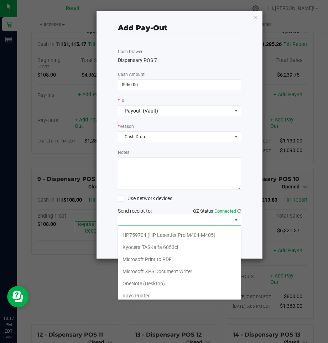
scroll to position [62, 0]
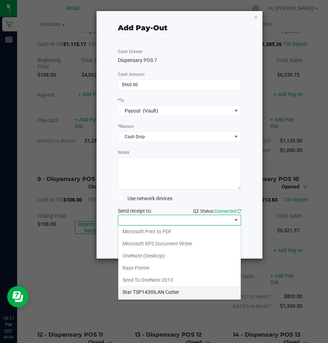
click at [175, 291] on Cutter "Star TSP143IIILAN Cutter" at bounding box center [179, 292] width 122 height 12
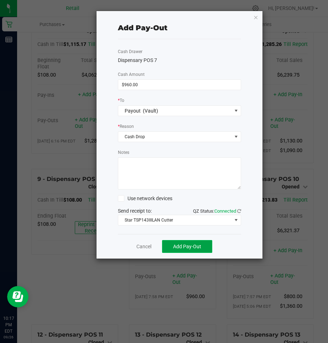
click at [185, 246] on span "Add Pay-Out" at bounding box center [187, 246] width 28 height 6
click at [146, 246] on link "Dismiss" at bounding box center [140, 246] width 17 height 7
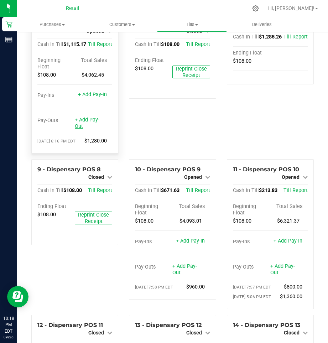
click at [83, 129] on link "+ Add Pay-Out" at bounding box center [87, 123] width 25 height 12
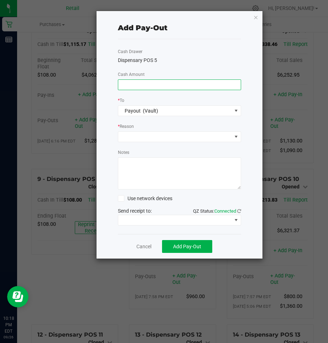
click at [151, 85] on input at bounding box center [179, 85] width 122 height 10
type input "$1,030.00"
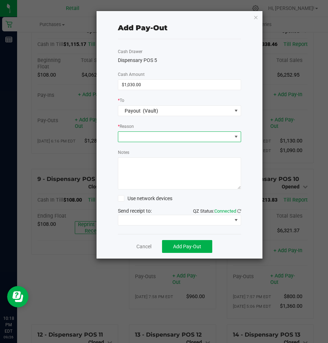
click at [236, 136] on span at bounding box center [236, 137] width 6 height 6
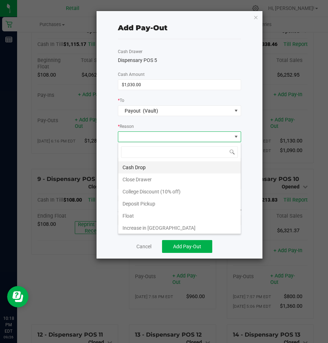
scroll to position [11, 123]
click at [152, 166] on li "Cash Drop" at bounding box center [179, 167] width 122 height 12
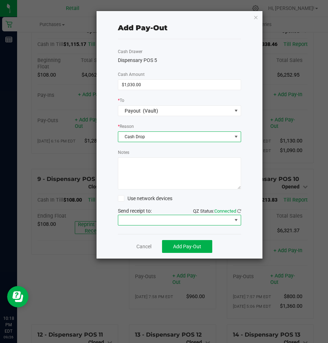
click at [237, 218] on span at bounding box center [236, 220] width 6 height 6
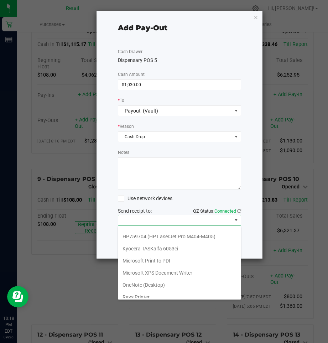
scroll to position [62, 0]
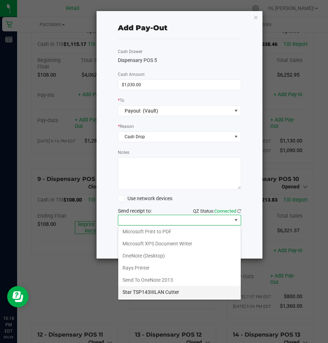
click at [183, 289] on Cutter "Star TSP143IIILAN Cutter" at bounding box center [179, 292] width 122 height 12
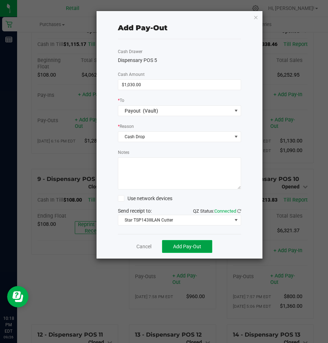
click at [191, 244] on span "Add Pay-Out" at bounding box center [187, 246] width 28 height 6
click at [144, 248] on link "Dismiss" at bounding box center [140, 246] width 17 height 7
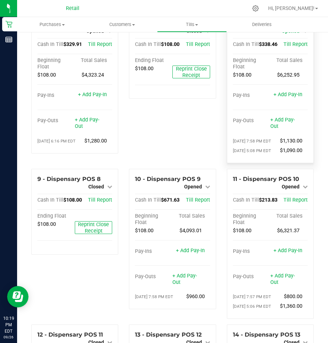
click at [302, 33] on icon at bounding box center [304, 30] width 5 height 5
click at [294, 40] on link "Close Till" at bounding box center [290, 37] width 19 height 6
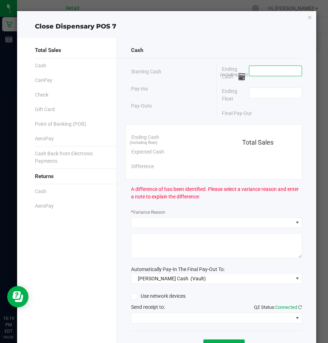
click at [272, 70] on input at bounding box center [275, 71] width 52 height 10
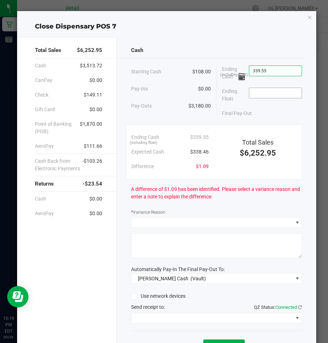
type input "$339.55"
click at [272, 89] on input at bounding box center [275, 93] width 52 height 10
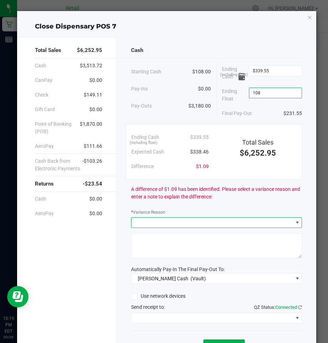
type input "$108.00"
click at [294, 224] on span at bounding box center [297, 222] width 6 height 6
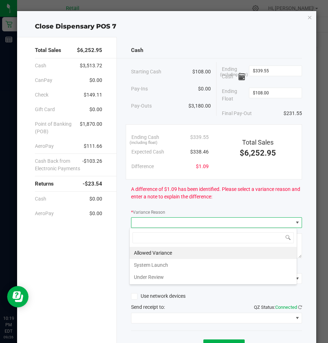
scroll to position [11, 168]
click at [171, 251] on li "Allowed Variance" at bounding box center [212, 253] width 167 height 12
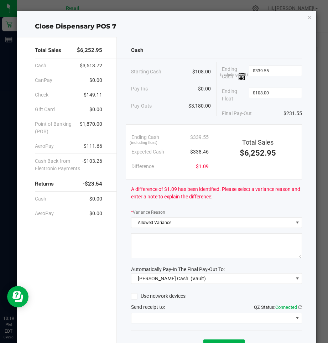
click at [169, 244] on textarea at bounding box center [216, 245] width 171 height 25
type textarea "sdl"
click at [294, 317] on span at bounding box center [297, 318] width 6 height 6
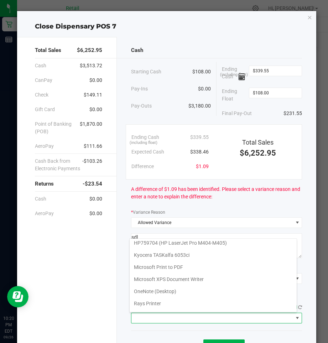
scroll to position [62, 0]
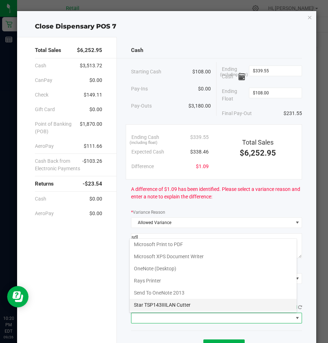
click at [186, 306] on Cutter "Star TSP143IIILAN Cutter" at bounding box center [212, 304] width 167 height 12
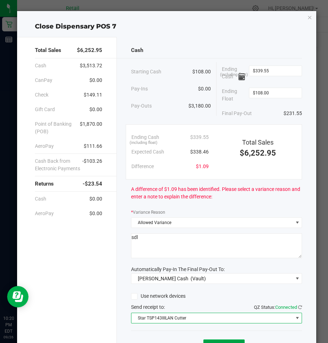
click at [236, 340] on button "Close Till" at bounding box center [223, 345] width 41 height 13
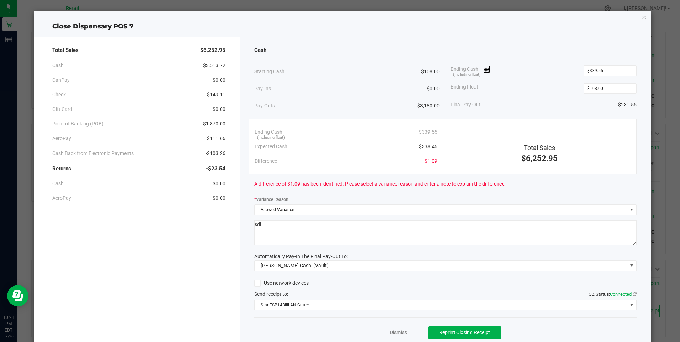
click at [327, 334] on link "Dismiss" at bounding box center [398, 332] width 17 height 7
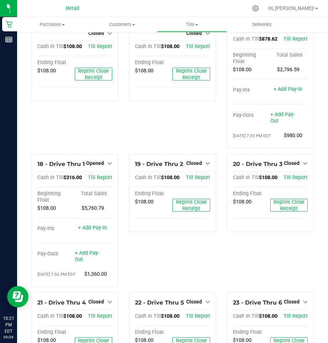
scroll to position [593, 0]
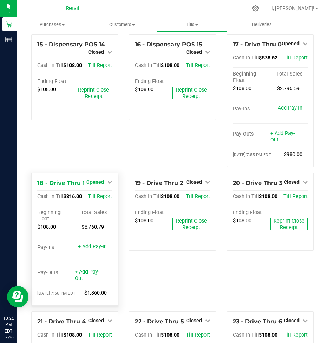
click at [109, 184] on icon at bounding box center [109, 181] width 5 height 5
click at [106, 201] on div "Close Till" at bounding box center [96, 196] width 53 height 9
click at [98, 199] on link "Close Till" at bounding box center [95, 197] width 19 height 6
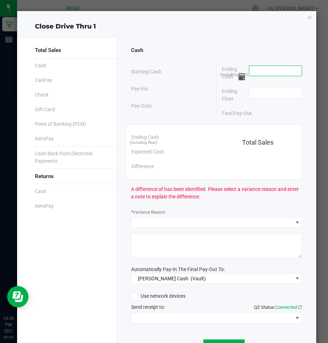
click at [265, 72] on input at bounding box center [275, 71] width 52 height 10
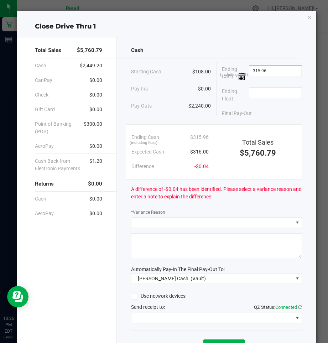
type input "$315.96"
click at [273, 91] on input at bounding box center [275, 93] width 52 height 10
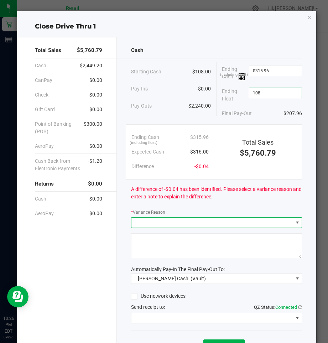
type input "$108.00"
click at [294, 221] on span at bounding box center [297, 222] width 6 height 6
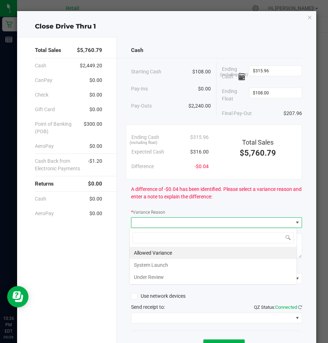
scroll to position [11, 168]
click at [165, 251] on li "Allowed Variance" at bounding box center [212, 253] width 167 height 12
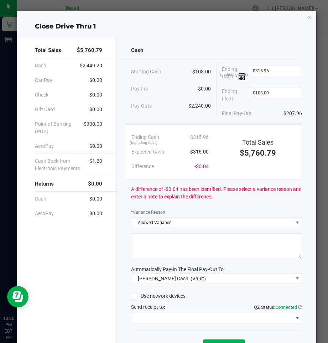
click at [171, 246] on textarea at bounding box center [216, 245] width 171 height 25
type textarea "sdl"
click at [294, 318] on span at bounding box center [297, 318] width 6 height 6
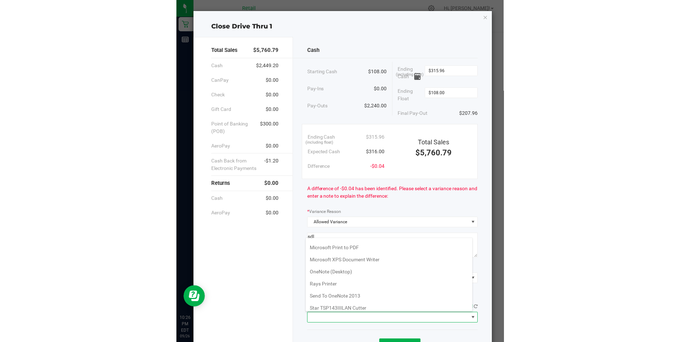
scroll to position [62, 0]
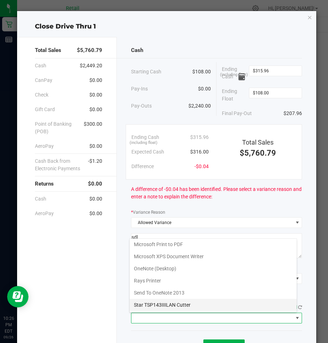
click at [179, 303] on Cutter "Star TSP143IIILAN Cutter" at bounding box center [212, 304] width 167 height 12
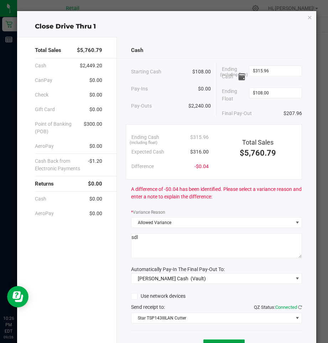
click at [233, 339] on button "Close Till" at bounding box center [223, 345] width 41 height 13
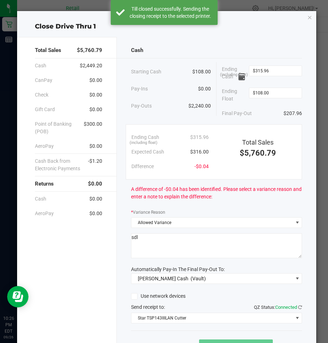
click at [316, 34] on ngb-modal-window "Close Drive Thru 1 Total Sales $5,760.79 Cash $2,449.20 CanPay $0.00 Check $0.0…" at bounding box center [166, 171] width 333 height 343
drag, startPoint x: 326, startPoint y: 240, endPoint x: 327, endPoint y: 255, distance: 15.0
click at [327, 255] on ngb-modal-window "Close Drive Thru 1 Total Sales $5,760.79 Cash $2,449.20 CanPay $0.00 Check $0.0…" at bounding box center [166, 171] width 333 height 343
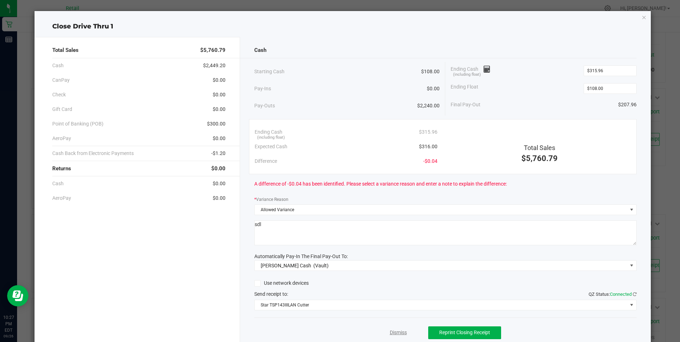
click at [327, 334] on link "Dismiss" at bounding box center [398, 332] width 17 height 7
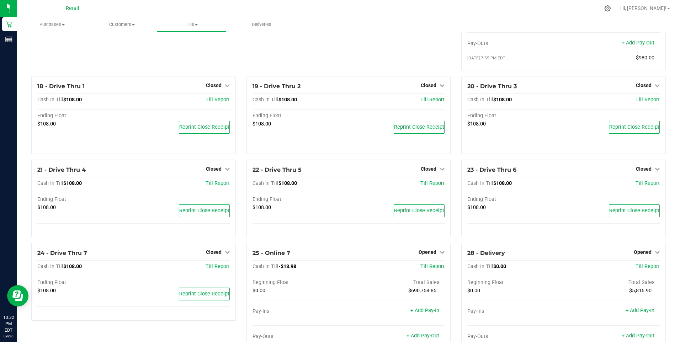
scroll to position [635, 0]
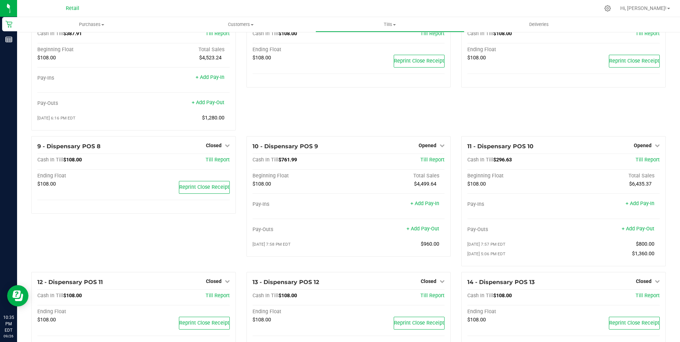
scroll to position [225, 0]
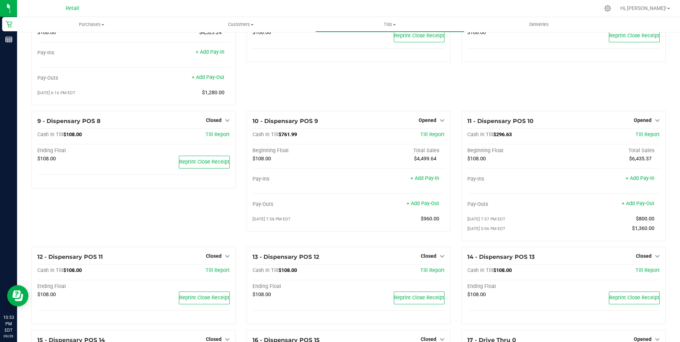
click at [292, 76] on div "7 - Dispensary POS 6 Closed Open Till Cash In Till $108.00 Till Report Ending F…" at bounding box center [348, 48] width 215 height 126
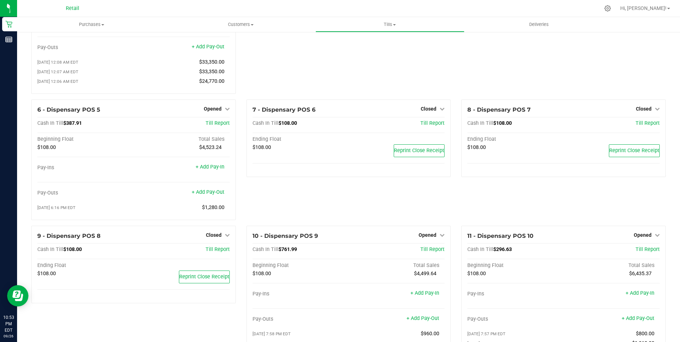
scroll to position [107, 0]
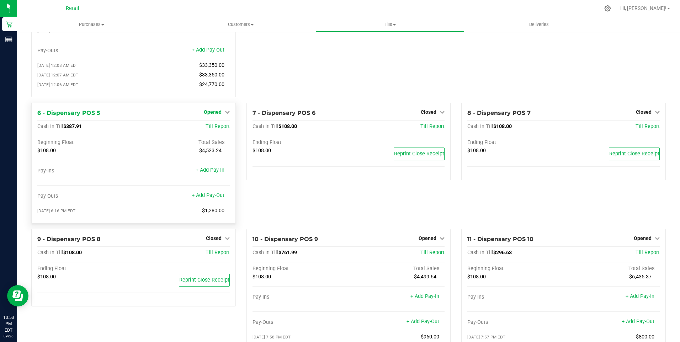
click at [227, 115] on icon at bounding box center [227, 112] width 5 height 5
click at [216, 129] on link "Close Till" at bounding box center [213, 127] width 19 height 6
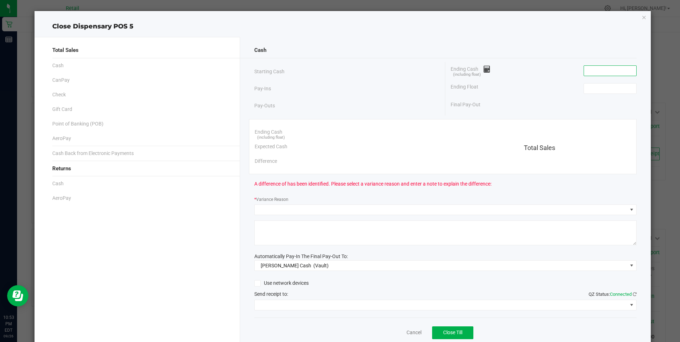
click at [613, 69] on input at bounding box center [610, 71] width 52 height 10
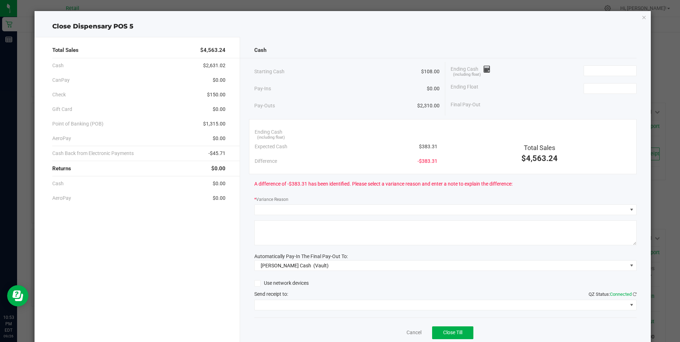
click at [126, 293] on div "Total Sales $4,563.24 Cash $2,631.02 CanPay $0.00 Check $150.00 Gift Card $0.00…" at bounding box center [137, 197] width 205 height 321
click at [586, 70] on input at bounding box center [610, 71] width 52 height 10
type input "$381.19"
click at [608, 88] on input at bounding box center [610, 89] width 52 height 10
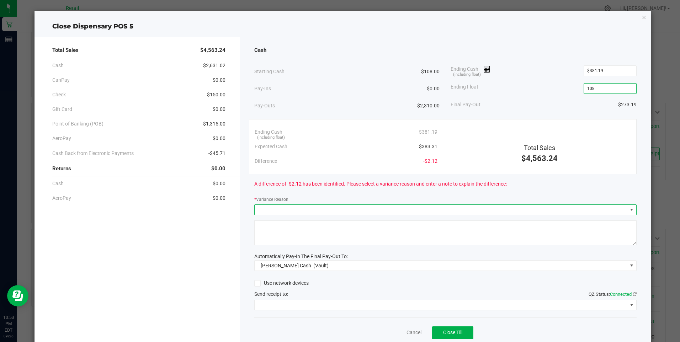
type input "$108.00"
click at [629, 211] on span at bounding box center [632, 210] width 6 height 6
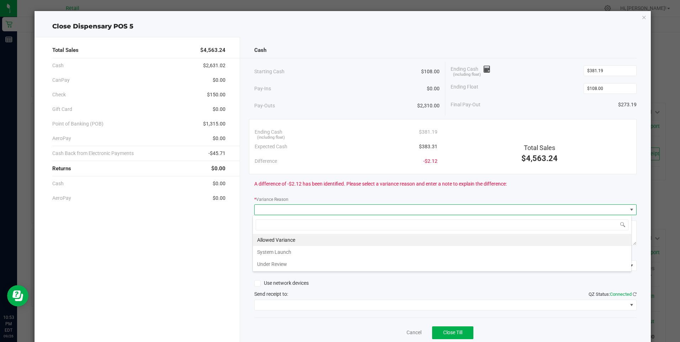
scroll to position [11, 379]
click at [273, 241] on li "Allowed Variance" at bounding box center [442, 240] width 379 height 12
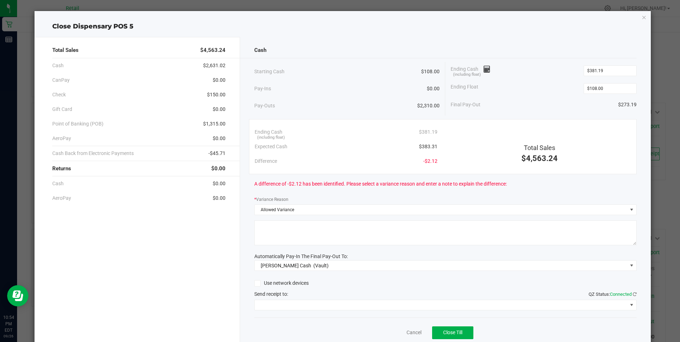
click at [277, 233] on textarea at bounding box center [445, 233] width 382 height 25
type textarea "sdl"
click at [629, 304] on span at bounding box center [632, 305] width 6 height 6
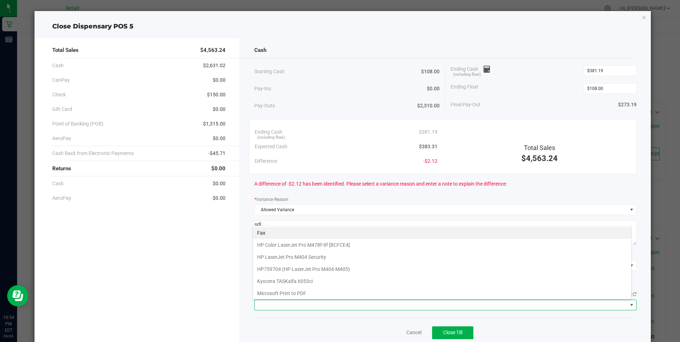
scroll to position [62, 0]
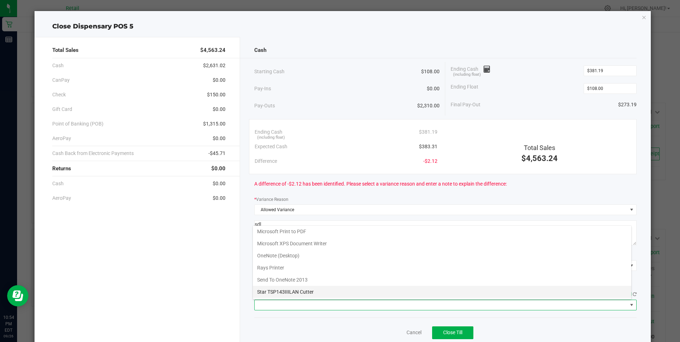
click at [275, 293] on Cutter "Star TSP143IIILAN Cutter" at bounding box center [442, 292] width 379 height 12
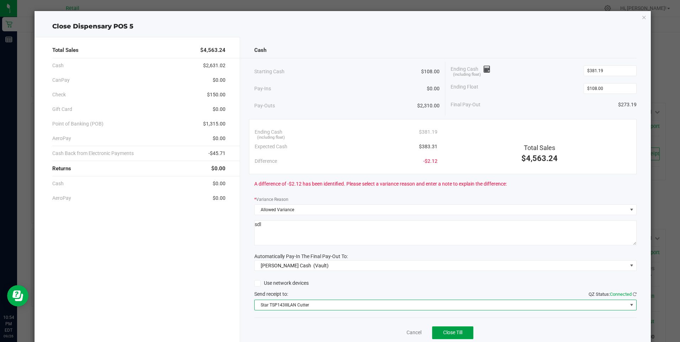
click at [450, 330] on span "Close Till" at bounding box center [452, 333] width 19 height 6
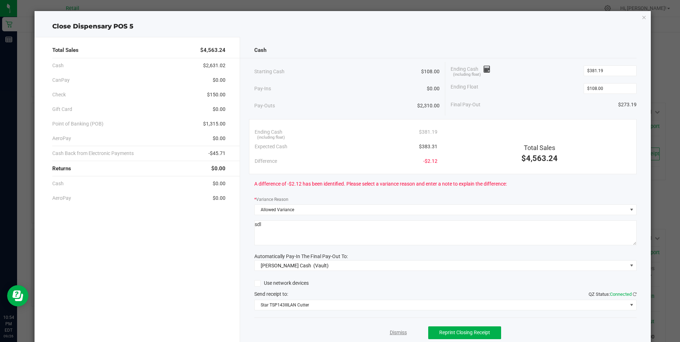
click at [401, 333] on link "Dismiss" at bounding box center [398, 332] width 17 height 7
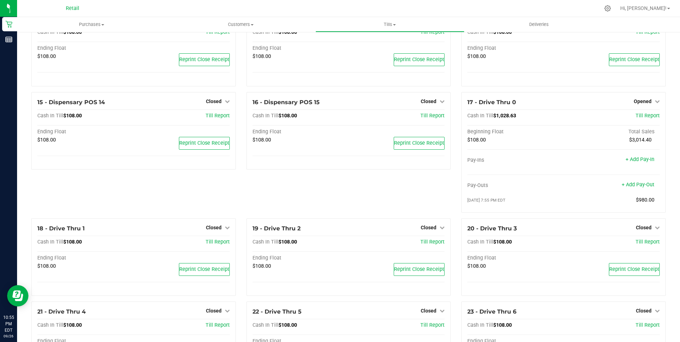
scroll to position [425, 0]
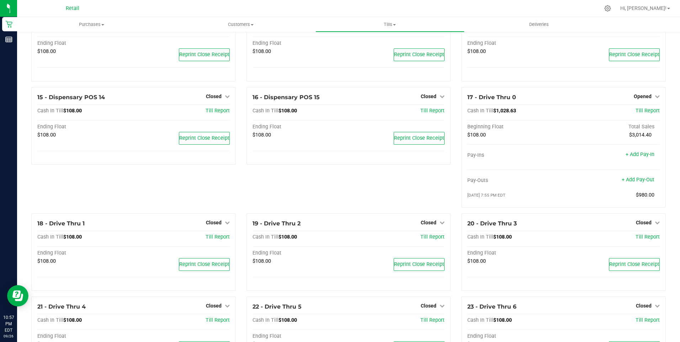
click at [266, 6] on div at bounding box center [363, 8] width 472 height 14
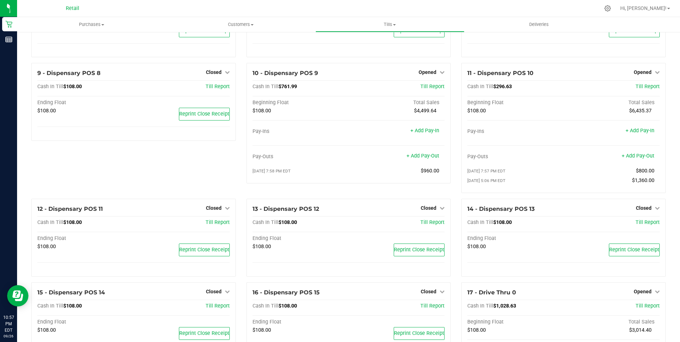
scroll to position [217, 0]
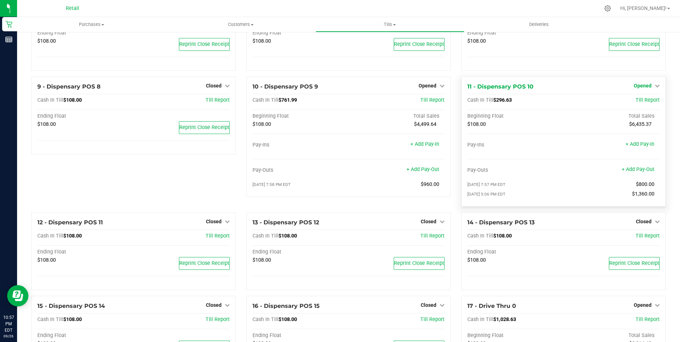
click at [655, 88] on icon at bounding box center [657, 85] width 5 height 5
click at [645, 104] on link "Close Till" at bounding box center [643, 101] width 19 height 6
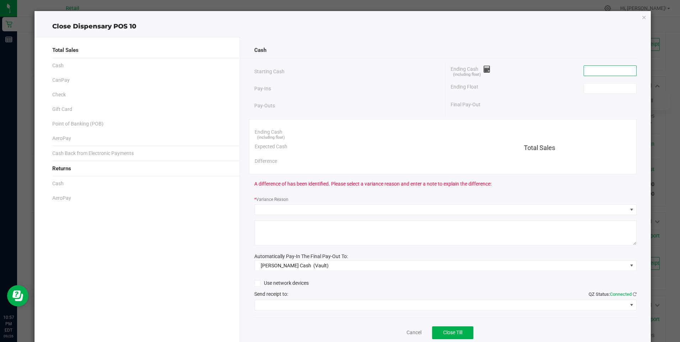
click at [612, 72] on input at bounding box center [610, 71] width 52 height 10
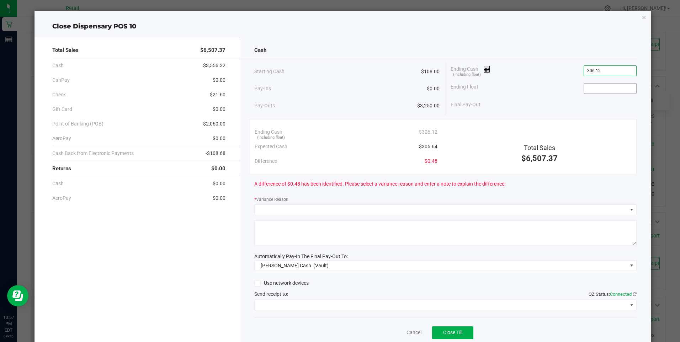
type input "$306.12"
click at [611, 86] on input at bounding box center [610, 89] width 52 height 10
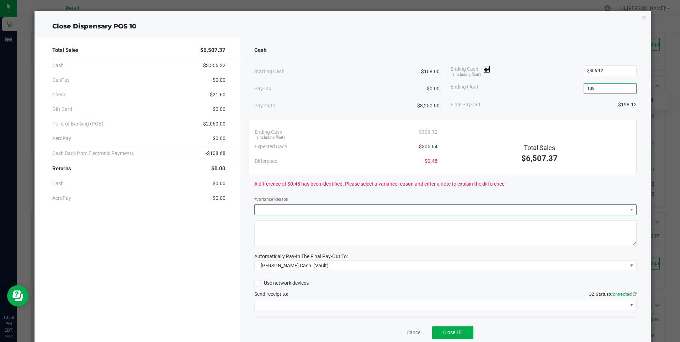
type input "$108.00"
click at [628, 206] on span at bounding box center [631, 210] width 9 height 10
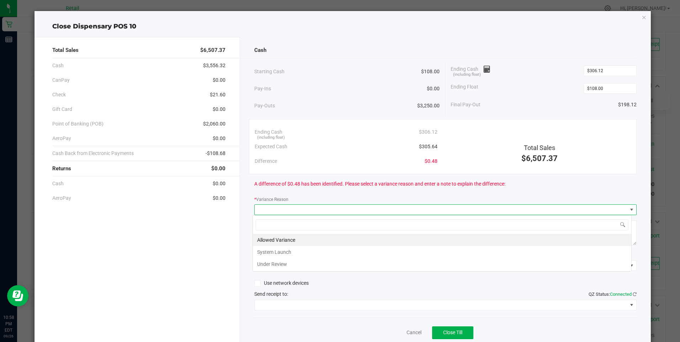
scroll to position [11, 379]
click at [274, 237] on li "Allowed Variance" at bounding box center [442, 240] width 379 height 12
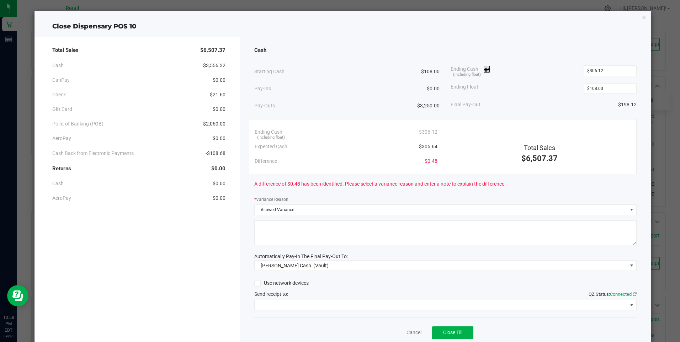
click at [274, 231] on textarea at bounding box center [445, 233] width 382 height 25
type textarea "sdl"
click at [629, 307] on span at bounding box center [632, 305] width 6 height 6
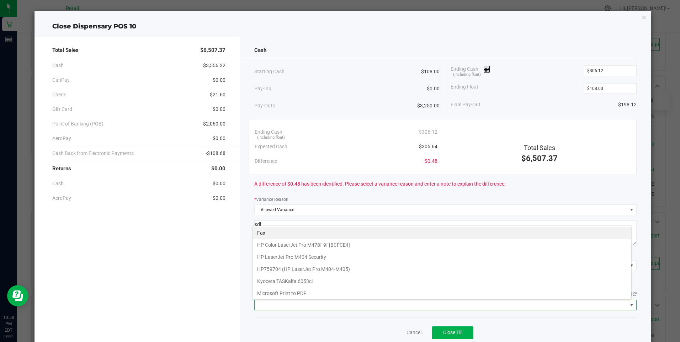
scroll to position [62, 0]
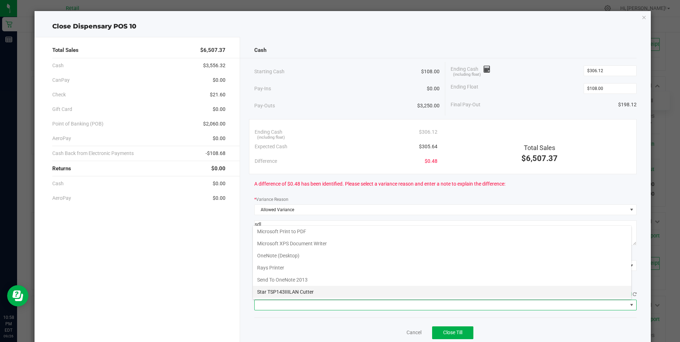
click at [318, 291] on Cutter "Star TSP143IIILAN Cutter" at bounding box center [442, 292] width 379 height 12
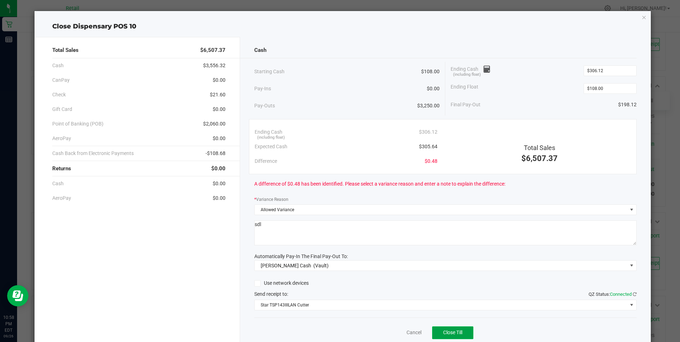
click at [459, 328] on button "Close Till" at bounding box center [452, 333] width 41 height 13
click at [390, 331] on link "Dismiss" at bounding box center [398, 332] width 17 height 7
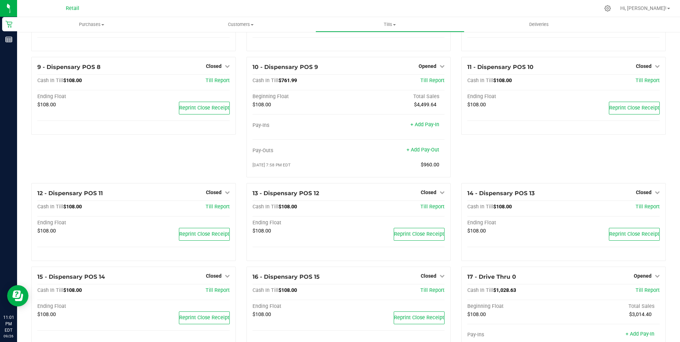
scroll to position [170, 0]
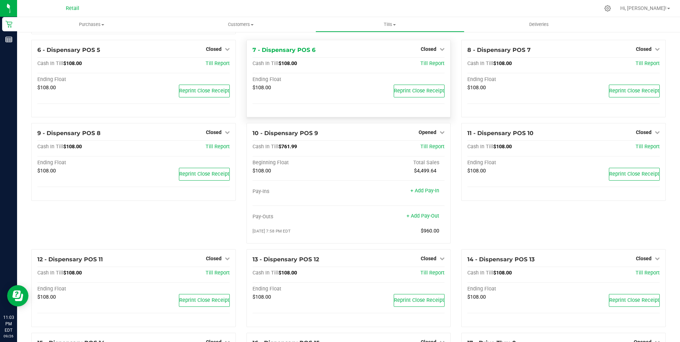
click at [327, 101] on div "$108.00 Reprint Close Receipt" at bounding box center [349, 93] width 192 height 16
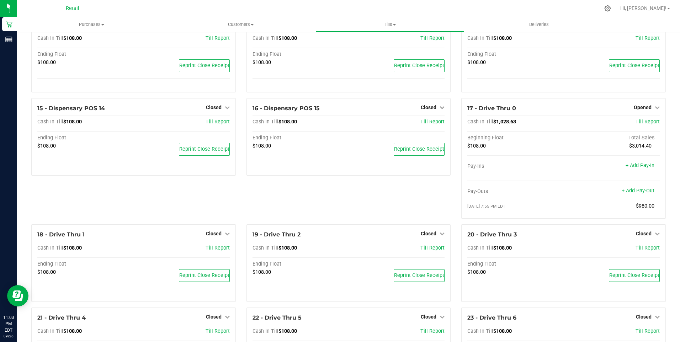
scroll to position [406, 0]
click at [655, 109] on icon at bounding box center [657, 106] width 5 height 5
click at [641, 124] on link "Close Till" at bounding box center [643, 121] width 19 height 6
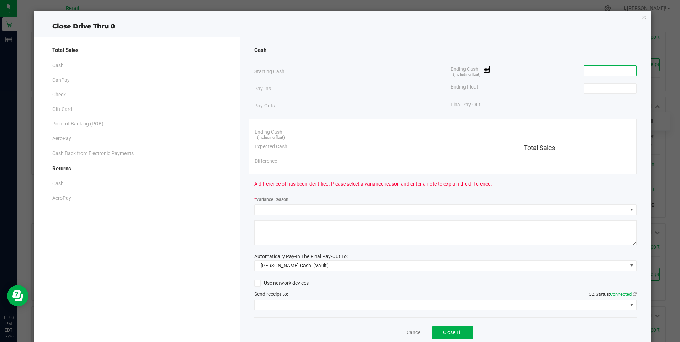
click at [619, 73] on input at bounding box center [610, 71] width 52 height 10
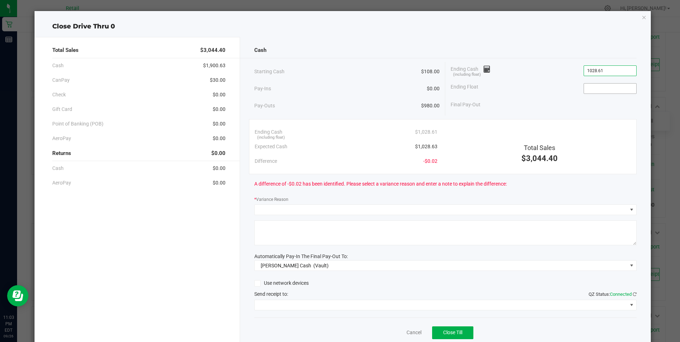
type input "$1,028.61"
click at [601, 88] on input at bounding box center [610, 89] width 52 height 10
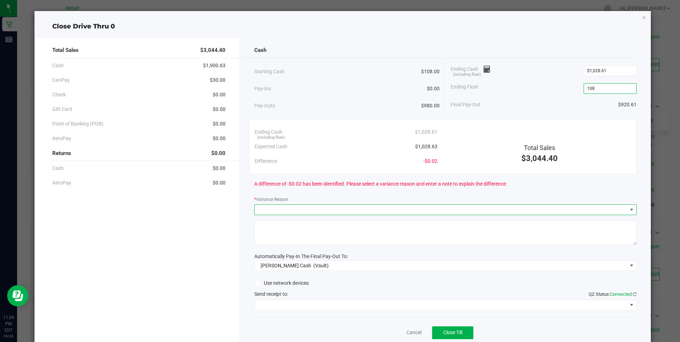
type input "$108.00"
click at [629, 210] on span at bounding box center [632, 210] width 6 height 6
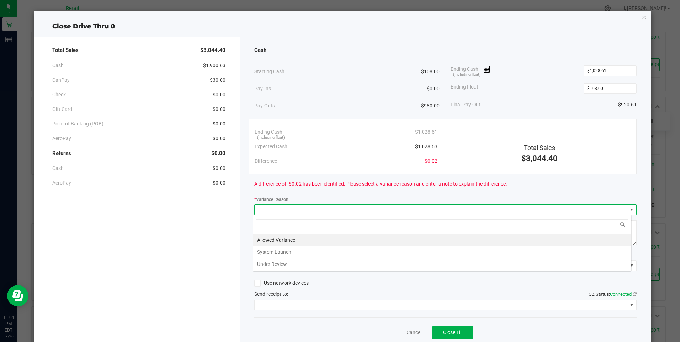
scroll to position [11, 379]
click at [281, 239] on li "Allowed Variance" at bounding box center [442, 240] width 379 height 12
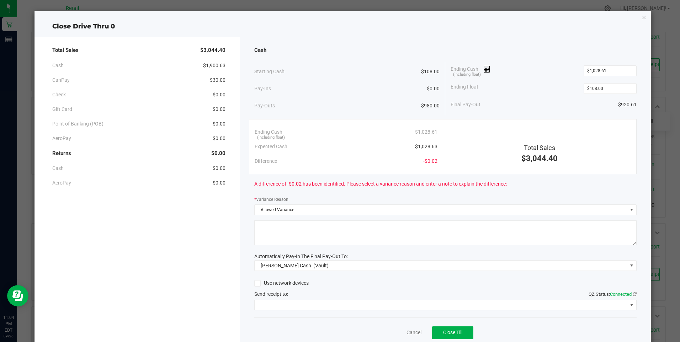
click at [280, 224] on textarea at bounding box center [445, 233] width 382 height 25
type textarea "sdl"
click at [629, 305] on span at bounding box center [632, 305] width 6 height 6
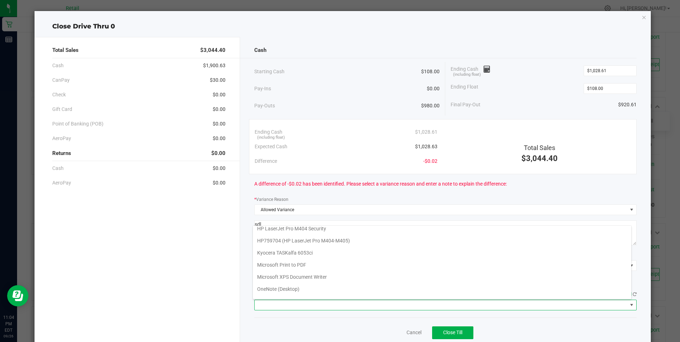
scroll to position [62, 0]
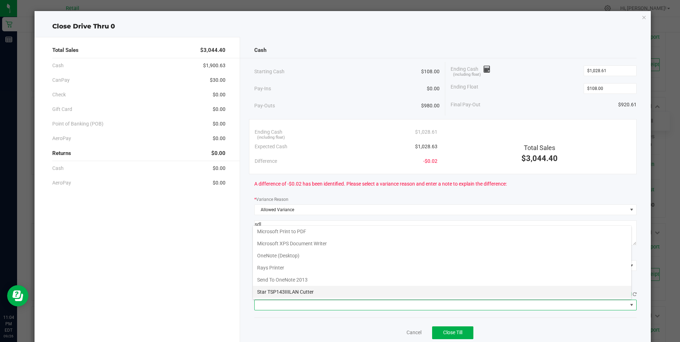
click at [423, 293] on Cutter "Star TSP143IIILAN Cutter" at bounding box center [442, 292] width 379 height 12
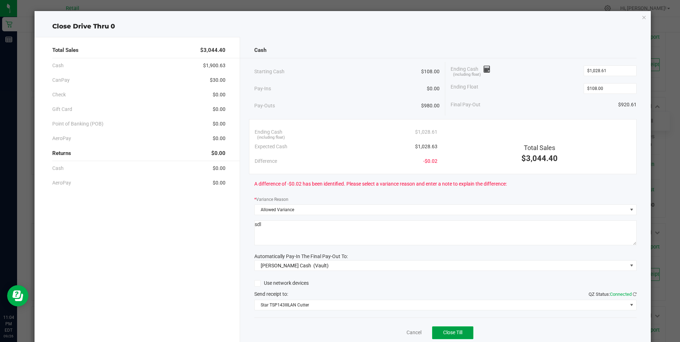
click at [452, 334] on span "Close Till" at bounding box center [452, 333] width 19 height 6
click at [390, 333] on link "Dismiss" at bounding box center [398, 332] width 17 height 7
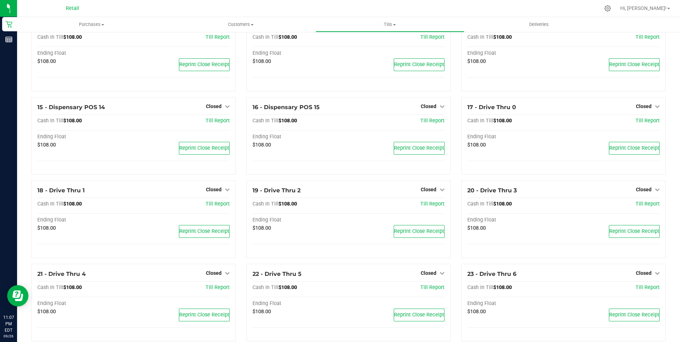
click at [170, 7] on div at bounding box center [363, 8] width 472 height 14
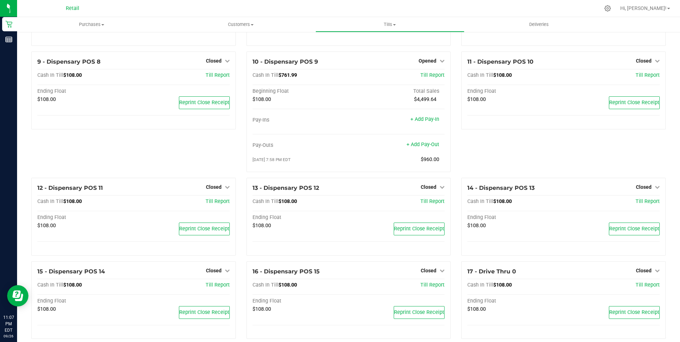
scroll to position [239, 0]
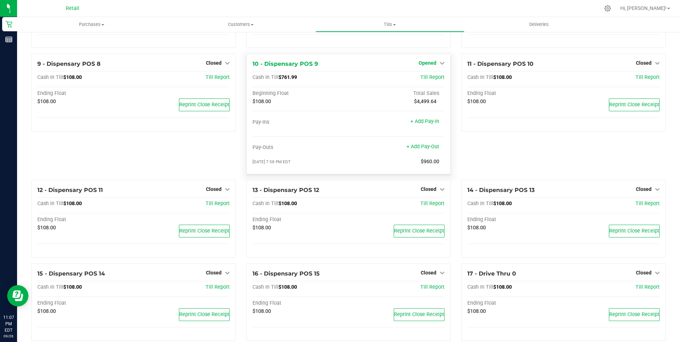
click at [441, 64] on icon at bounding box center [442, 62] width 5 height 5
click at [430, 80] on link "Close Till" at bounding box center [428, 78] width 19 height 6
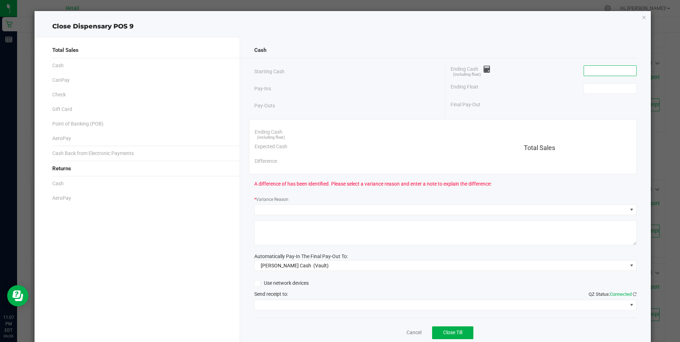
click at [604, 70] on input at bounding box center [610, 71] width 52 height 10
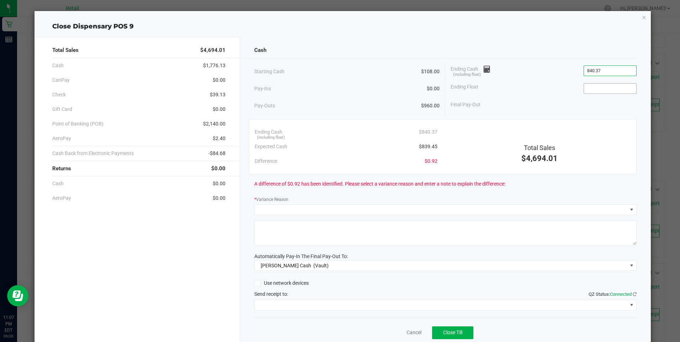
type input "$840.37"
click at [598, 88] on input at bounding box center [610, 89] width 52 height 10
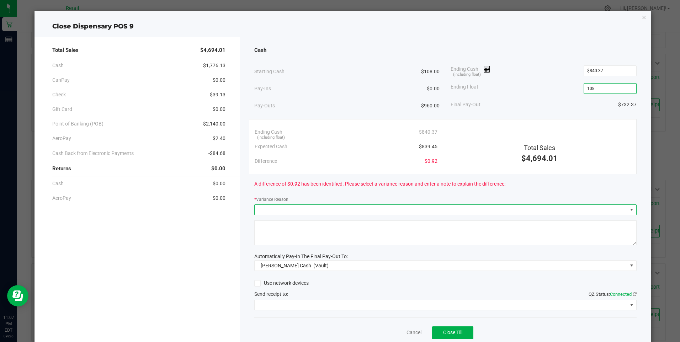
type input "$108.00"
click at [629, 211] on span at bounding box center [632, 210] width 6 height 6
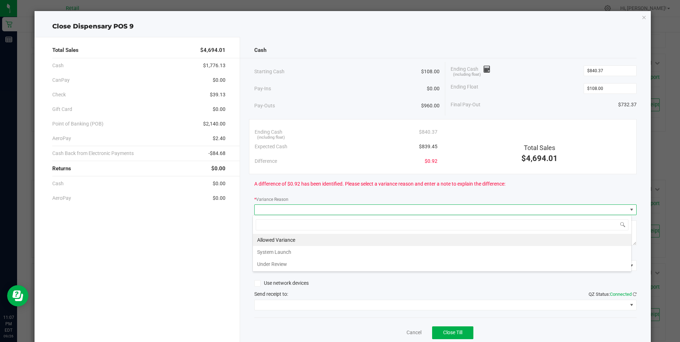
scroll to position [11, 379]
click at [295, 239] on li "Allowed Variance" at bounding box center [442, 240] width 379 height 12
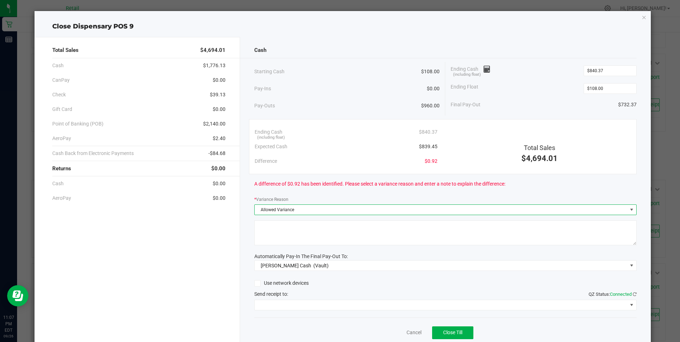
click at [317, 234] on textarea at bounding box center [445, 233] width 382 height 25
type textarea "sdl"
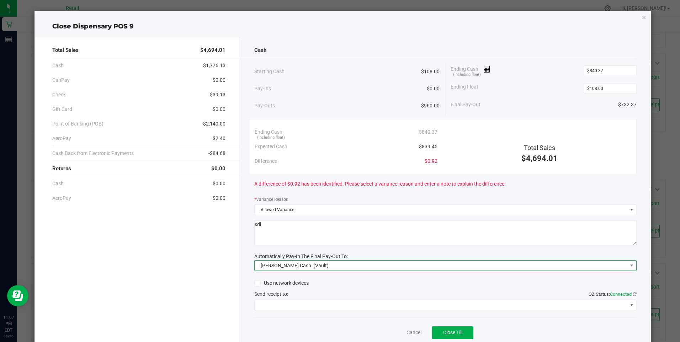
click at [630, 262] on span at bounding box center [631, 266] width 9 height 10
click at [636, 219] on div "Cash Starting Cash $108.00 Pay-Ins $0.00 Pay-Outs $960.00 Ending Cash (includin…" at bounding box center [445, 197] width 411 height 321
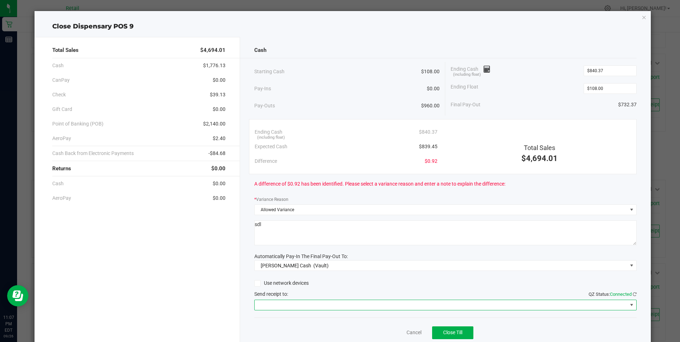
click at [629, 304] on span at bounding box center [632, 305] width 6 height 6
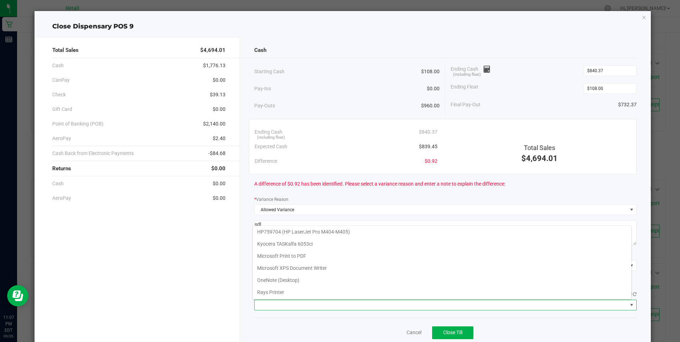
scroll to position [62, 0]
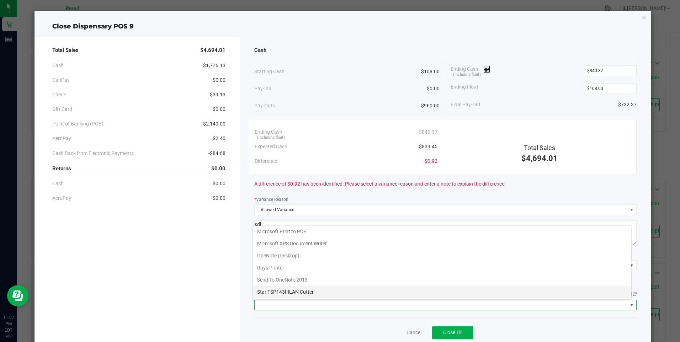
click at [306, 290] on Cutter "Star TSP143IIILAN Cutter" at bounding box center [442, 292] width 379 height 12
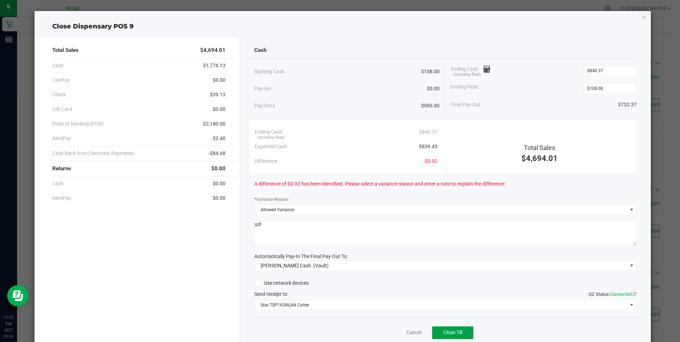
click at [458, 333] on span "Close Till" at bounding box center [452, 333] width 19 height 6
click at [398, 334] on link "Dismiss" at bounding box center [398, 332] width 17 height 7
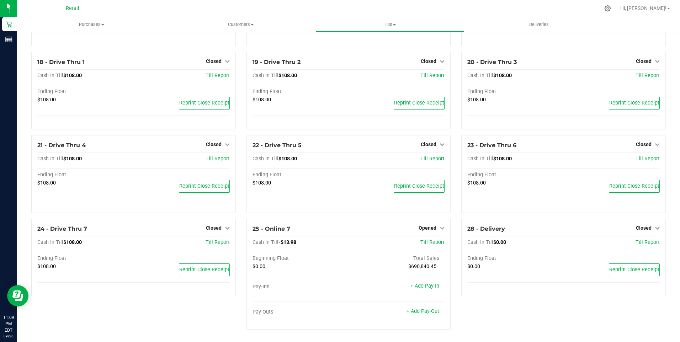
scroll to position [496, 0]
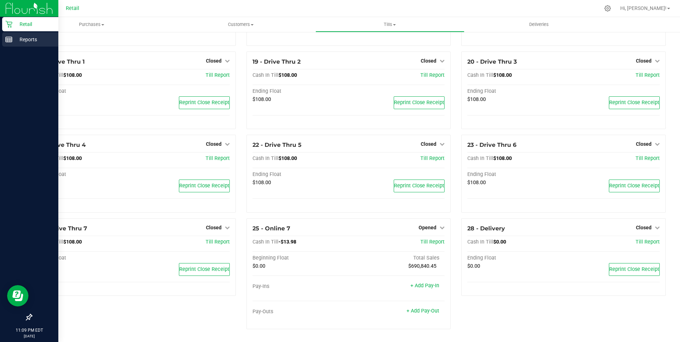
click at [10, 38] on line at bounding box center [9, 38] width 6 height 0
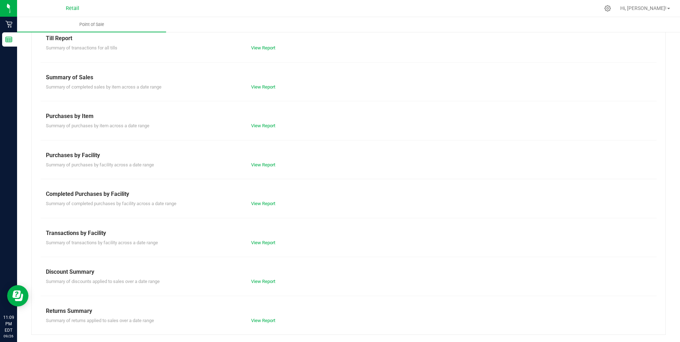
scroll to position [32, 0]
